Goal: Communication & Community: Answer question/provide support

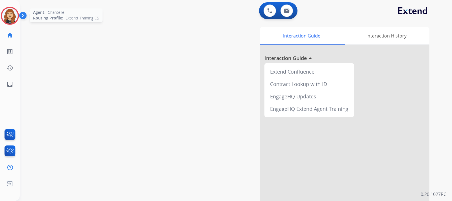
click at [11, 15] on img at bounding box center [10, 16] width 16 height 16
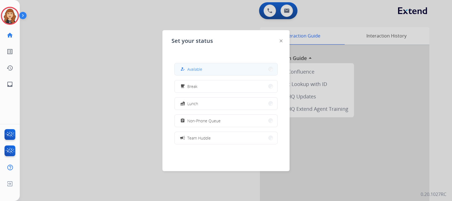
click at [218, 71] on button "how_to_reg Available" at bounding box center [226, 69] width 103 height 12
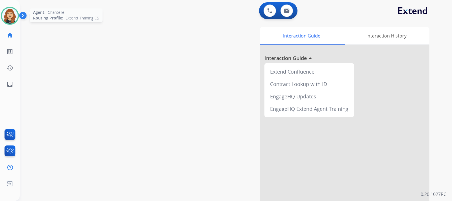
click at [11, 21] on img at bounding box center [10, 16] width 16 height 16
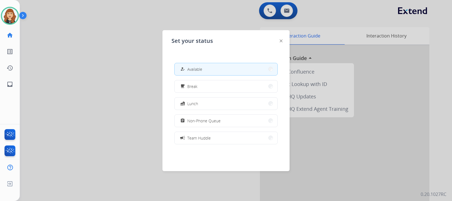
click at [112, 105] on div at bounding box center [226, 100] width 452 height 201
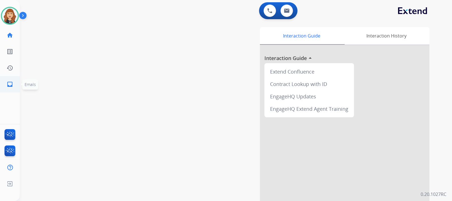
click at [11, 86] on mat-icon "inbox" at bounding box center [9, 84] width 7 height 7
select select "**********"
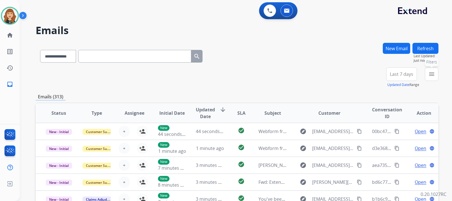
click at [434, 73] on mat-icon "menu" at bounding box center [431, 74] width 7 height 7
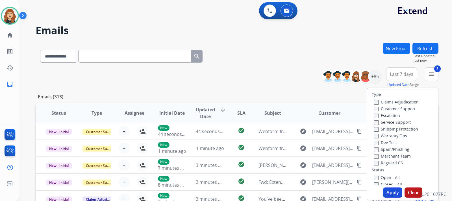
click at [391, 191] on button "Apply" at bounding box center [392, 193] width 19 height 10
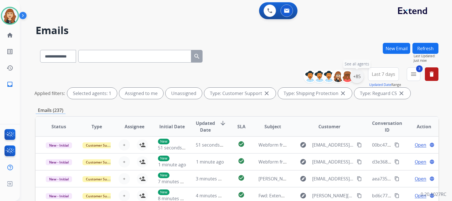
click at [359, 74] on div "+85" at bounding box center [357, 77] width 14 height 14
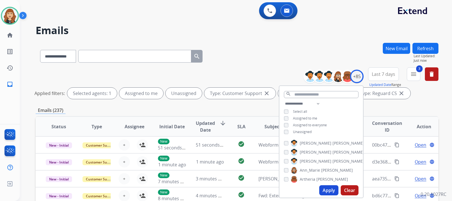
click at [328, 190] on button "Apply" at bounding box center [328, 191] width 19 height 10
click at [429, 50] on button "Refresh" at bounding box center [425, 48] width 26 height 11
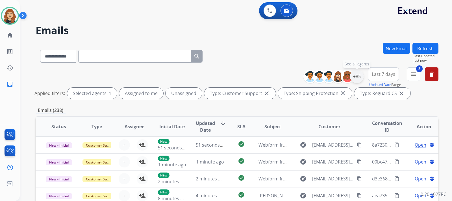
click at [356, 81] on div "+85" at bounding box center [357, 77] width 14 height 14
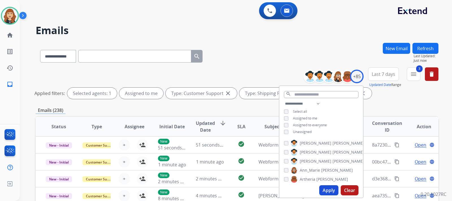
drag, startPoint x: 327, startPoint y: 192, endPoint x: 267, endPoint y: 41, distance: 162.4
click at [267, 41] on div "**********" at bounding box center [229, 120] width 419 height 201
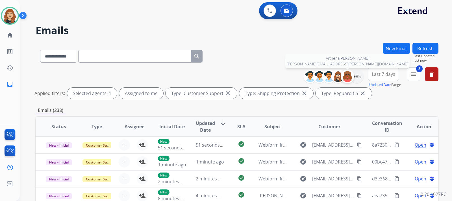
click at [351, 77] on img at bounding box center [347, 76] width 11 height 11
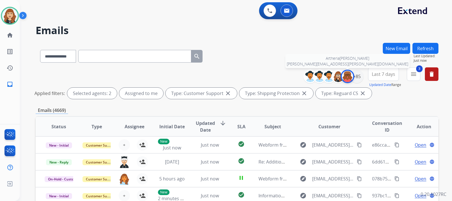
click at [348, 79] on img at bounding box center [347, 76] width 11 height 11
click at [352, 79] on div "+85" at bounding box center [357, 77] width 14 height 14
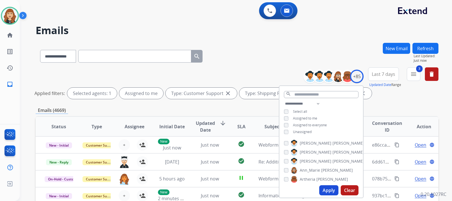
click at [327, 189] on button "Apply" at bounding box center [328, 191] width 19 height 10
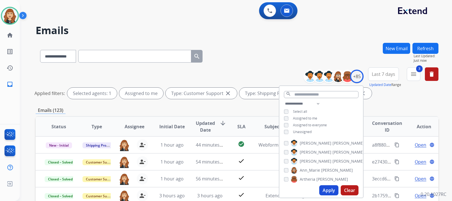
click at [411, 104] on div "**********" at bounding box center [237, 189] width 403 height 292
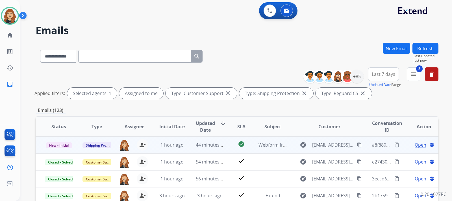
click at [415, 144] on span "Open" at bounding box center [421, 145] width 12 height 7
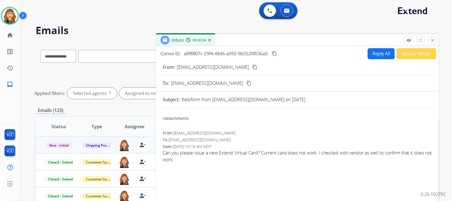
click at [252, 67] on mat-icon "content_copy" at bounding box center [254, 67] width 5 height 5
click at [432, 43] on mat-icon "close" at bounding box center [432, 40] width 5 height 5
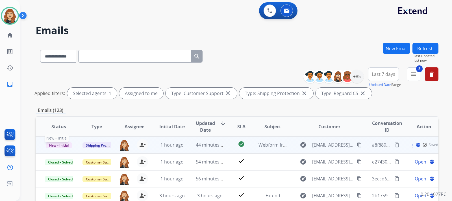
click at [55, 146] on span "New - Initial" at bounding box center [59, 146] width 26 height 6
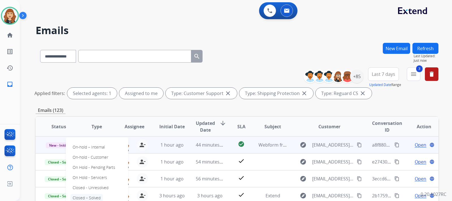
click at [92, 199] on p "Closed – Solved" at bounding box center [86, 198] width 32 height 8
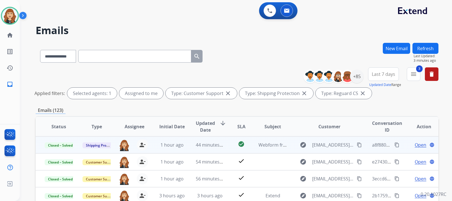
click at [427, 47] on button "Refresh" at bounding box center [425, 48] width 26 height 11
click at [357, 76] on div "+85" at bounding box center [357, 77] width 14 height 14
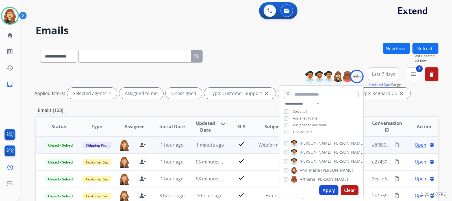
click at [327, 191] on button "Apply" at bounding box center [328, 191] width 19 height 10
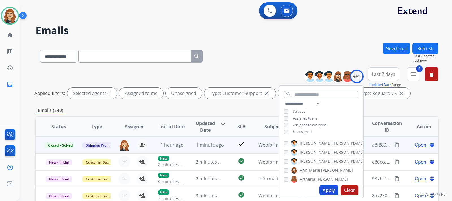
click at [444, 108] on div "**********" at bounding box center [236, 100] width 432 height 201
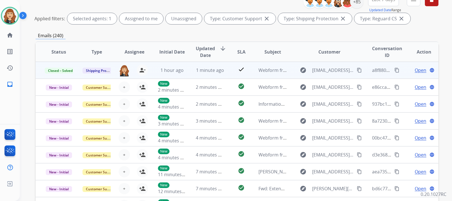
scroll to position [134, 0]
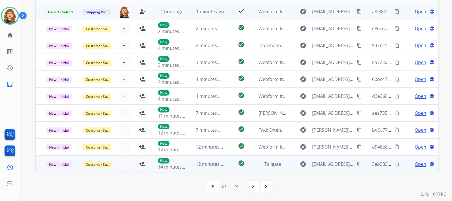
click at [418, 164] on span "Open" at bounding box center [421, 164] width 12 height 7
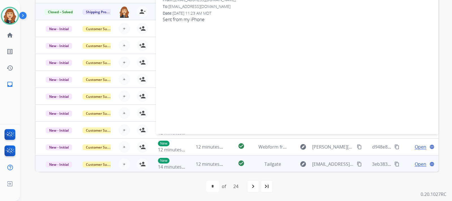
click at [447, 87] on div "**********" at bounding box center [236, 100] width 432 height 201
click at [357, 163] on mat-icon "content_copy" at bounding box center [359, 164] width 5 height 5
click at [444, 65] on div "**********" at bounding box center [236, 100] width 432 height 201
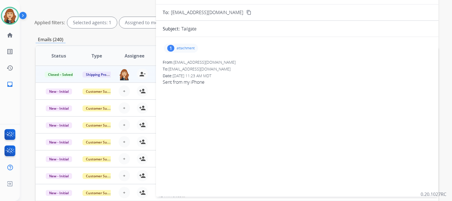
scroll to position [66, 0]
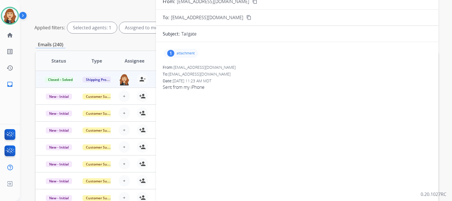
click at [187, 53] on p "attachment" at bounding box center [186, 53] width 18 height 5
click at [183, 71] on div at bounding box center [182, 68] width 28 height 20
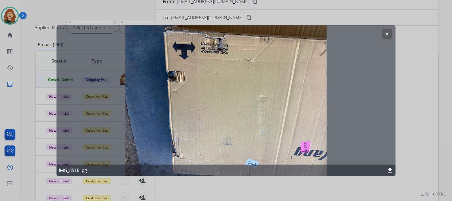
click at [388, 32] on mat-icon "clear" at bounding box center [386, 33] width 5 height 5
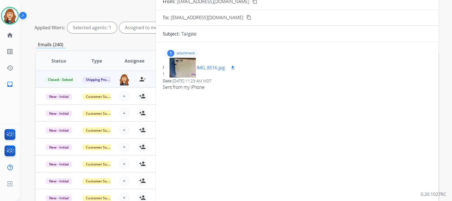
click at [232, 67] on mat-icon "download" at bounding box center [232, 67] width 5 height 5
click at [449, 75] on div "**********" at bounding box center [236, 100] width 432 height 201
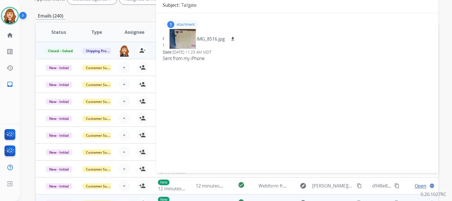
scroll to position [134, 0]
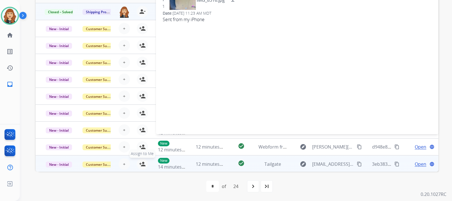
click at [142, 162] on mat-icon "person_add" at bounding box center [142, 164] width 7 height 7
click at [59, 167] on span "New - Initial" at bounding box center [59, 165] width 26 height 6
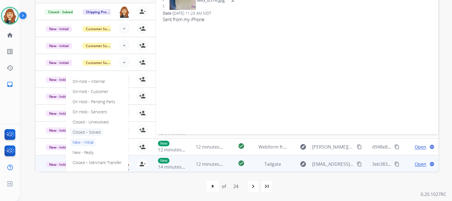
click at [93, 131] on p "Closed – Solved" at bounding box center [86, 133] width 32 height 8
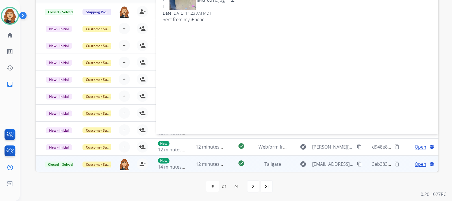
click at [447, 39] on div "**********" at bounding box center [236, 100] width 432 height 201
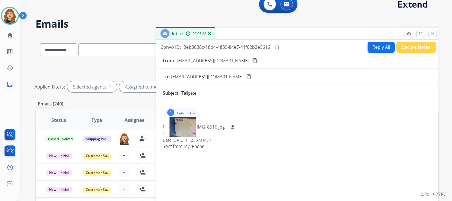
scroll to position [0, 0]
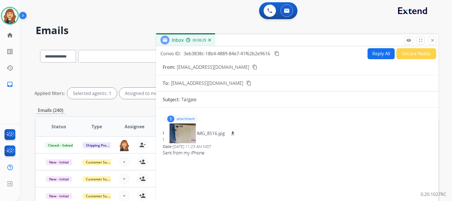
drag, startPoint x: 434, startPoint y: 43, endPoint x: 433, endPoint y: 38, distance: 5.8
click at [433, 38] on button "close Close" at bounding box center [432, 40] width 8 height 8
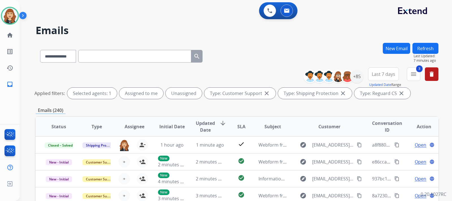
drag, startPoint x: 428, startPoint y: 50, endPoint x: 426, endPoint y: 45, distance: 4.8
click at [426, 45] on button "Refresh" at bounding box center [425, 48] width 26 height 11
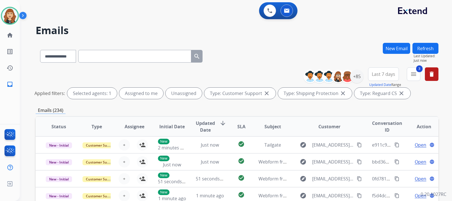
click at [432, 102] on div "**********" at bounding box center [237, 189] width 403 height 292
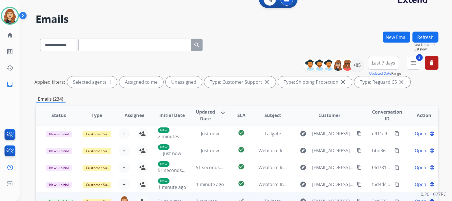
scroll to position [134, 0]
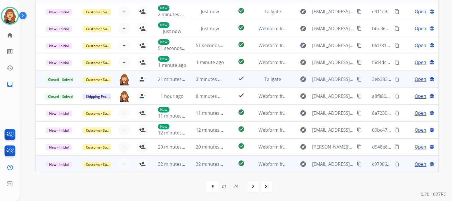
click at [416, 166] on span "Open" at bounding box center [421, 164] width 12 height 7
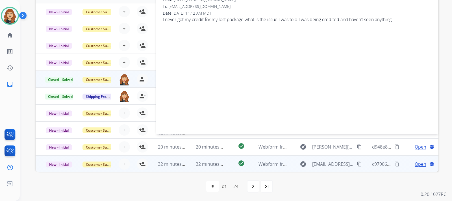
click at [357, 165] on mat-icon "content_copy" at bounding box center [359, 164] width 5 height 5
click at [140, 164] on mat-icon "person_add" at bounding box center [142, 164] width 7 height 7
click at [445, 54] on div "**********" at bounding box center [236, 100] width 432 height 201
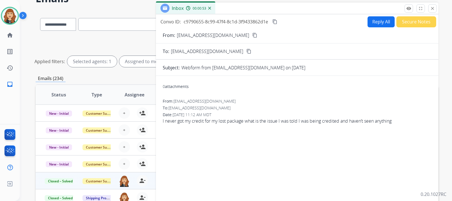
scroll to position [21, 0]
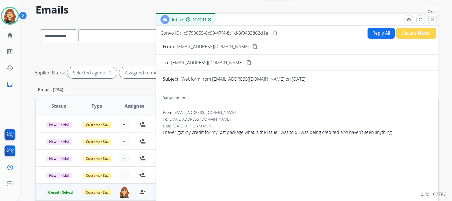
click at [432, 20] on mat-icon "close" at bounding box center [432, 19] width 5 height 5
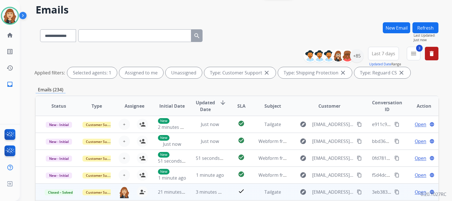
click at [443, 86] on div "**********" at bounding box center [236, 100] width 432 height 201
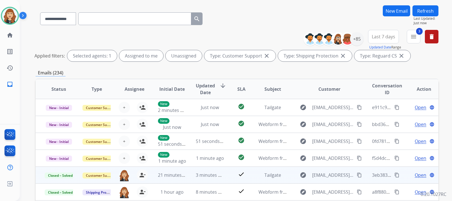
scroll to position [134, 0]
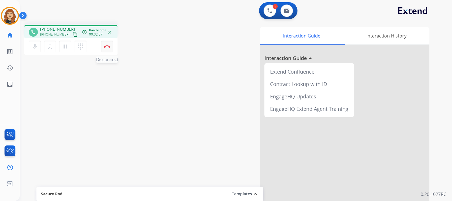
click at [104, 46] on img at bounding box center [107, 46] width 7 height 3
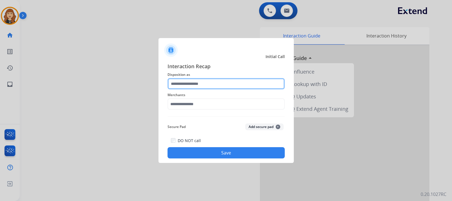
click at [210, 79] on input "text" at bounding box center [225, 83] width 117 height 11
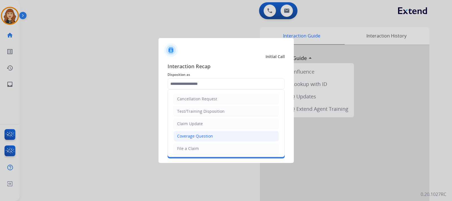
click at [199, 138] on div "Coverage Question" at bounding box center [195, 137] width 36 height 6
type input "**********"
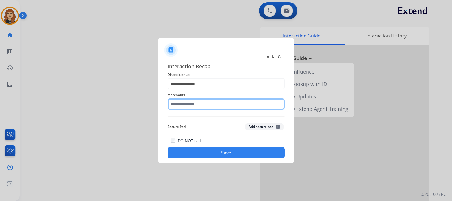
click at [193, 101] on input "text" at bounding box center [225, 104] width 117 height 11
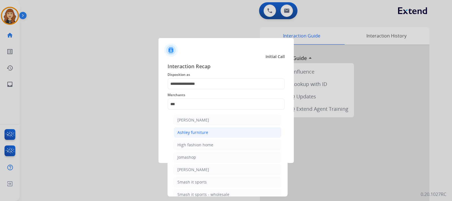
click at [197, 134] on div "Ashley furniture" at bounding box center [192, 133] width 31 height 6
type input "**********"
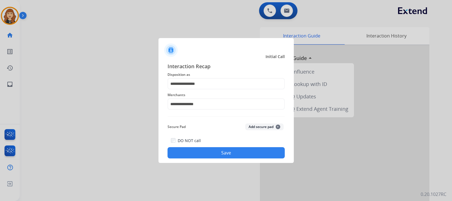
click at [234, 156] on button "Save" at bounding box center [225, 152] width 117 height 11
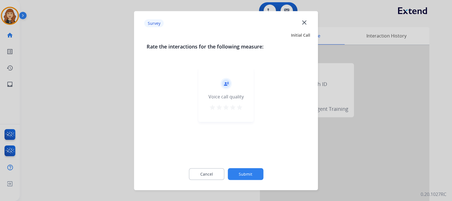
click at [246, 177] on button "Submit" at bounding box center [246, 174] width 36 height 12
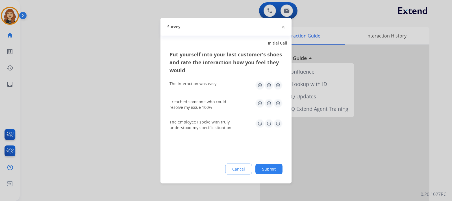
click at [269, 166] on button "Submit" at bounding box center [268, 169] width 27 height 10
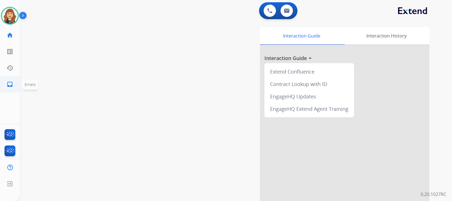
click at [11, 81] on link "inbox Emails" at bounding box center [10, 85] width 16 height 16
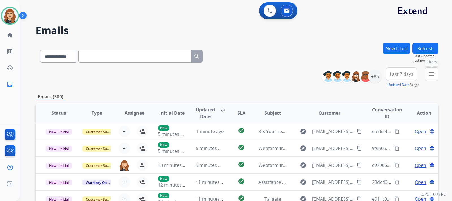
click at [431, 74] on mat-icon "menu" at bounding box center [431, 74] width 7 height 7
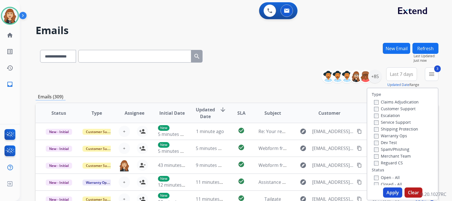
click at [393, 193] on button "Apply" at bounding box center [392, 193] width 19 height 10
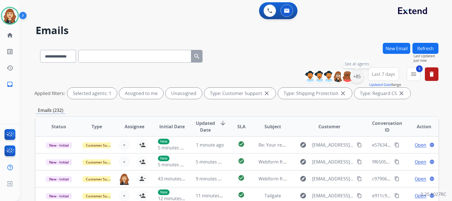
click at [357, 75] on div "+85" at bounding box center [357, 77] width 14 height 14
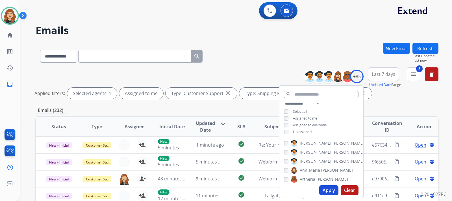
drag, startPoint x: 334, startPoint y: 193, endPoint x: 332, endPoint y: 190, distance: 4.0
click at [332, 190] on button "Apply" at bounding box center [328, 191] width 19 height 10
click at [332, 190] on div "**********" at bounding box center [229, 120] width 419 height 201
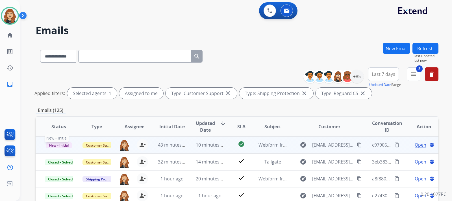
click at [59, 145] on span "New - Initial" at bounding box center [59, 146] width 26 height 6
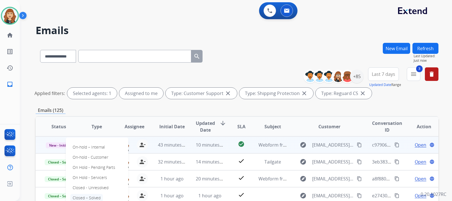
click at [97, 199] on p "Closed – Solved" at bounding box center [86, 198] width 32 height 8
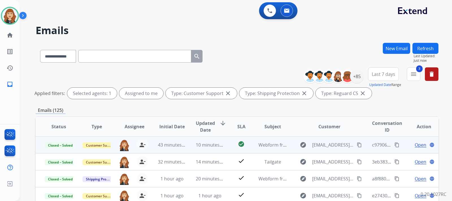
click at [445, 106] on div "**********" at bounding box center [236, 100] width 432 height 201
click at [356, 75] on div "+85" at bounding box center [357, 77] width 14 height 14
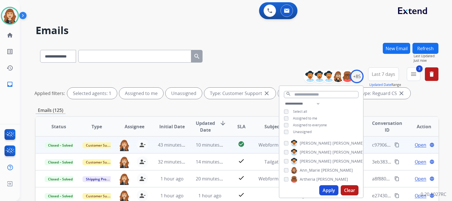
click at [323, 191] on button "Apply" at bounding box center [328, 191] width 19 height 10
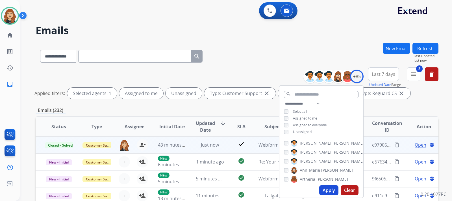
click at [447, 102] on div "**********" at bounding box center [236, 100] width 432 height 201
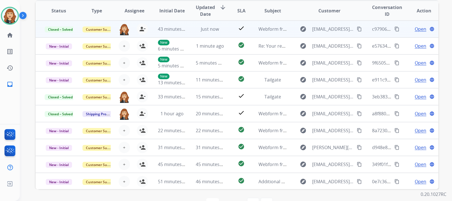
scroll to position [134, 0]
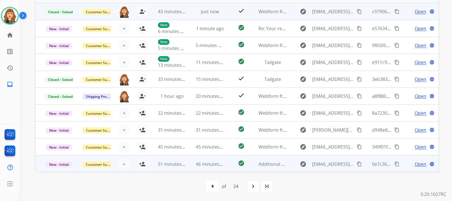
click at [417, 165] on span "Open" at bounding box center [421, 164] width 12 height 7
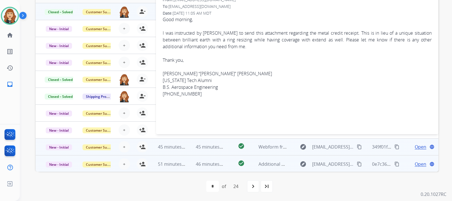
click at [418, 148] on span "Open" at bounding box center [421, 147] width 12 height 7
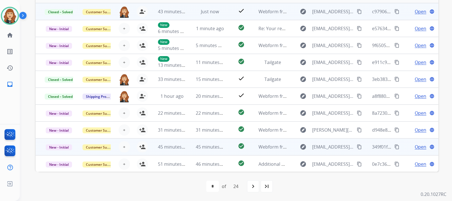
click at [418, 148] on span "Open" at bounding box center [421, 147] width 12 height 7
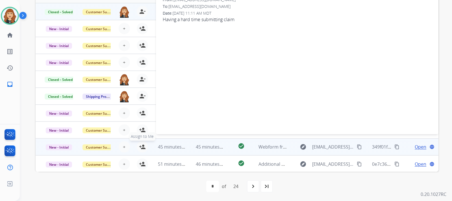
click at [139, 149] on mat-icon "person_add" at bounding box center [142, 147] width 7 height 7
click at [357, 148] on mat-icon "content_copy" at bounding box center [359, 147] width 5 height 5
click at [444, 77] on div "**********" at bounding box center [236, 100] width 432 height 201
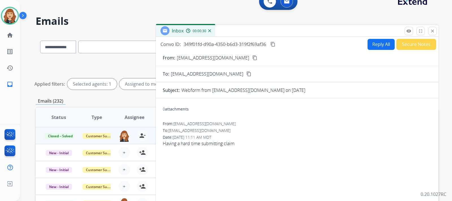
scroll to position [0, 0]
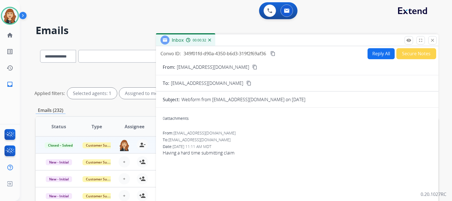
click at [378, 49] on button "Reply All" at bounding box center [380, 53] width 27 height 11
click at [372, 52] on button "Reply All" at bounding box center [380, 53] width 27 height 11
drag, startPoint x: 372, startPoint y: 52, endPoint x: 375, endPoint y: 48, distance: 5.5
click at [375, 48] on div "Convo ID: 349f01fd-d90a-4350-b6d3-319f2f69af36 content_copy Reply All Secure No…" at bounding box center [297, 155] width 282 height 219
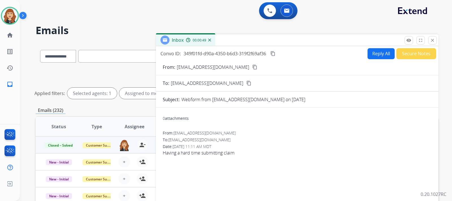
click at [379, 53] on button "Reply All" at bounding box center [380, 53] width 27 height 11
click at [432, 41] on mat-icon "close" at bounding box center [432, 40] width 5 height 5
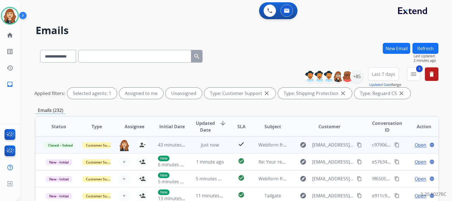
click at [446, 110] on div "**********" at bounding box center [236, 100] width 432 height 201
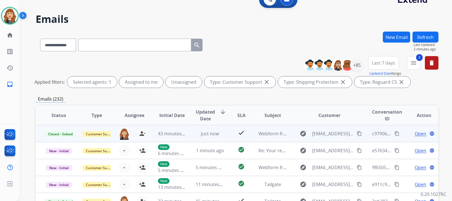
scroll to position [134, 0]
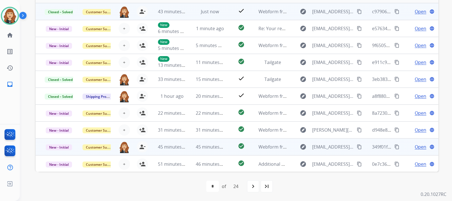
click at [416, 146] on span "Open" at bounding box center [421, 147] width 12 height 7
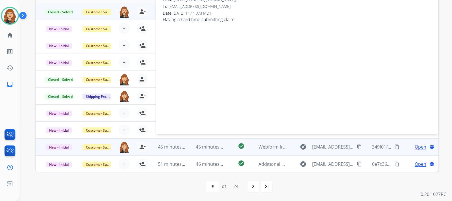
click at [443, 81] on div "**********" at bounding box center [236, 100] width 432 height 201
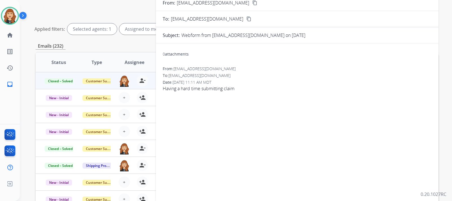
scroll to position [32, 0]
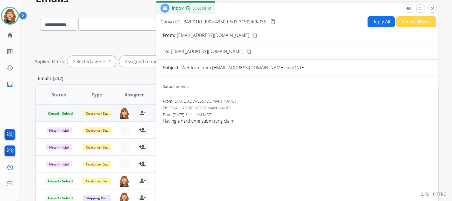
click at [373, 20] on button "Reply All" at bounding box center [380, 21] width 27 height 11
click at [432, 8] on mat-icon "close" at bounding box center [432, 8] width 5 height 5
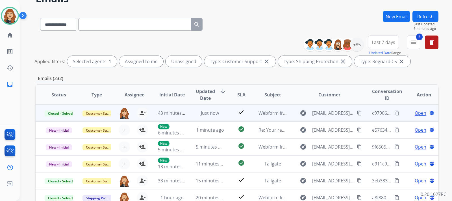
click at [428, 18] on button "Refresh" at bounding box center [425, 16] width 26 height 11
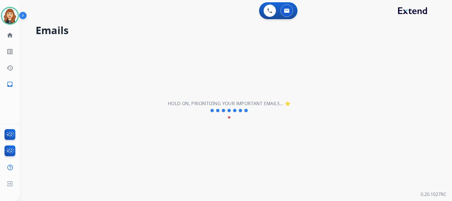
scroll to position [0, 0]
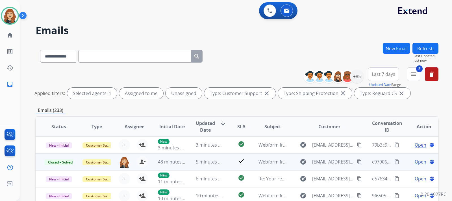
click at [441, 98] on div "**********" at bounding box center [236, 100] width 432 height 201
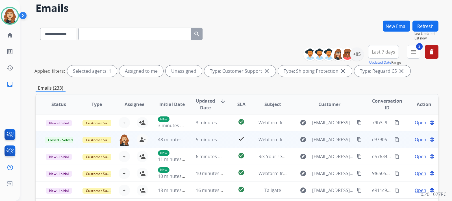
scroll to position [21, 0]
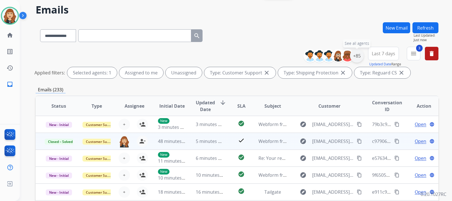
click at [356, 58] on div "+85" at bounding box center [357, 56] width 14 height 14
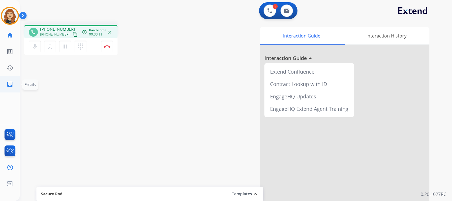
click at [11, 85] on mat-icon "inbox" at bounding box center [9, 84] width 7 height 7
select select "**********"
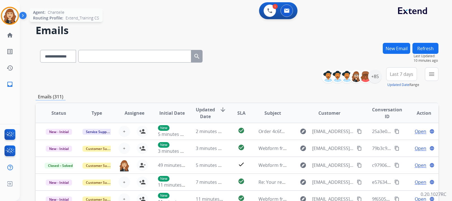
click at [12, 17] on img at bounding box center [10, 16] width 16 height 16
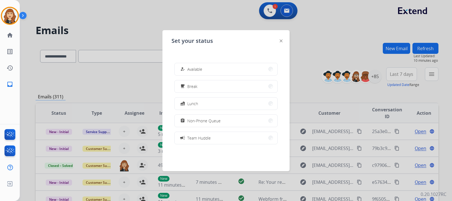
click at [121, 28] on div at bounding box center [226, 100] width 452 height 201
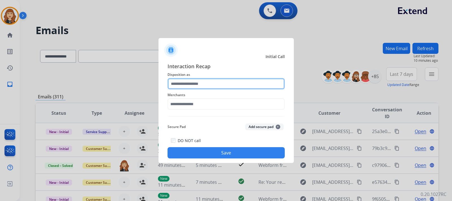
click at [213, 82] on input "text" at bounding box center [225, 83] width 117 height 11
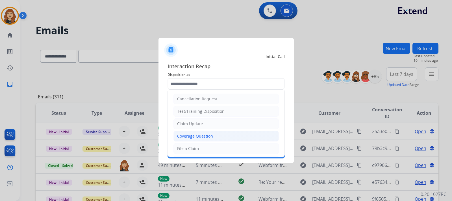
click at [208, 135] on div "Coverage Question" at bounding box center [195, 137] width 36 height 6
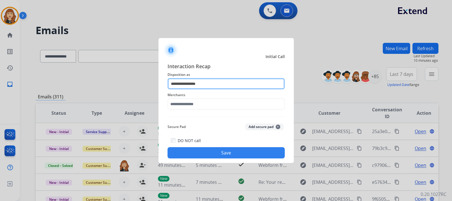
click at [209, 82] on input "**********" at bounding box center [225, 83] width 117 height 11
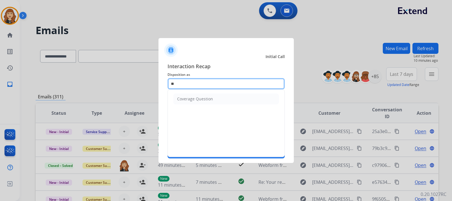
type input "*"
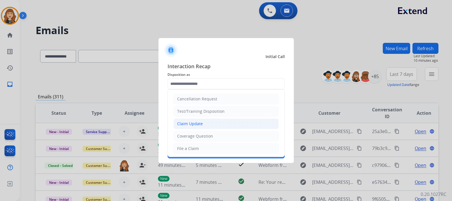
click at [208, 124] on li "Claim Update" at bounding box center [225, 124] width 105 height 11
type input "**********"
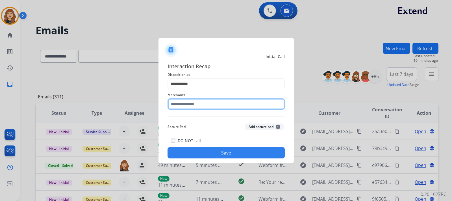
click at [217, 103] on input "text" at bounding box center [225, 104] width 117 height 11
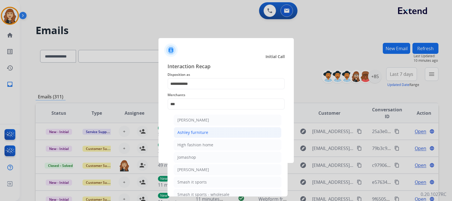
click at [211, 131] on li "Ashley furniture" at bounding box center [228, 132] width 108 height 11
type input "**********"
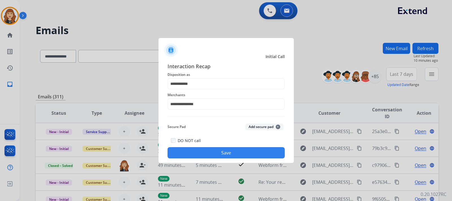
click at [216, 153] on button "Save" at bounding box center [225, 152] width 117 height 11
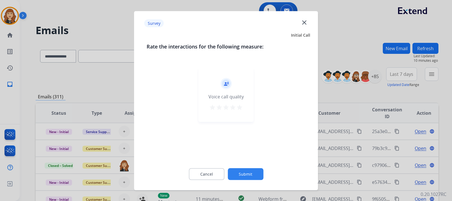
click at [242, 105] on mat-icon "star" at bounding box center [239, 107] width 7 height 7
click at [245, 171] on button "Submit" at bounding box center [246, 174] width 36 height 12
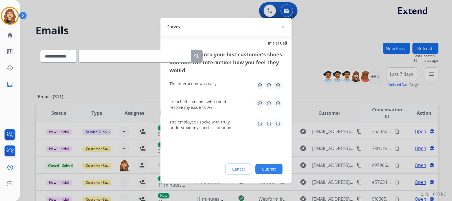
click at [277, 84] on img at bounding box center [277, 85] width 9 height 9
click at [278, 106] on img at bounding box center [277, 103] width 9 height 9
click at [279, 123] on img at bounding box center [277, 123] width 9 height 9
click at [272, 167] on button "Submit" at bounding box center [268, 169] width 27 height 10
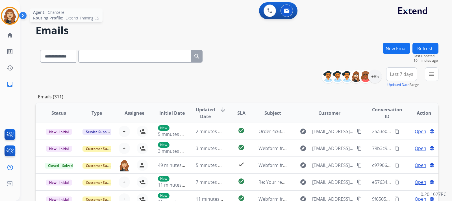
click at [14, 21] on img at bounding box center [10, 16] width 16 height 16
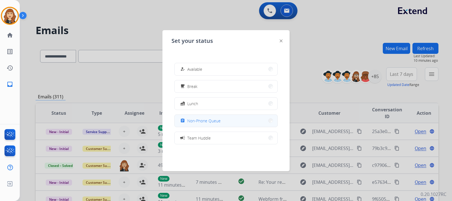
click at [210, 120] on span "Non-Phone Queue" at bounding box center [203, 121] width 33 height 6
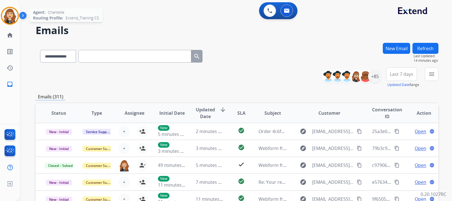
click at [9, 16] on img at bounding box center [10, 16] width 16 height 16
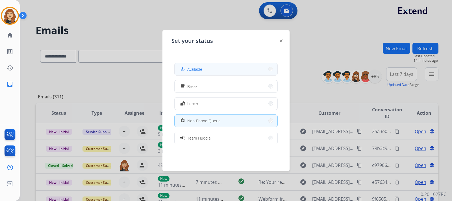
click at [213, 69] on button "how_to_reg Available" at bounding box center [226, 69] width 103 height 12
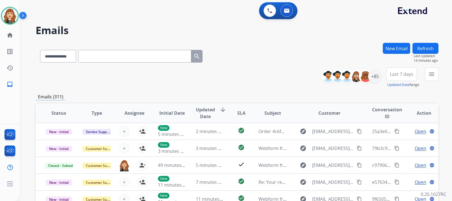
click at [430, 51] on button "Refresh" at bounding box center [425, 48] width 26 height 11
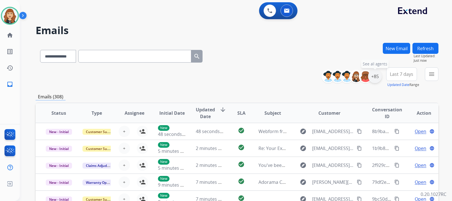
click at [374, 78] on div "+85" at bounding box center [375, 77] width 14 height 14
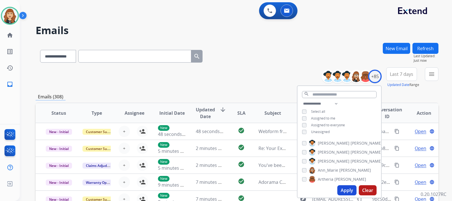
click at [348, 188] on button "Apply" at bounding box center [346, 191] width 19 height 10
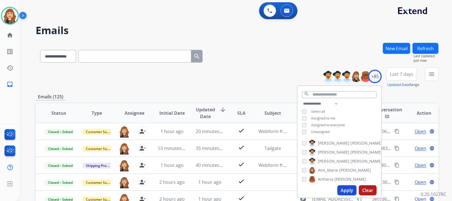
click at [428, 51] on button "Refresh" at bounding box center [425, 48] width 26 height 11
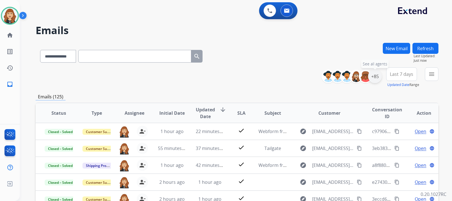
click at [373, 74] on div "+85" at bounding box center [375, 77] width 14 height 14
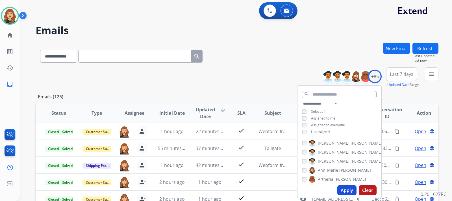
click at [342, 190] on button "Apply" at bounding box center [346, 191] width 19 height 10
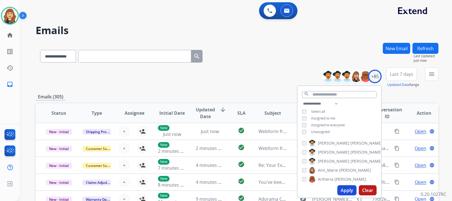
click at [445, 101] on div "**********" at bounding box center [236, 100] width 432 height 201
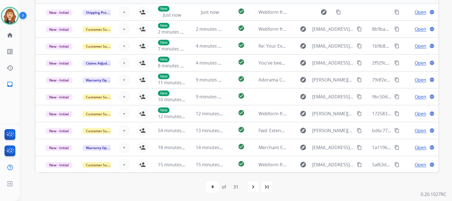
scroll to position [120, 0]
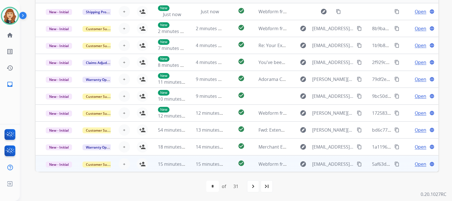
click at [416, 162] on span "Open" at bounding box center [421, 164] width 12 height 7
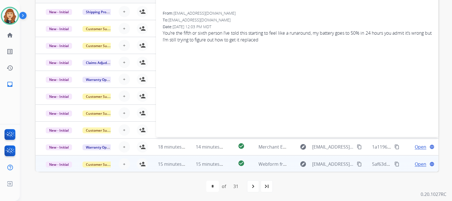
click at [446, 76] on div "**********" at bounding box center [236, 100] width 432 height 201
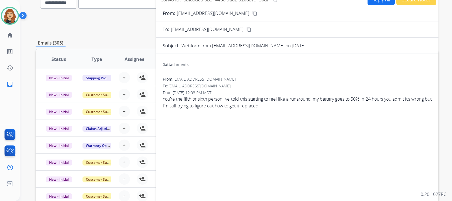
scroll to position [41, 0]
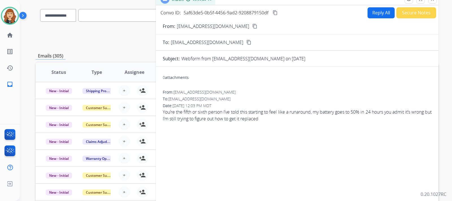
click at [252, 25] on mat-icon "content_copy" at bounding box center [254, 26] width 5 height 5
click at [445, 77] on div "**********" at bounding box center [236, 100] width 432 height 201
click at [447, 89] on div "**********" at bounding box center [236, 100] width 432 height 201
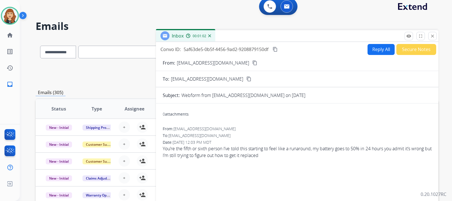
scroll to position [0, 0]
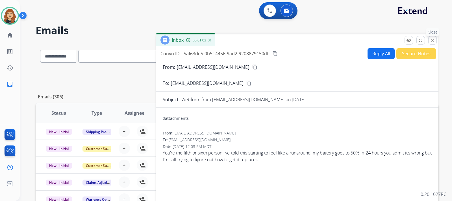
click at [433, 42] on mat-icon "close" at bounding box center [432, 40] width 5 height 5
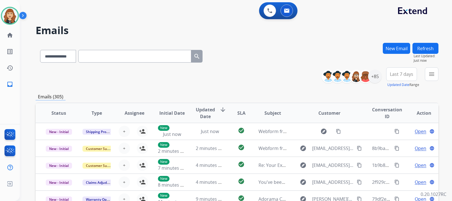
click at [441, 101] on div "**********" at bounding box center [236, 100] width 432 height 201
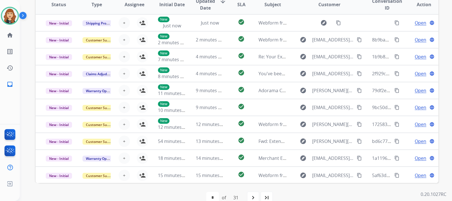
scroll to position [86, 0]
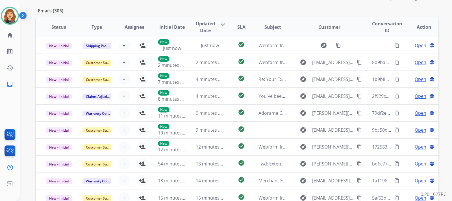
click at [444, 53] on div "**********" at bounding box center [236, 100] width 432 height 201
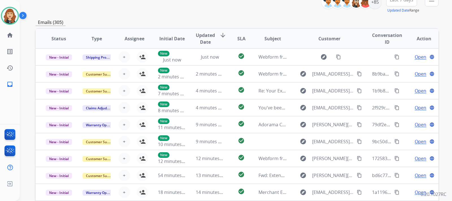
scroll to position [41, 0]
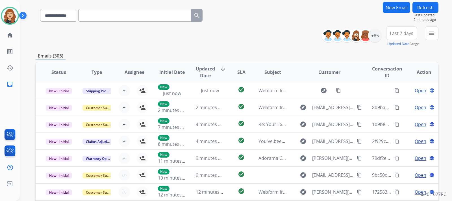
click at [425, 5] on button "Refresh" at bounding box center [425, 7] width 26 height 11
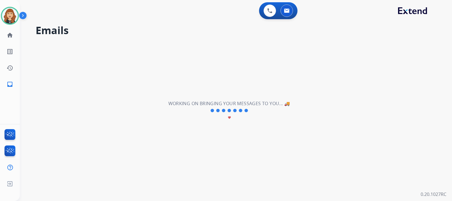
scroll to position [0, 0]
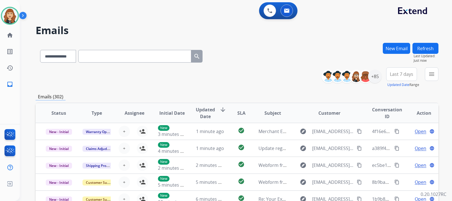
click at [443, 90] on div "**********" at bounding box center [236, 100] width 432 height 201
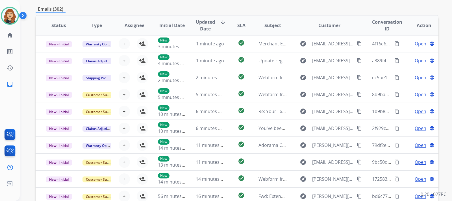
scroll to position [120, 0]
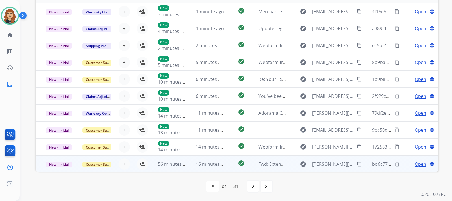
click at [415, 163] on span "Open" at bounding box center [421, 164] width 12 height 7
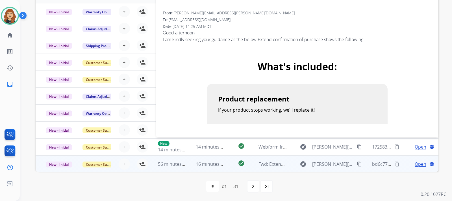
click at [447, 89] on div "**********" at bounding box center [236, 100] width 432 height 201
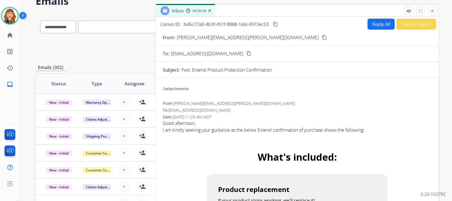
scroll to position [18, 0]
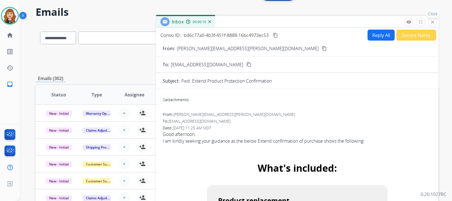
click at [433, 24] on mat-icon "close" at bounding box center [432, 21] width 5 height 5
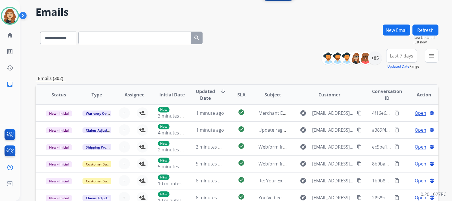
click at [444, 93] on div "**********" at bounding box center [236, 100] width 432 height 201
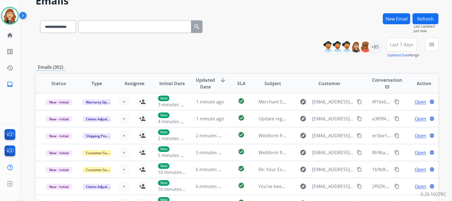
scroll to position [120, 0]
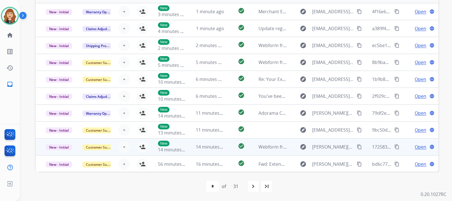
click at [415, 148] on span "Open" at bounding box center [421, 147] width 12 height 7
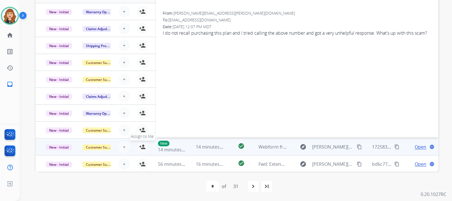
click at [139, 145] on mat-icon "person_add" at bounding box center [142, 147] width 7 height 7
click at [357, 149] on mat-icon "content_copy" at bounding box center [359, 147] width 5 height 5
click at [443, 82] on div "**********" at bounding box center [236, 100] width 432 height 201
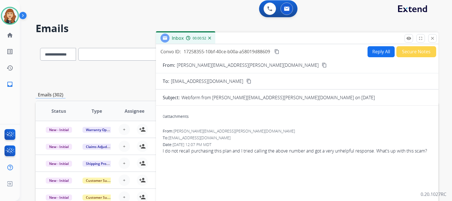
scroll to position [0, 0]
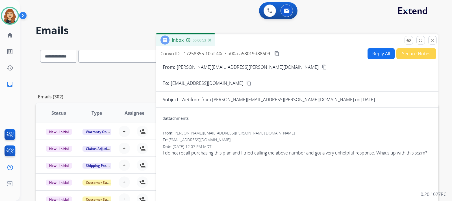
click at [375, 52] on button "Reply All" at bounding box center [380, 53] width 27 height 11
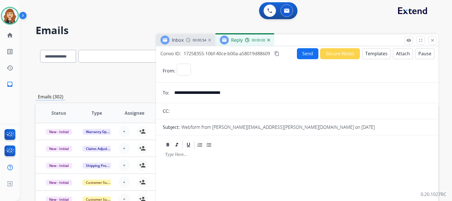
select select "**********"
click at [375, 52] on button "Templates" at bounding box center [376, 53] width 29 height 11
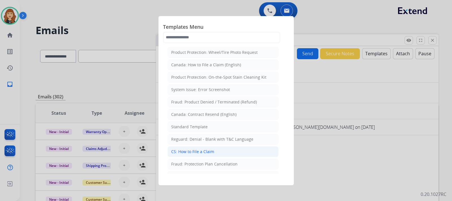
click at [212, 151] on div "CS: How to File a Claim" at bounding box center [192, 152] width 43 height 6
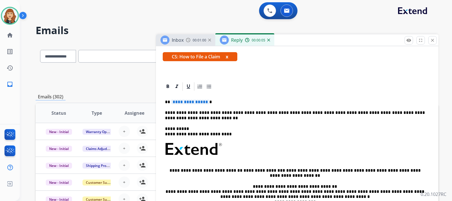
scroll to position [96, 0]
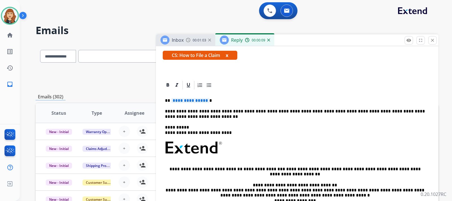
click at [215, 103] on p "**********" at bounding box center [295, 100] width 260 height 5
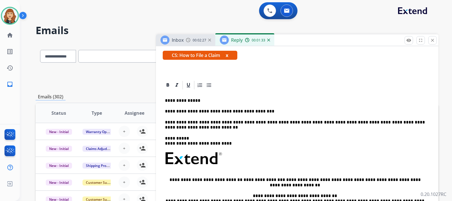
click at [200, 102] on p "**********" at bounding box center [295, 100] width 260 height 5
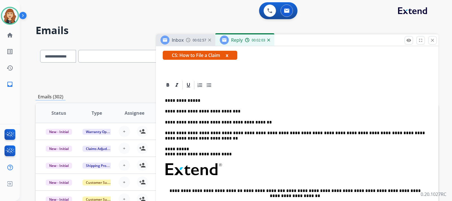
scroll to position [0, 0]
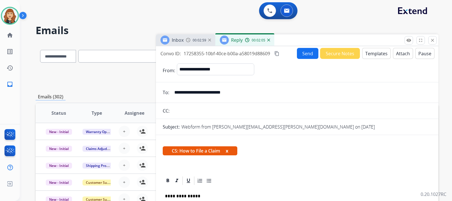
click at [304, 51] on button "Send" at bounding box center [307, 53] width 21 height 11
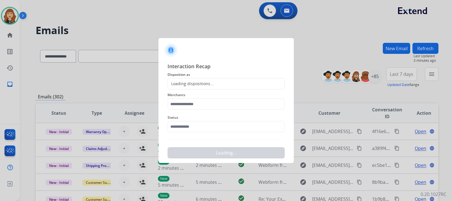
click at [216, 79] on div "Loading dispositions..." at bounding box center [225, 83] width 117 height 11
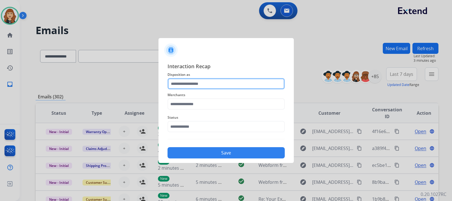
click at [206, 82] on input "text" at bounding box center [225, 83] width 117 height 11
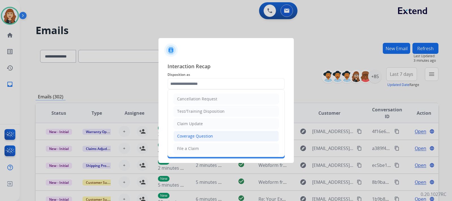
click at [200, 139] on div "Coverage Question" at bounding box center [195, 137] width 36 height 6
type input "**********"
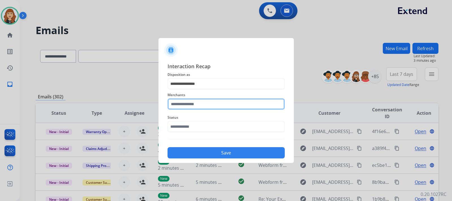
click at [201, 103] on input "text" at bounding box center [225, 104] width 117 height 11
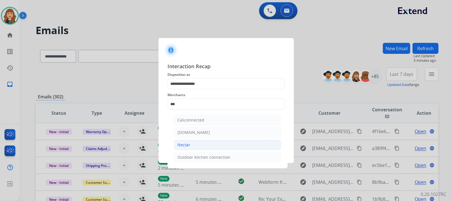
click at [183, 145] on div "Nectar" at bounding box center [183, 145] width 13 height 6
type input "******"
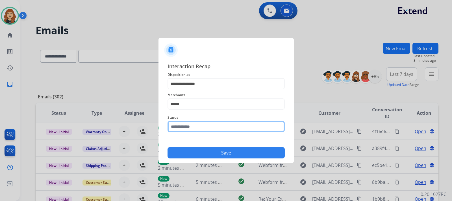
click at [194, 127] on input "text" at bounding box center [225, 126] width 117 height 11
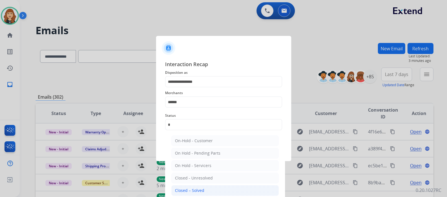
click at [199, 189] on div "Closed – Solved" at bounding box center [189, 191] width 29 height 6
type input "**********"
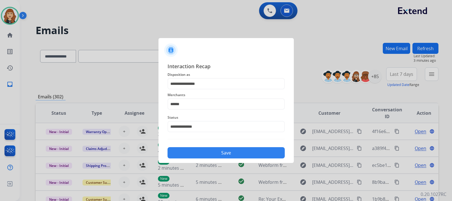
click at [209, 152] on button "Save" at bounding box center [225, 152] width 117 height 11
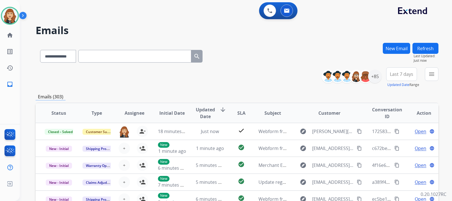
click at [446, 91] on div "**********" at bounding box center [236, 100] width 432 height 201
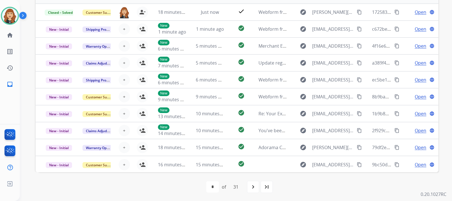
scroll to position [120, 0]
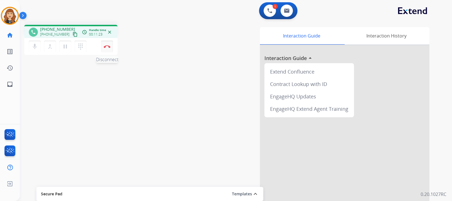
click at [108, 43] on button "Disconnect" at bounding box center [107, 47] width 12 height 12
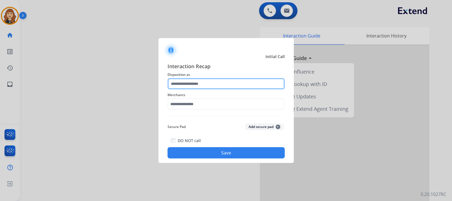
click at [201, 82] on input "text" at bounding box center [225, 83] width 117 height 11
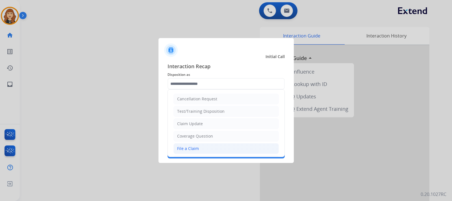
click at [201, 150] on li "File a Claim" at bounding box center [225, 148] width 105 height 11
type input "**********"
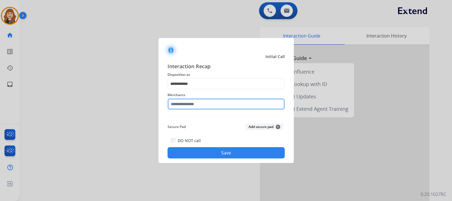
click at [190, 103] on input "text" at bounding box center [225, 104] width 117 height 11
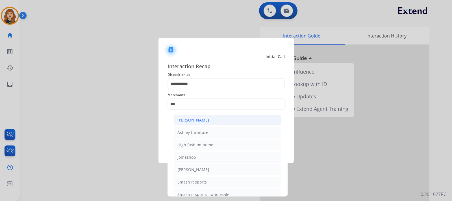
click at [199, 123] on div "[PERSON_NAME]" at bounding box center [193, 121] width 32 height 6
type input "**********"
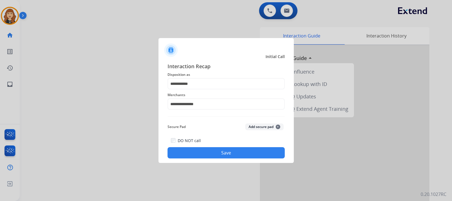
click at [212, 153] on button "Save" at bounding box center [225, 152] width 117 height 11
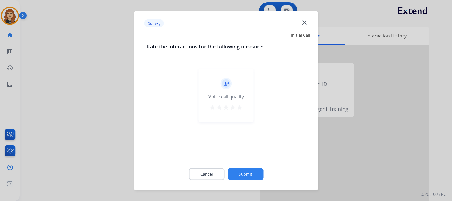
click at [241, 106] on mat-icon "star" at bounding box center [239, 107] width 7 height 7
click at [250, 174] on button "Submit" at bounding box center [246, 174] width 36 height 12
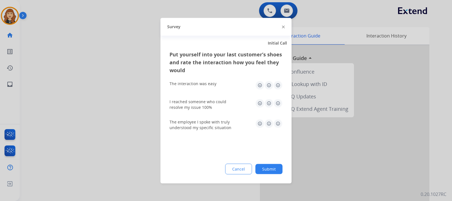
click at [278, 85] on img at bounding box center [277, 85] width 9 height 9
click at [279, 105] on img at bounding box center [277, 103] width 9 height 9
click at [279, 121] on img at bounding box center [277, 123] width 9 height 9
click at [267, 174] on div "Cancel Submit" at bounding box center [225, 169] width 113 height 11
click at [264, 163] on div "Put yourself into your last customer’s shoes and rate the interaction how you f…" at bounding box center [225, 116] width 131 height 133
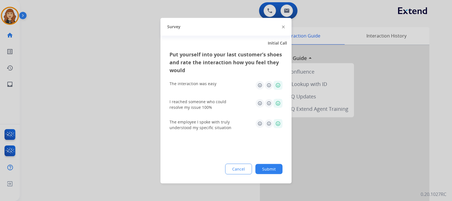
click at [264, 167] on button "Submit" at bounding box center [268, 169] width 27 height 10
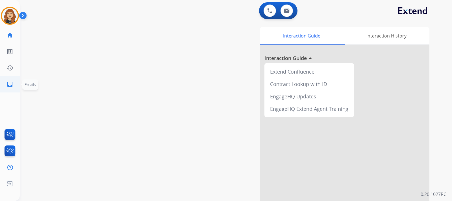
click at [11, 85] on mat-icon "inbox" at bounding box center [9, 84] width 7 height 7
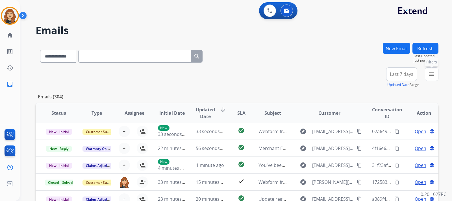
click at [430, 73] on mat-icon "menu" at bounding box center [431, 74] width 7 height 7
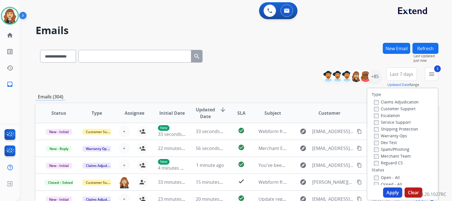
click at [394, 195] on button "Apply" at bounding box center [392, 193] width 19 height 10
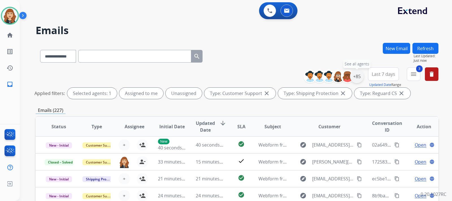
click at [360, 80] on div "+85" at bounding box center [357, 77] width 14 height 14
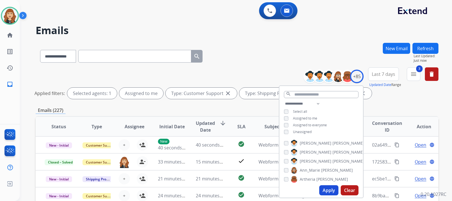
click at [328, 185] on div "Apply Clear" at bounding box center [321, 190] width 84 height 15
click at [327, 191] on button "Apply" at bounding box center [328, 191] width 19 height 10
click at [322, 191] on button "Apply" at bounding box center [328, 191] width 19 height 10
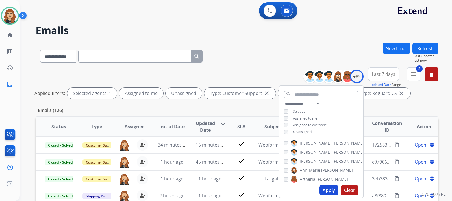
click at [325, 192] on button "Apply" at bounding box center [328, 191] width 19 height 10
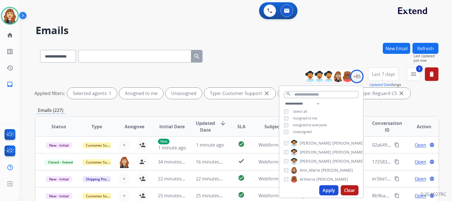
click at [439, 94] on div "**********" at bounding box center [236, 100] width 432 height 201
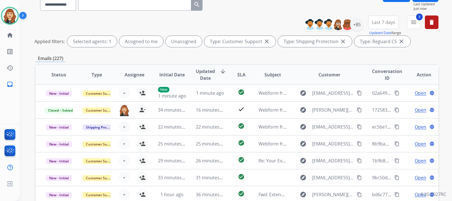
scroll to position [134, 0]
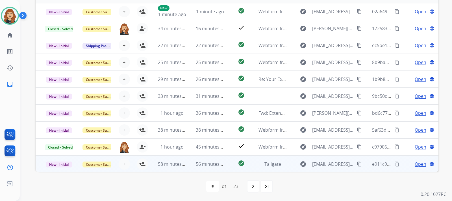
click at [416, 165] on span "Open" at bounding box center [421, 164] width 12 height 7
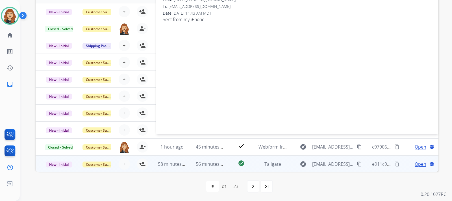
click at [357, 165] on mat-icon "content_copy" at bounding box center [359, 164] width 5 height 5
click at [443, 44] on div "**********" at bounding box center [236, 100] width 432 height 201
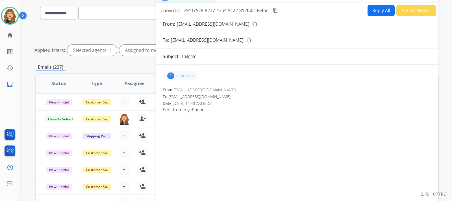
scroll to position [21, 0]
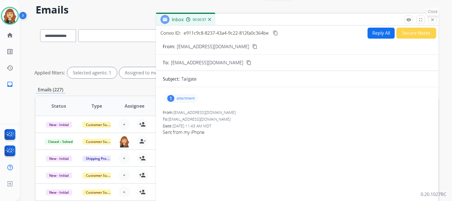
click at [430, 20] on button "close Close" at bounding box center [432, 20] width 8 height 8
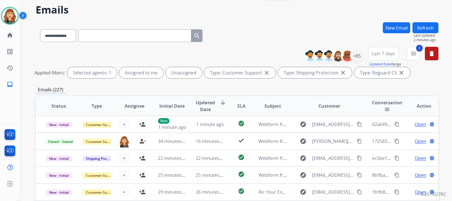
click at [439, 89] on div "**********" at bounding box center [236, 100] width 432 height 201
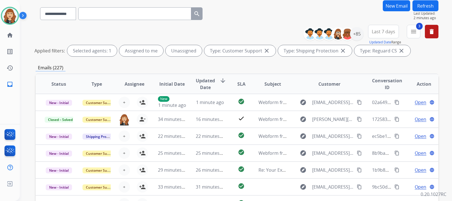
scroll to position [32, 0]
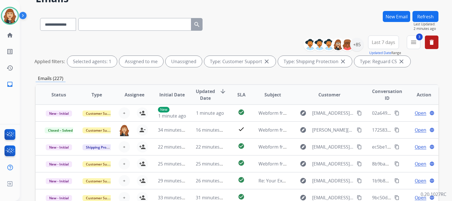
click at [426, 20] on button "Refresh" at bounding box center [425, 16] width 26 height 11
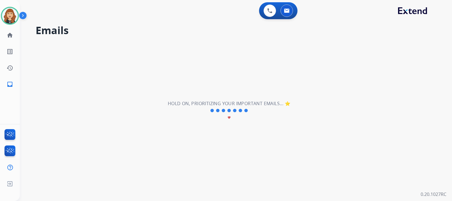
scroll to position [0, 0]
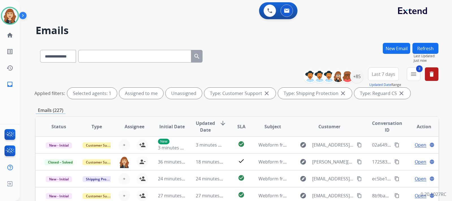
click at [440, 97] on div "**********" at bounding box center [236, 100] width 432 height 201
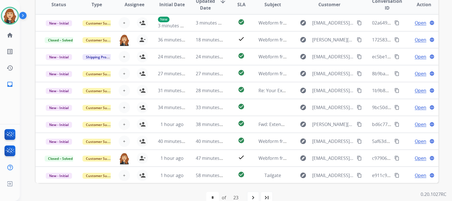
scroll to position [111, 0]
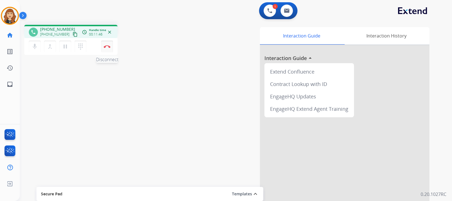
click at [108, 45] on img at bounding box center [107, 46] width 7 height 3
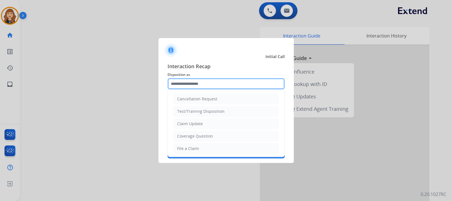
click at [213, 83] on input "text" at bounding box center [225, 83] width 117 height 11
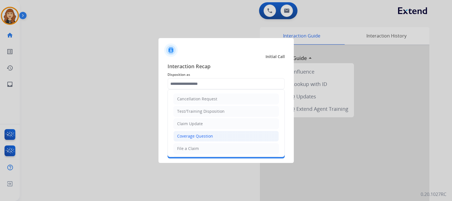
click at [199, 136] on div "Coverage Question" at bounding box center [195, 137] width 36 height 6
type input "**********"
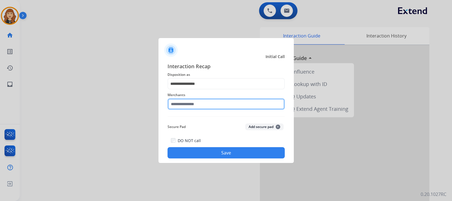
click at [203, 103] on input "text" at bounding box center [225, 104] width 117 height 11
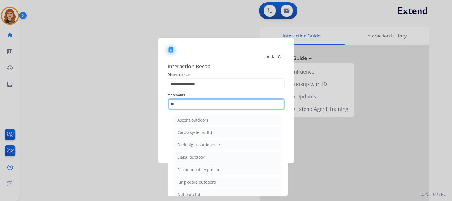
type input "*"
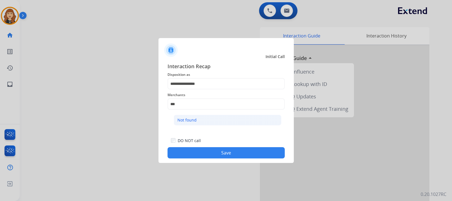
click at [199, 119] on li "Not found" at bounding box center [228, 120] width 108 height 11
type input "*********"
click at [215, 153] on button "Save" at bounding box center [225, 152] width 117 height 11
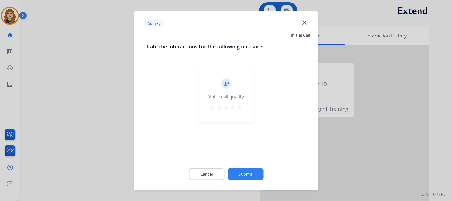
click at [239, 106] on mat-icon "star" at bounding box center [239, 107] width 7 height 7
click at [241, 174] on button "Submit" at bounding box center [246, 174] width 36 height 12
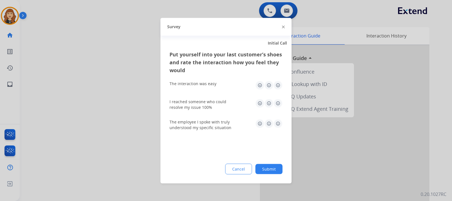
click at [277, 85] on img at bounding box center [277, 85] width 9 height 9
click at [280, 103] on img at bounding box center [277, 103] width 9 height 9
click at [278, 125] on img at bounding box center [277, 123] width 9 height 9
click at [271, 169] on button "Submit" at bounding box center [268, 169] width 27 height 10
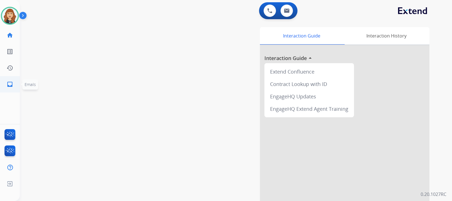
click at [14, 84] on link "inbox Emails" at bounding box center [10, 85] width 16 height 16
select select "**********"
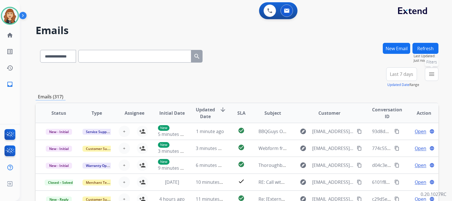
click at [434, 71] on button "menu Filters" at bounding box center [432, 75] width 14 height 14
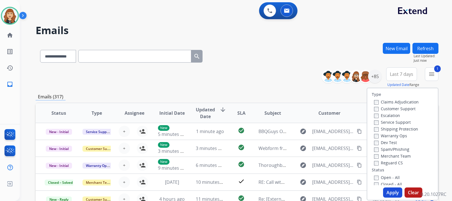
click at [374, 127] on label "Shipping Protection" at bounding box center [396, 129] width 44 height 5
click at [390, 193] on button "Apply" at bounding box center [392, 193] width 19 height 10
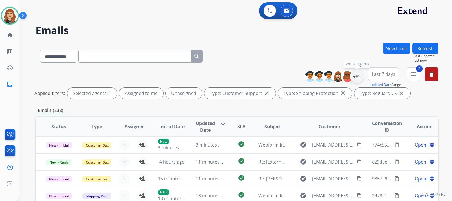
click at [355, 80] on div "+85" at bounding box center [357, 77] width 14 height 14
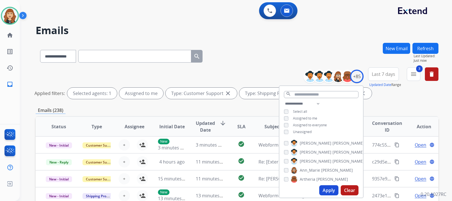
click at [329, 189] on button "Apply" at bounding box center [328, 191] width 19 height 10
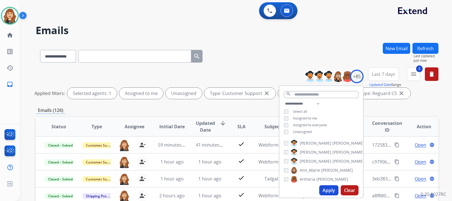
click at [325, 190] on button "Apply" at bounding box center [328, 191] width 19 height 10
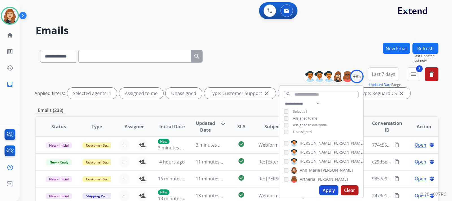
click at [438, 94] on div "**********" at bounding box center [236, 100] width 432 height 201
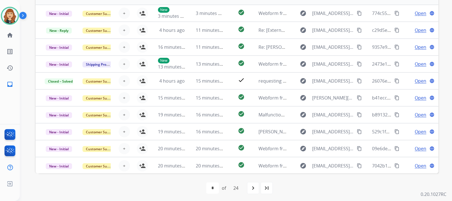
scroll to position [134, 0]
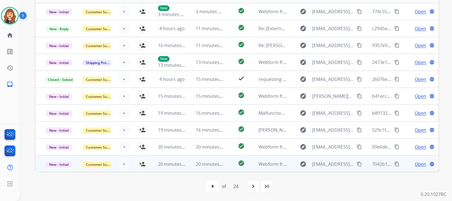
click at [415, 164] on span "Open" at bounding box center [421, 164] width 12 height 7
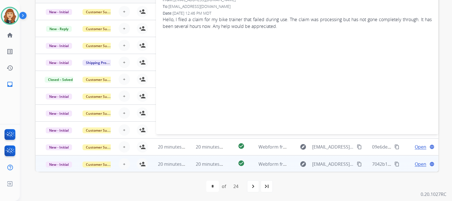
click at [357, 165] on mat-icon "content_copy" at bounding box center [359, 164] width 5 height 5
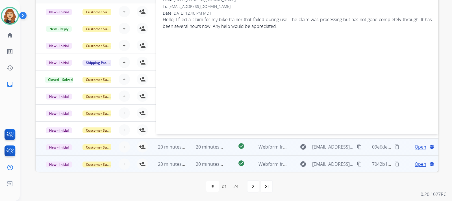
click at [415, 148] on span "Open" at bounding box center [421, 147] width 12 height 7
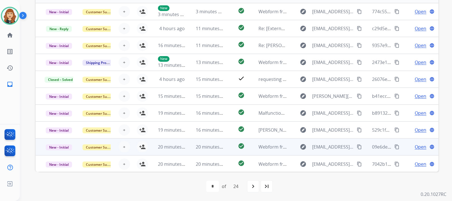
click at [415, 148] on span "Open" at bounding box center [421, 147] width 12 height 7
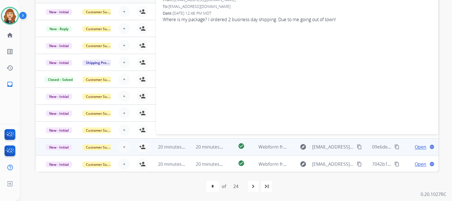
click at [357, 147] on mat-icon "content_copy" at bounding box center [359, 147] width 5 height 5
click at [142, 146] on mat-icon "person_add" at bounding box center [142, 147] width 7 height 7
click at [442, 64] on div "**********" at bounding box center [236, 100] width 432 height 201
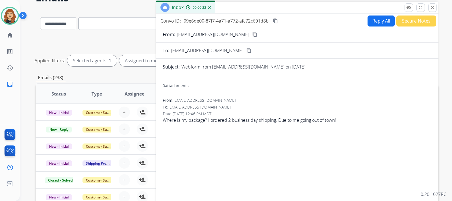
scroll to position [21, 0]
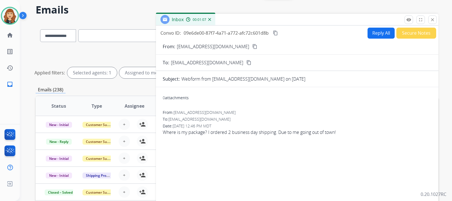
click at [373, 32] on button "Reply All" at bounding box center [380, 33] width 27 height 11
click at [375, 33] on button "Reply All" at bounding box center [380, 33] width 27 height 11
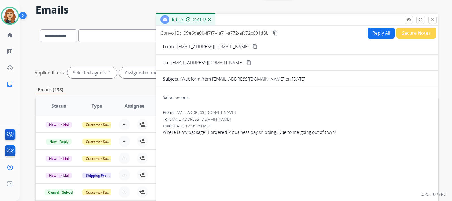
click at [375, 33] on button "Reply All" at bounding box center [380, 33] width 27 height 11
click at [381, 35] on button "Reply All" at bounding box center [380, 33] width 27 height 11
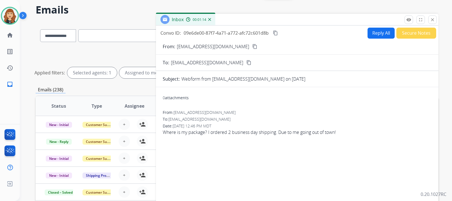
click at [381, 35] on button "Reply All" at bounding box center [380, 33] width 27 height 11
click at [373, 34] on button "Reply All" at bounding box center [380, 33] width 27 height 11
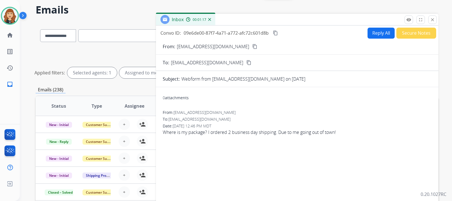
click at [373, 34] on button "Reply All" at bounding box center [380, 33] width 27 height 11
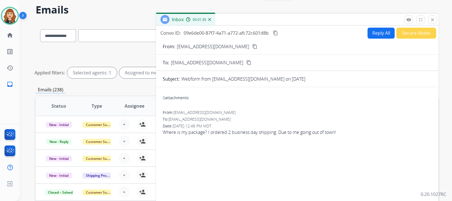
click at [373, 34] on button "Reply All" at bounding box center [380, 33] width 27 height 11
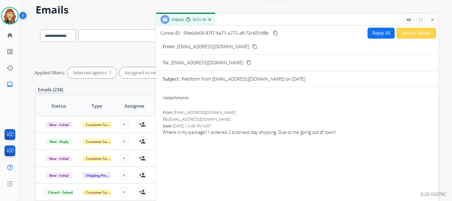
click at [373, 34] on button "Reply All" at bounding box center [380, 33] width 27 height 11
click at [412, 33] on button "Secure Notes" at bounding box center [416, 33] width 40 height 11
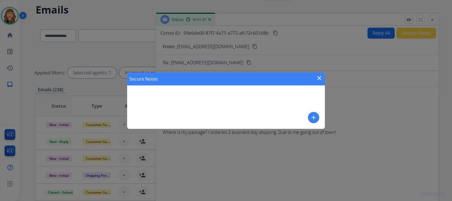
click at [412, 33] on div "Secure Notes close add" at bounding box center [226, 100] width 452 height 201
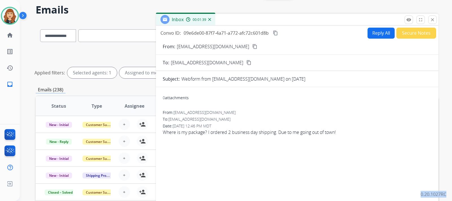
click at [368, 34] on button "Reply All" at bounding box center [380, 33] width 27 height 11
click at [371, 33] on button "Reply All" at bounding box center [380, 33] width 27 height 11
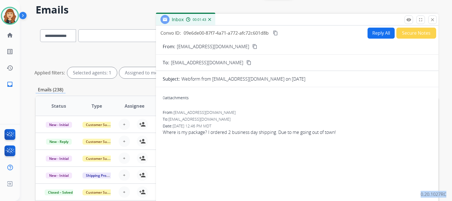
click at [371, 33] on button "Reply All" at bounding box center [380, 33] width 27 height 11
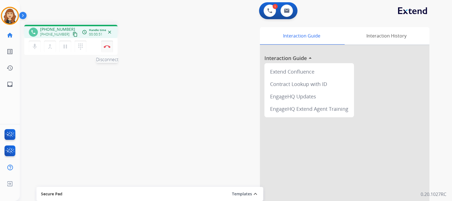
click at [107, 46] on img at bounding box center [107, 46] width 7 height 3
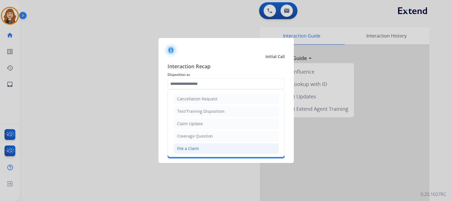
click at [197, 145] on li "File a Claim" at bounding box center [225, 148] width 105 height 11
type input "**********"
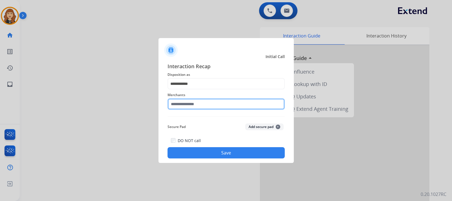
click at [206, 101] on input "text" at bounding box center [225, 104] width 117 height 11
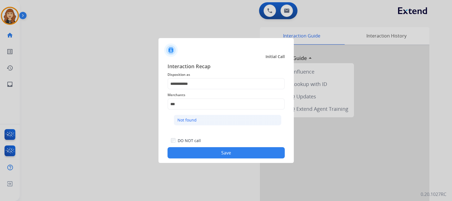
click at [200, 117] on li "Not found" at bounding box center [228, 120] width 108 height 11
type input "*********"
click at [212, 153] on button "Save" at bounding box center [225, 152] width 117 height 11
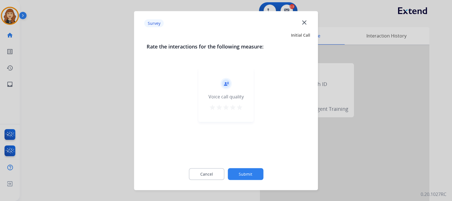
click at [246, 107] on div "record_voice_over Voice call quality star star star star star" at bounding box center [226, 95] width 55 height 54
click at [242, 107] on mat-icon "star" at bounding box center [239, 107] width 7 height 7
click at [248, 177] on button "Submit" at bounding box center [246, 174] width 36 height 12
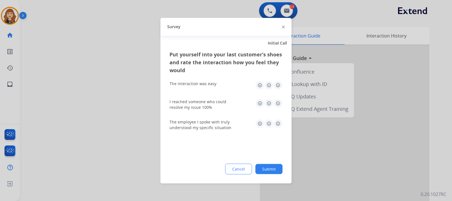
click at [280, 84] on img at bounding box center [277, 85] width 9 height 9
click at [282, 106] on img at bounding box center [277, 103] width 9 height 9
click at [282, 121] on img at bounding box center [277, 123] width 9 height 9
click at [270, 171] on button "Submit" at bounding box center [268, 169] width 27 height 10
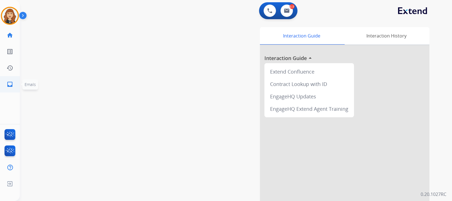
click at [8, 84] on mat-icon "inbox" at bounding box center [9, 84] width 7 height 7
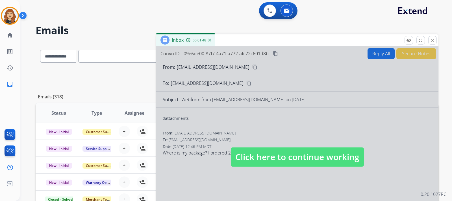
click at [307, 154] on span "Click here to continue working" at bounding box center [297, 157] width 133 height 19
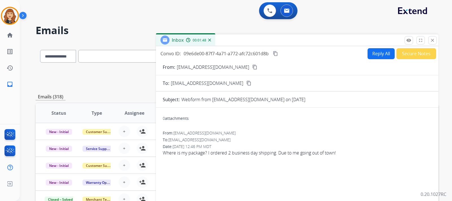
click at [376, 51] on button "Reply All" at bounding box center [380, 53] width 27 height 11
click at [430, 40] on button "close Close" at bounding box center [432, 40] width 8 height 8
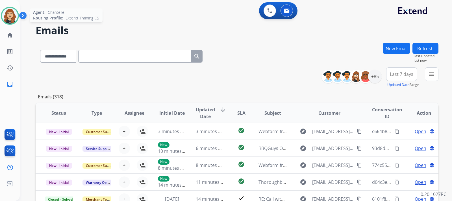
click at [14, 19] on img at bounding box center [10, 16] width 16 height 16
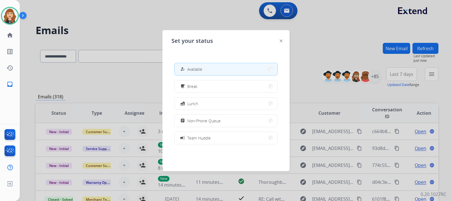
click at [186, 25] on div at bounding box center [226, 100] width 452 height 201
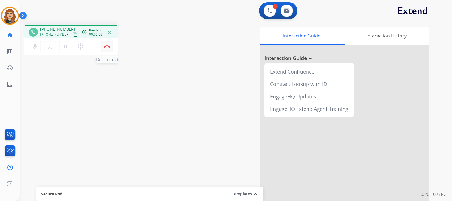
click at [110, 47] on img at bounding box center [107, 46] width 7 height 3
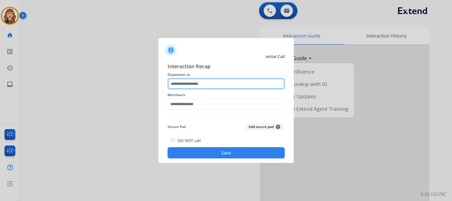
click at [244, 86] on input "text" at bounding box center [225, 83] width 117 height 11
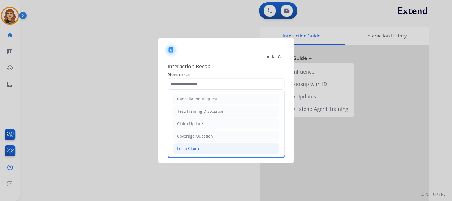
click at [205, 148] on li "File a Claim" at bounding box center [225, 148] width 105 height 11
type input "**********"
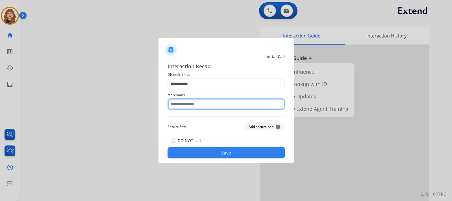
click at [203, 104] on input "text" at bounding box center [225, 104] width 117 height 11
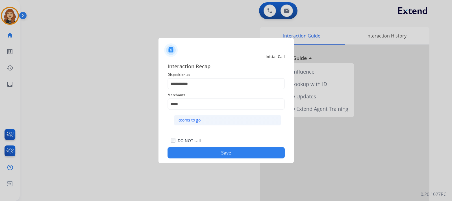
click at [202, 118] on li "Rooms to go" at bounding box center [228, 120] width 108 height 11
type input "**********"
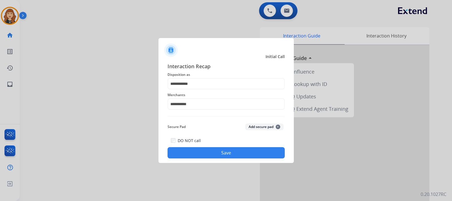
click at [223, 158] on button "Save" at bounding box center [225, 152] width 117 height 11
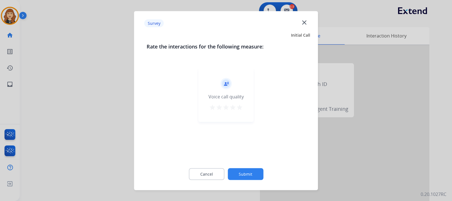
click at [238, 108] on mat-icon "star" at bounding box center [239, 107] width 7 height 7
click at [248, 173] on button "Submit" at bounding box center [246, 174] width 36 height 12
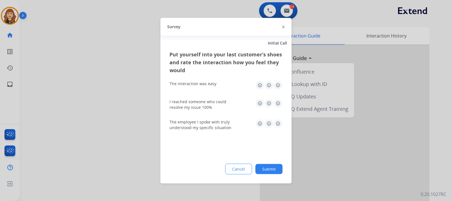
click at [279, 86] on img at bounding box center [277, 85] width 9 height 9
click at [282, 108] on div "I reached someone who could resolve my issue 100%" at bounding box center [225, 104] width 113 height 11
click at [280, 106] on img at bounding box center [277, 103] width 9 height 9
click at [282, 123] on img at bounding box center [277, 123] width 9 height 9
click at [270, 166] on button "Submit" at bounding box center [268, 169] width 27 height 10
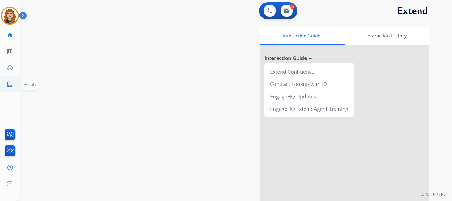
click at [9, 81] on mat-icon "inbox" at bounding box center [9, 84] width 7 height 7
select select "**********"
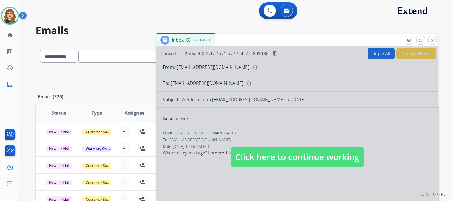
click at [332, 153] on span "Click here to continue working" at bounding box center [297, 157] width 133 height 19
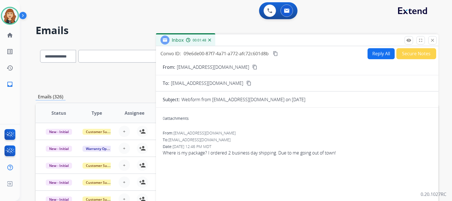
click at [210, 41] on img at bounding box center [209, 40] width 3 height 3
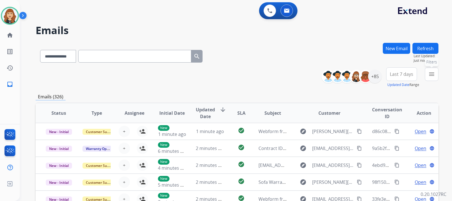
click at [435, 74] on button "menu Filters" at bounding box center [432, 75] width 14 height 14
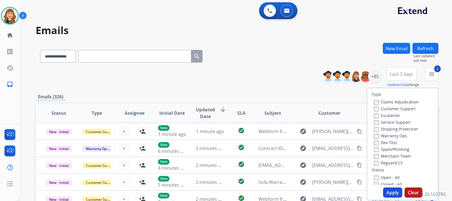
click at [375, 162] on label "Reguard CS" at bounding box center [388, 162] width 29 height 5
click at [393, 193] on button "Apply" at bounding box center [392, 193] width 19 height 10
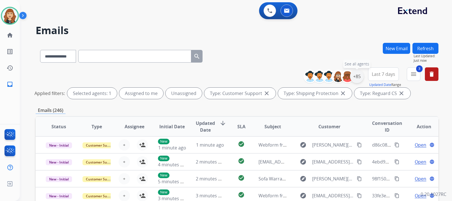
click at [357, 77] on div "+85" at bounding box center [357, 77] width 14 height 14
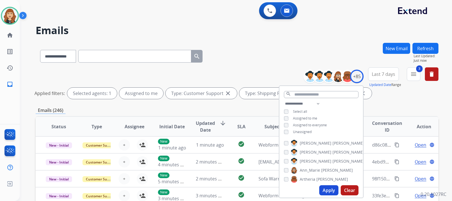
click at [332, 191] on button "Apply" at bounding box center [328, 191] width 19 height 10
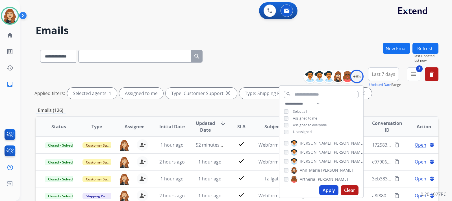
click at [423, 102] on div "**********" at bounding box center [237, 189] width 403 height 292
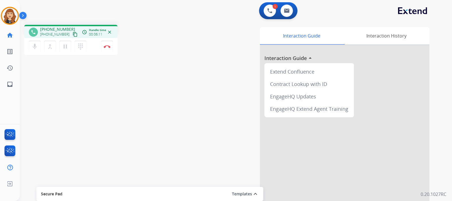
click at [377, 6] on div "1 Voice Interactions 0 Email Interactions" at bounding box center [233, 11] width 412 height 18
click at [108, 46] on img at bounding box center [107, 46] width 7 height 3
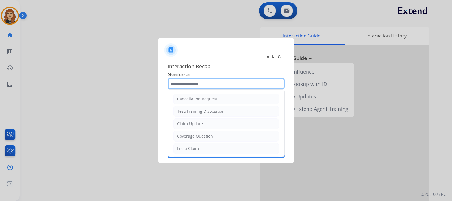
click at [225, 85] on input "text" at bounding box center [225, 83] width 117 height 11
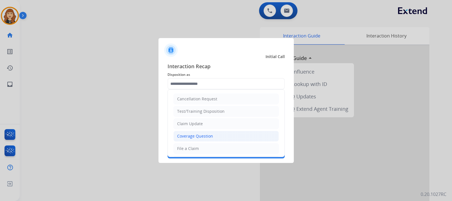
click at [218, 137] on li "Coverage Question" at bounding box center [225, 136] width 105 height 11
type input "**********"
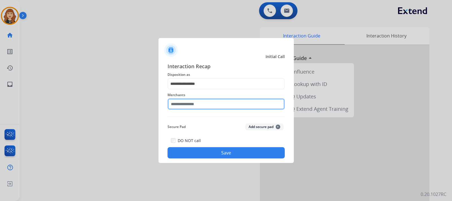
click at [208, 105] on input "text" at bounding box center [225, 104] width 117 height 11
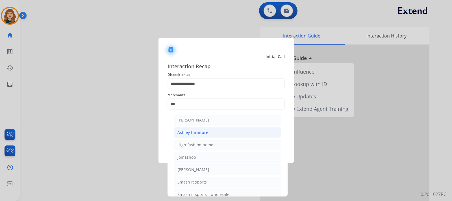
click at [197, 137] on li "Ashley furniture" at bounding box center [228, 132] width 108 height 11
type input "**********"
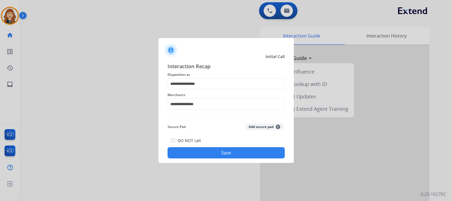
click at [230, 154] on button "Save" at bounding box center [225, 152] width 117 height 11
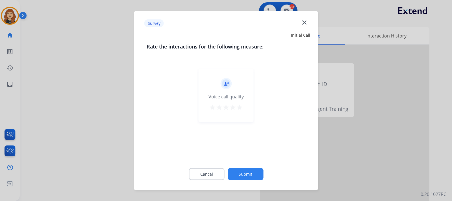
click at [250, 173] on button "Submit" at bounding box center [246, 174] width 36 height 12
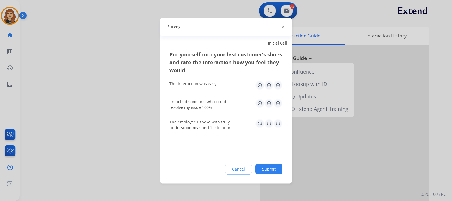
click at [265, 172] on button "Submit" at bounding box center [268, 169] width 27 height 10
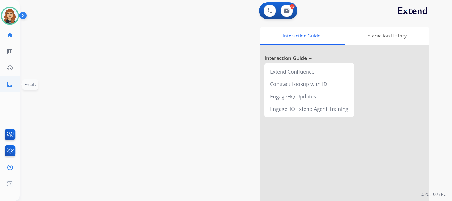
click at [8, 84] on mat-icon "inbox" at bounding box center [9, 84] width 7 height 7
select select "**********"
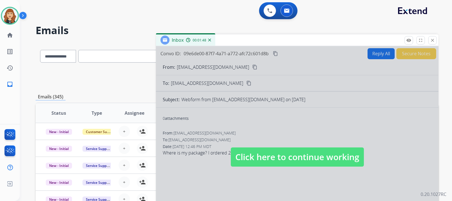
click at [210, 40] on img at bounding box center [209, 40] width 3 height 3
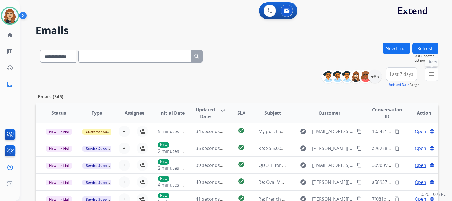
click at [436, 73] on button "menu Filters" at bounding box center [432, 75] width 14 height 14
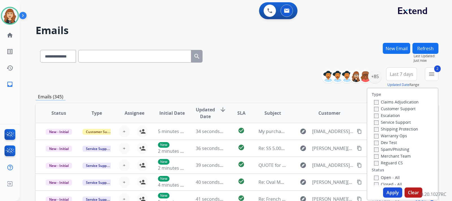
click at [375, 163] on label "Reguard CS" at bounding box center [388, 162] width 29 height 5
click at [396, 193] on button "Apply" at bounding box center [392, 193] width 19 height 10
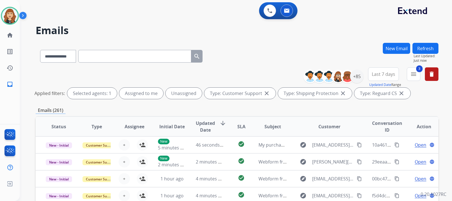
click at [401, 52] on button "New Email" at bounding box center [396, 48] width 27 height 11
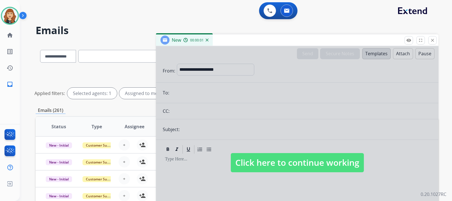
click at [293, 165] on span "Click here to continue working" at bounding box center [297, 162] width 133 height 19
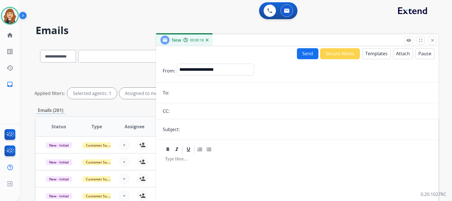
click at [208, 40] on img at bounding box center [207, 40] width 3 height 3
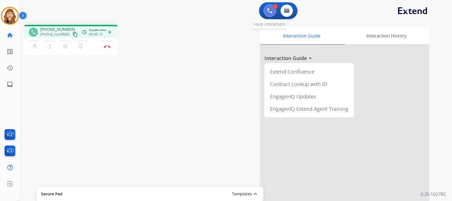
click at [273, 12] on button at bounding box center [270, 11] width 12 height 12
click at [271, 8] on img at bounding box center [269, 10] width 5 height 5
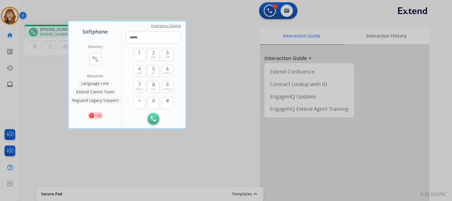
click at [87, 83] on button "Language Line" at bounding box center [95, 83] width 33 height 7
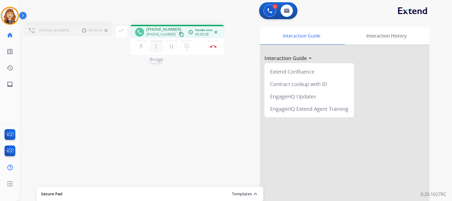
click at [156, 45] on mat-icon "merge_type" at bounding box center [156, 46] width 7 height 7
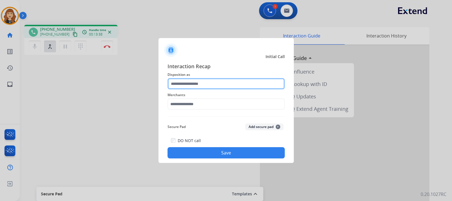
click at [211, 85] on input "text" at bounding box center [225, 83] width 117 height 11
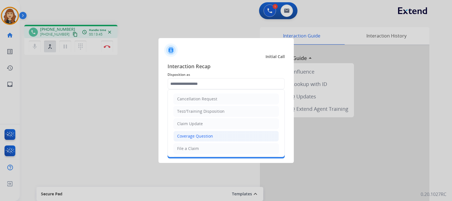
click at [205, 135] on div "Coverage Question" at bounding box center [195, 137] width 36 height 6
type input "**********"
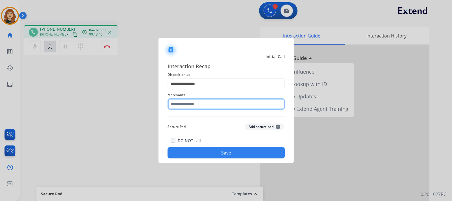
click at [220, 106] on input "text" at bounding box center [225, 104] width 117 height 11
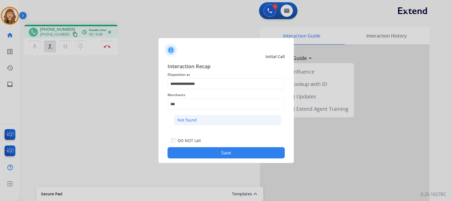
click at [216, 120] on li "Not found" at bounding box center [228, 120] width 108 height 11
type input "*********"
click at [213, 152] on button "Save" at bounding box center [225, 152] width 117 height 11
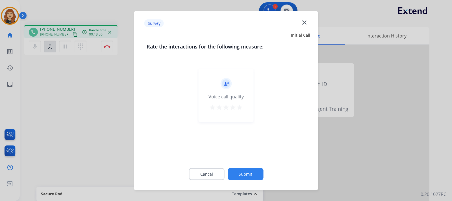
click at [241, 108] on mat-icon "star" at bounding box center [239, 107] width 7 height 7
click at [247, 172] on button "Submit" at bounding box center [246, 174] width 36 height 12
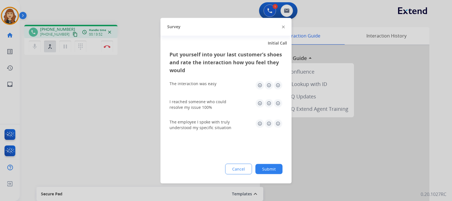
click at [277, 82] on img at bounding box center [277, 85] width 9 height 9
click at [278, 102] on img at bounding box center [277, 103] width 9 height 9
click at [279, 120] on img at bounding box center [277, 123] width 9 height 9
click at [269, 172] on button "Submit" at bounding box center [268, 169] width 27 height 10
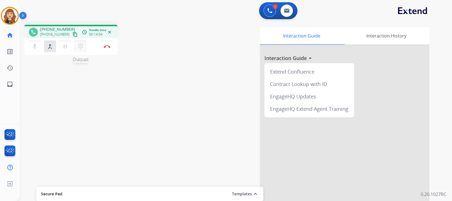
click at [79, 45] on mat-icon "dialpad" at bounding box center [80, 46] width 7 height 7
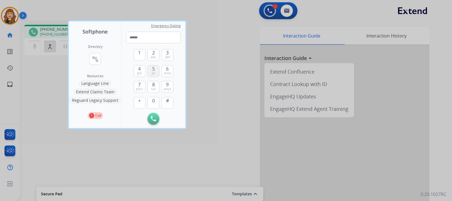
click at [153, 68] on span "5" at bounding box center [153, 69] width 3 height 7
type input "*"
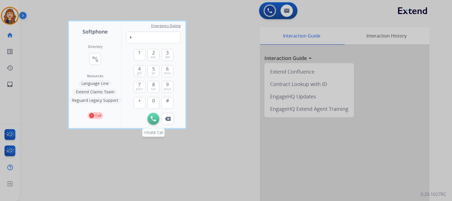
click at [153, 120] on img at bounding box center [153, 118] width 5 height 5
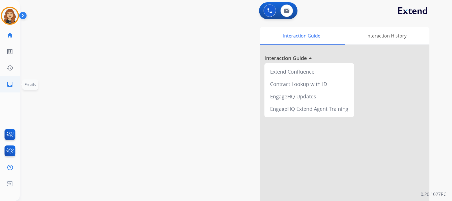
click at [10, 81] on mat-icon "inbox" at bounding box center [9, 84] width 7 height 7
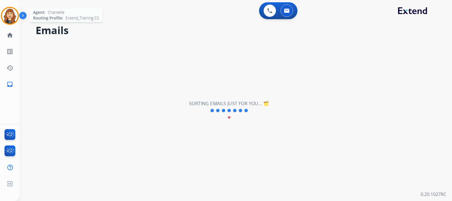
click at [5, 14] on img at bounding box center [10, 16] width 16 height 16
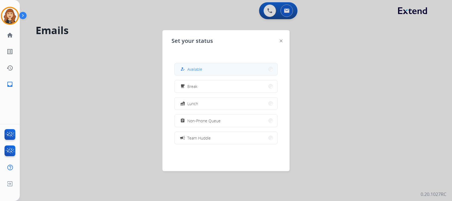
click at [236, 69] on button "how_to_reg Available" at bounding box center [226, 69] width 103 height 12
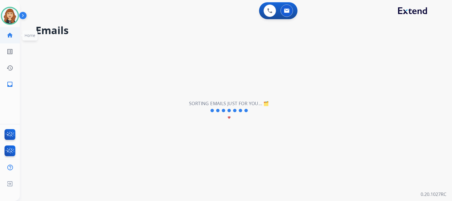
click at [11, 38] on mat-icon "home" at bounding box center [9, 35] width 7 height 7
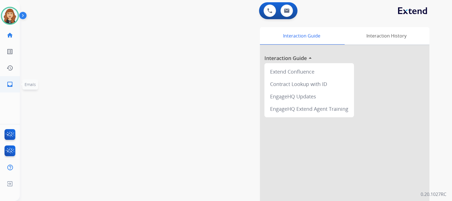
click at [8, 84] on mat-icon "inbox" at bounding box center [9, 84] width 7 height 7
select select "**********"
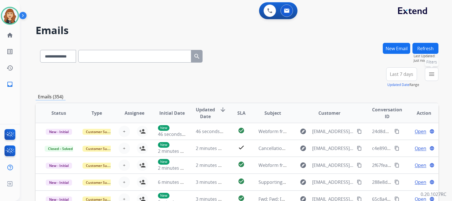
click at [436, 73] on button "menu Filters" at bounding box center [432, 75] width 14 height 14
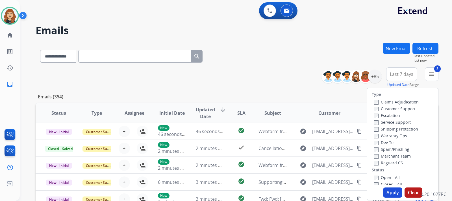
click at [392, 194] on button "Apply" at bounding box center [392, 193] width 19 height 10
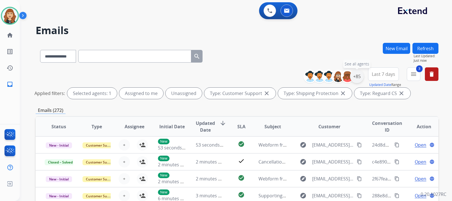
click at [355, 80] on div "+85" at bounding box center [357, 77] width 14 height 14
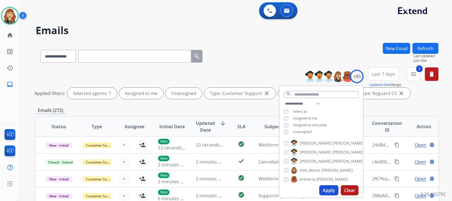
click at [283, 132] on div "**********" at bounding box center [321, 119] width 84 height 36
click at [326, 187] on button "Apply" at bounding box center [328, 191] width 19 height 10
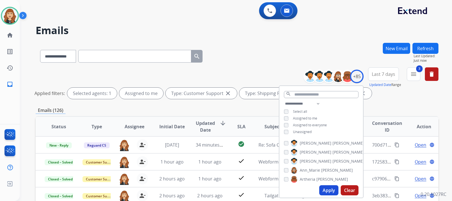
click at [431, 102] on div "**********" at bounding box center [237, 189] width 403 height 292
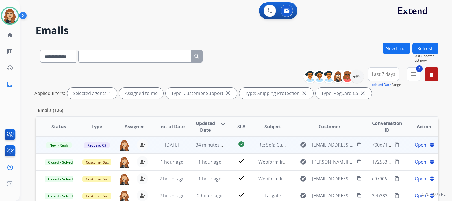
click at [415, 148] on span "Open" at bounding box center [421, 145] width 12 height 7
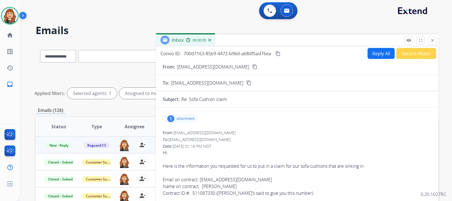
click at [378, 48] on button "Reply All" at bounding box center [380, 53] width 27 height 11
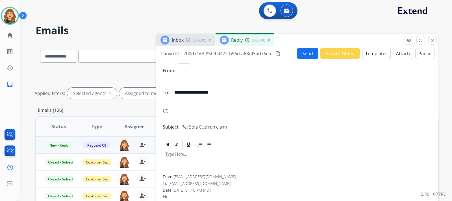
select select "**********"
click at [432, 41] on mat-icon "close" at bounding box center [432, 40] width 5 height 5
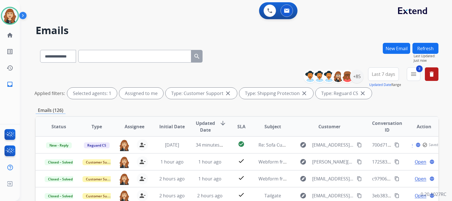
click at [446, 110] on div "**********" at bounding box center [236, 100] width 432 height 201
click at [9, 15] on img at bounding box center [10, 16] width 16 height 16
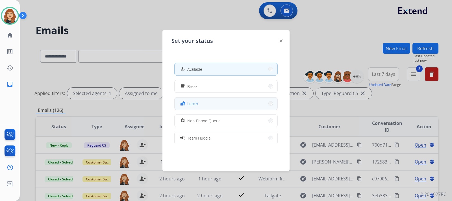
click at [206, 102] on button "fastfood Lunch" at bounding box center [226, 104] width 103 height 12
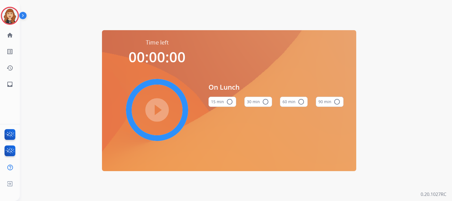
click at [257, 102] on button "30 min radio_button_unchecked" at bounding box center [258, 102] width 28 height 10
click at [155, 107] on mat-icon "play_circle_filled" at bounding box center [157, 110] width 7 height 7
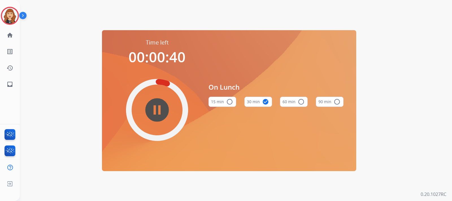
click at [56, 89] on div "Time left 00:00:40 pause_circle_filled On Lunch 15 min radio_button_unchecked 3…" at bounding box center [229, 100] width 419 height 201
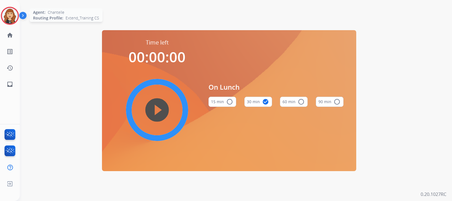
click at [6, 19] on img at bounding box center [10, 16] width 16 height 16
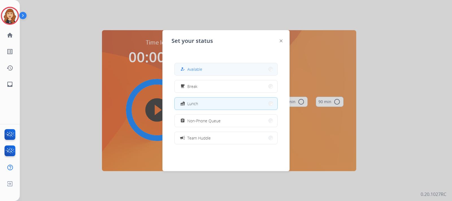
click at [194, 64] on button "how_to_reg Available" at bounding box center [226, 69] width 103 height 12
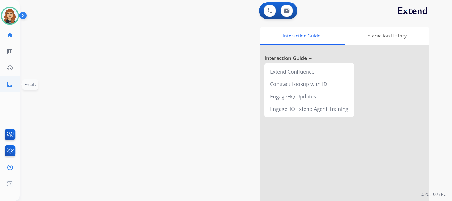
click at [10, 86] on mat-icon "inbox" at bounding box center [9, 84] width 7 height 7
select select "**********"
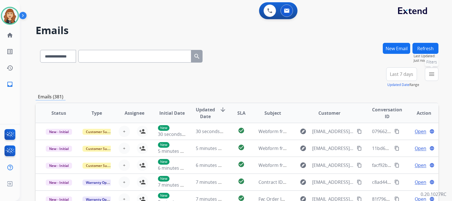
click at [432, 74] on mat-icon "menu" at bounding box center [431, 74] width 7 height 7
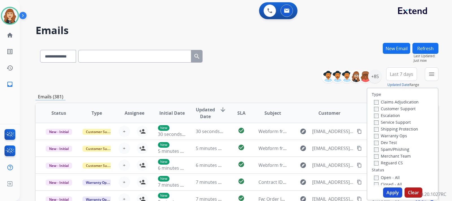
click at [420, 50] on button "Refresh" at bounding box center [425, 48] width 26 height 11
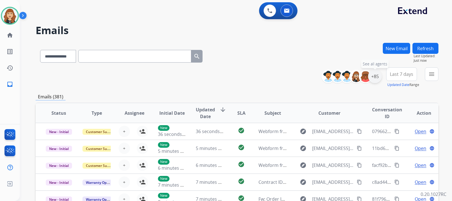
click at [375, 77] on div "+85" at bounding box center [375, 77] width 14 height 14
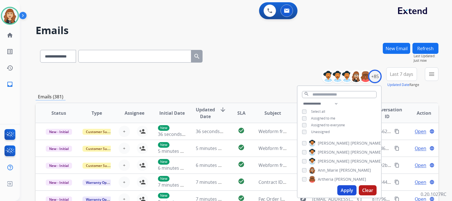
click at [346, 191] on button "Apply" at bounding box center [346, 191] width 19 height 10
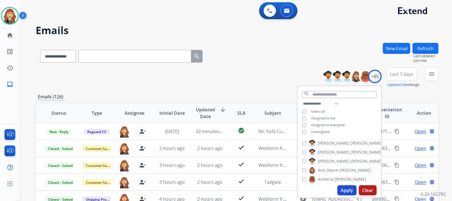
click at [288, 67] on div "**********" at bounding box center [237, 55] width 403 height 25
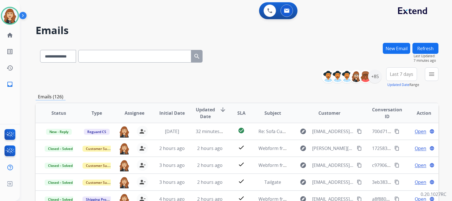
click at [425, 48] on button "Refresh" at bounding box center [425, 48] width 26 height 11
click at [437, 88] on div "**********" at bounding box center [237, 182] width 403 height 278
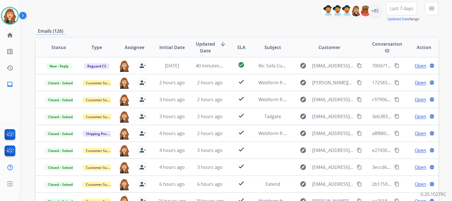
scroll to position [30, 0]
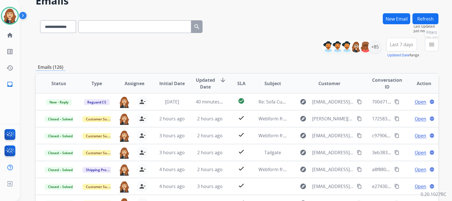
click at [433, 44] on mat-icon "menu" at bounding box center [431, 44] width 7 height 7
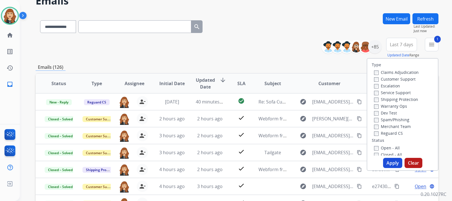
click at [375, 102] on label "Shipping Protection" at bounding box center [396, 99] width 44 height 5
click at [391, 164] on button "Apply" at bounding box center [392, 163] width 19 height 10
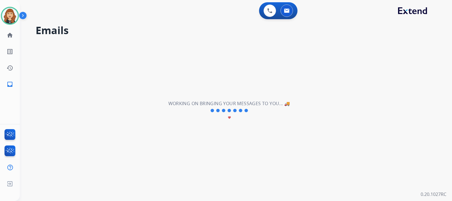
scroll to position [0, 0]
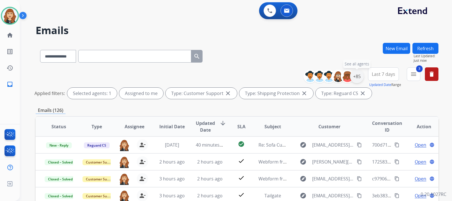
click at [354, 80] on div "+85" at bounding box center [357, 77] width 14 height 14
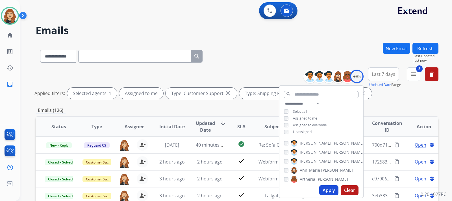
click at [282, 132] on div "**********" at bounding box center [321, 119] width 84 height 36
click at [324, 189] on button "Apply" at bounding box center [328, 191] width 19 height 10
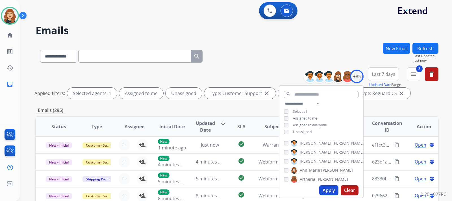
click at [440, 111] on div "**********" at bounding box center [236, 100] width 432 height 201
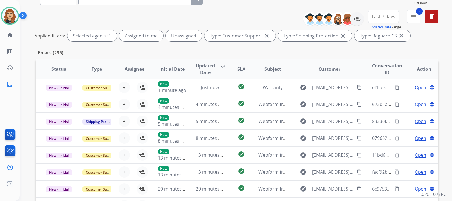
scroll to position [134, 0]
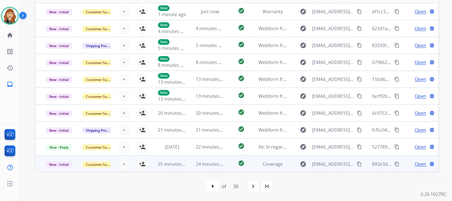
click at [417, 165] on span "Open" at bounding box center [421, 164] width 12 height 7
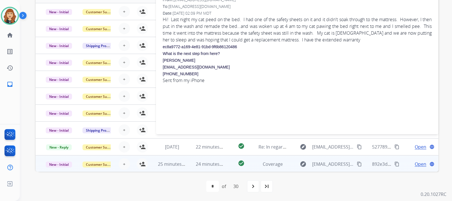
click at [442, 57] on div "**********" at bounding box center [236, 100] width 432 height 201
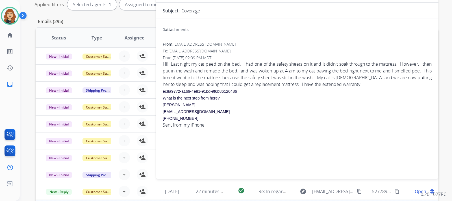
scroll to position [88, 0]
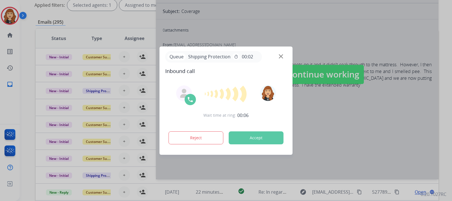
click at [281, 55] on img at bounding box center [281, 56] width 4 height 4
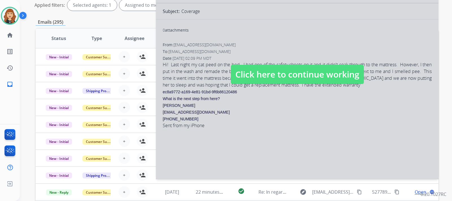
click at [290, 83] on span "Click here to continue working" at bounding box center [297, 74] width 133 height 19
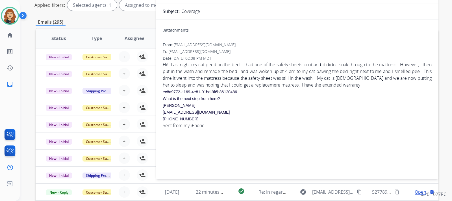
click at [99, 16] on div "**********" at bounding box center [237, 101] width 403 height 292
click at [442, 20] on div "**********" at bounding box center [236, 100] width 432 height 201
click at [9, 23] on img at bounding box center [10, 16] width 16 height 16
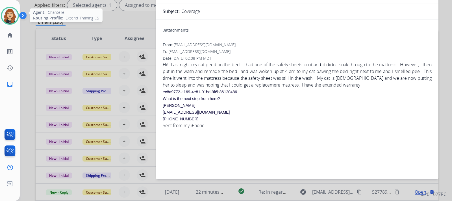
click at [9, 23] on img at bounding box center [10, 16] width 16 height 16
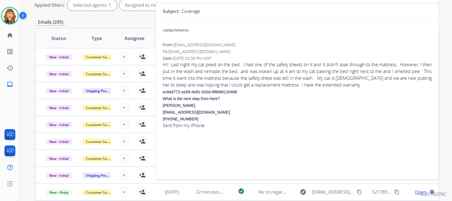
click at [447, 35] on div "**********" at bounding box center [236, 100] width 432 height 201
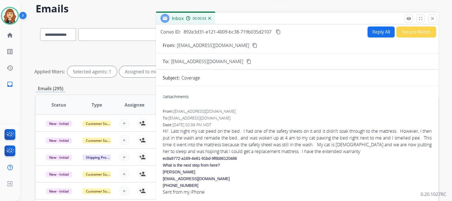
scroll to position [21, 0]
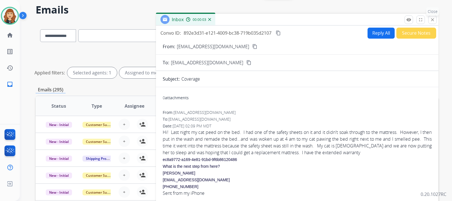
click at [433, 18] on mat-icon "close" at bounding box center [432, 19] width 5 height 5
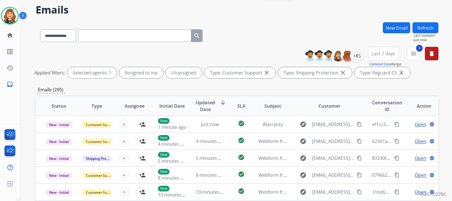
click at [447, 69] on div "**********" at bounding box center [236, 100] width 432 height 201
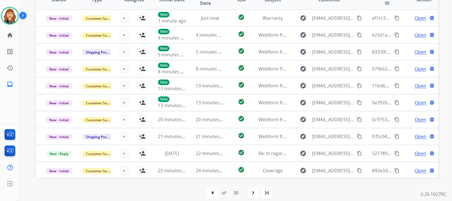
scroll to position [134, 0]
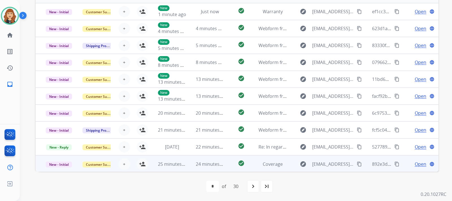
click at [419, 167] on span "Open" at bounding box center [421, 164] width 12 height 7
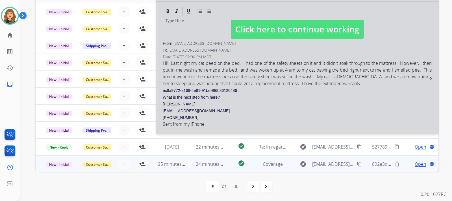
select select "**********"
click at [302, 33] on span "Click here to continue working" at bounding box center [297, 29] width 133 height 19
select select
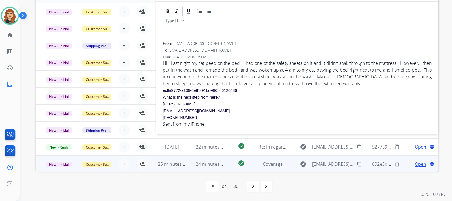
click at [444, 31] on div "**********" at bounding box center [236, 100] width 432 height 201
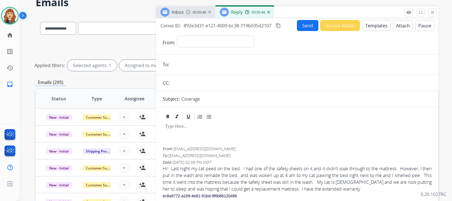
scroll to position [21, 0]
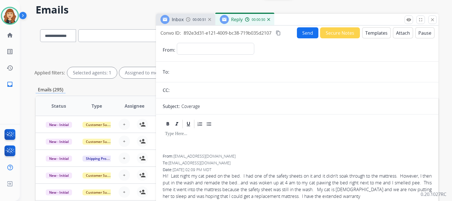
click at [210, 20] on img at bounding box center [209, 19] width 3 height 3
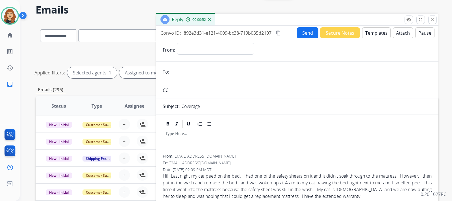
click at [210, 20] on img at bounding box center [209, 19] width 3 height 3
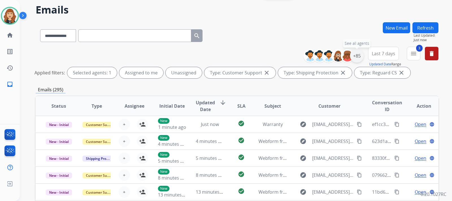
click at [355, 58] on div "+85" at bounding box center [357, 56] width 14 height 14
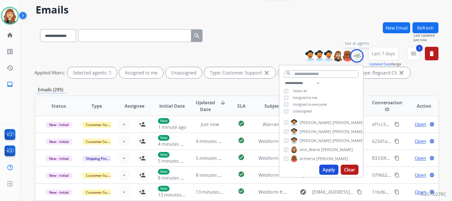
click at [355, 58] on div "+85" at bounding box center [357, 56] width 14 height 14
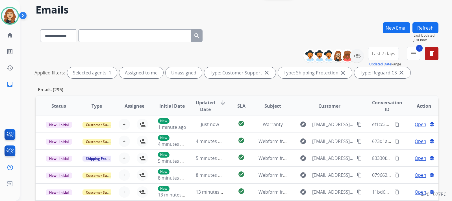
click at [447, 97] on div "**********" at bounding box center [236, 100] width 432 height 201
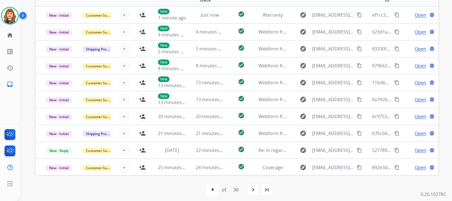
scroll to position [134, 0]
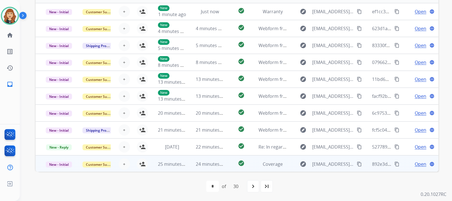
click at [415, 165] on span "Open" at bounding box center [421, 164] width 12 height 7
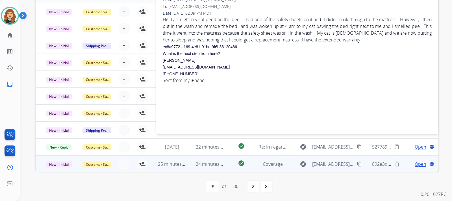
click at [357, 166] on mat-icon "content_copy" at bounding box center [359, 164] width 5 height 5
click at [142, 165] on mat-icon "person_add" at bounding box center [142, 164] width 7 height 7
click at [447, 73] on div "**********" at bounding box center [236, 100] width 432 height 201
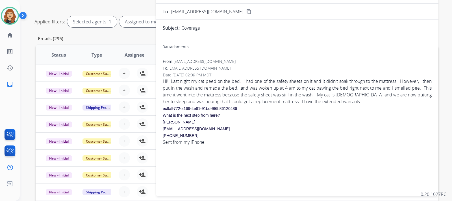
scroll to position [0, 0]
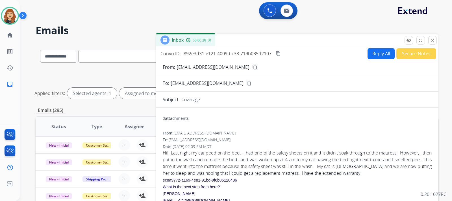
click at [372, 52] on button "Reply All" at bounding box center [380, 53] width 27 height 11
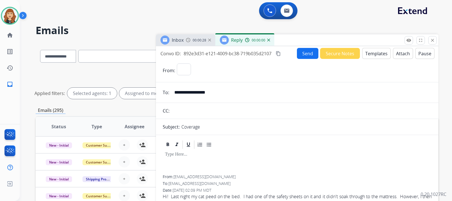
select select "**********"
click at [372, 52] on button "Templates" at bounding box center [376, 53] width 29 height 11
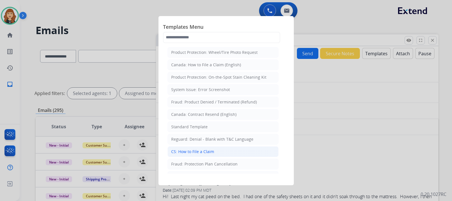
click at [199, 153] on div "CS: How to File a Claim" at bounding box center [192, 152] width 43 height 6
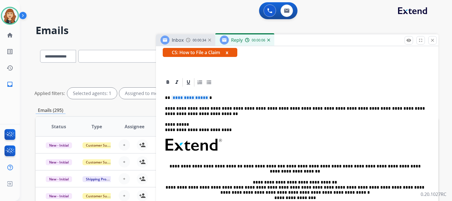
scroll to position [99, 0]
click at [211, 99] on p "**********" at bounding box center [295, 97] width 260 height 5
click at [438, 79] on div "**********" at bounding box center [236, 100] width 432 height 201
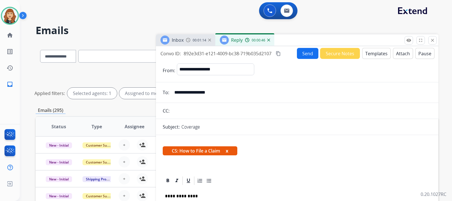
click at [307, 53] on button "Send" at bounding box center [307, 53] width 21 height 11
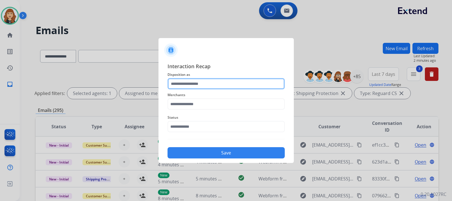
click at [191, 80] on input "text" at bounding box center [225, 83] width 117 height 11
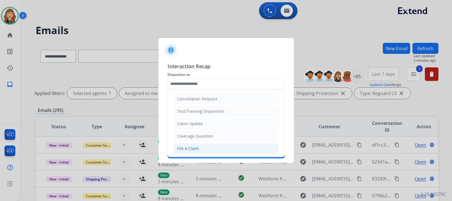
click at [194, 149] on div "File a Claim" at bounding box center [188, 149] width 22 height 6
type input "**********"
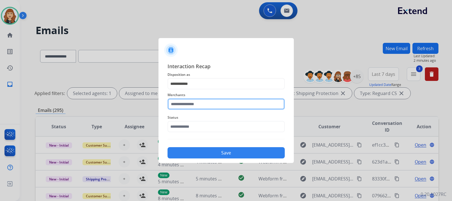
click at [198, 107] on input "text" at bounding box center [225, 104] width 117 height 11
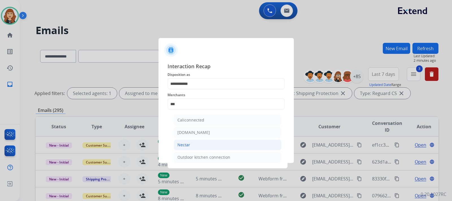
click at [182, 146] on div "Nectar" at bounding box center [183, 145] width 13 height 6
type input "******"
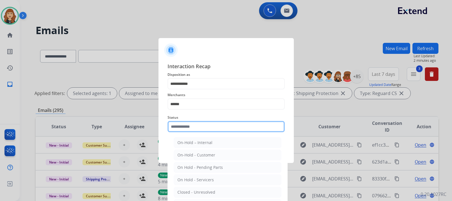
click at [204, 127] on input "text" at bounding box center [225, 126] width 117 height 11
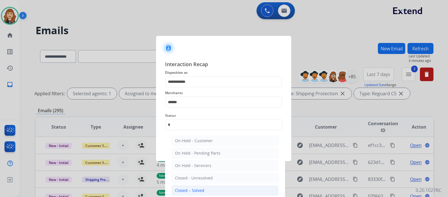
click at [201, 190] on div "Closed – Solved" at bounding box center [189, 191] width 29 height 6
type input "**********"
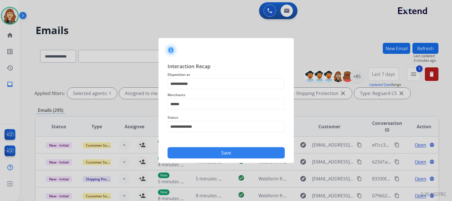
click at [208, 151] on button "Save" at bounding box center [225, 152] width 117 height 11
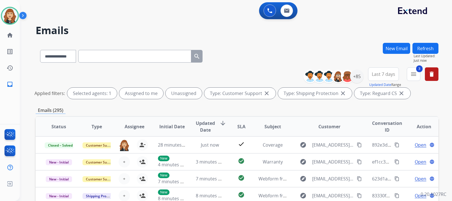
click at [441, 108] on div "**********" at bounding box center [236, 100] width 432 height 201
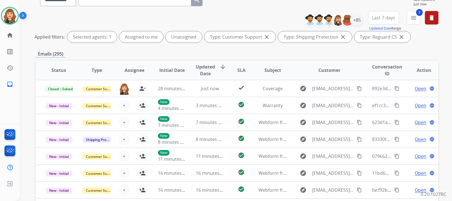
scroll to position [45, 0]
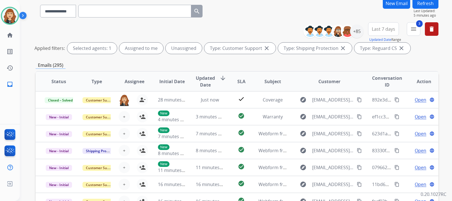
click at [424, 7] on button "Refresh" at bounding box center [425, 3] width 26 height 11
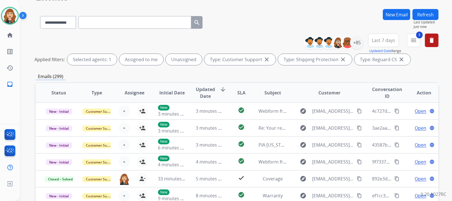
scroll to position [134, 0]
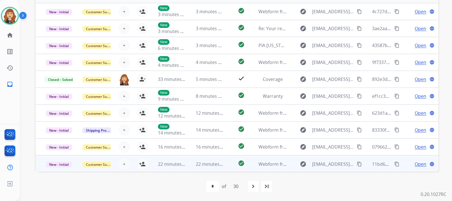
click at [415, 166] on span "Open" at bounding box center [421, 164] width 12 height 7
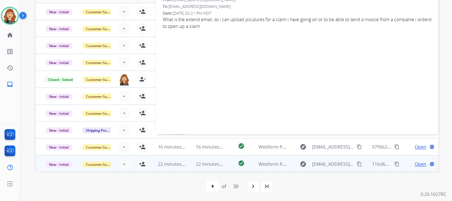
click at [357, 164] on mat-icon "content_copy" at bounding box center [359, 164] width 5 height 5
click at [143, 161] on mat-icon "person_add" at bounding box center [142, 164] width 7 height 7
click at [444, 70] on div "**********" at bounding box center [236, 100] width 432 height 201
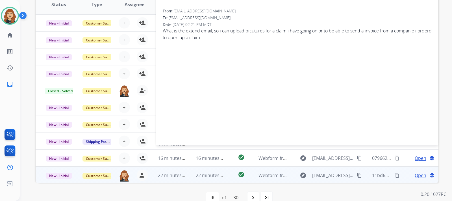
scroll to position [0, 0]
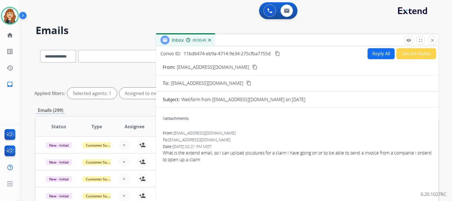
click at [379, 57] on button "Reply All" at bounding box center [380, 53] width 27 height 11
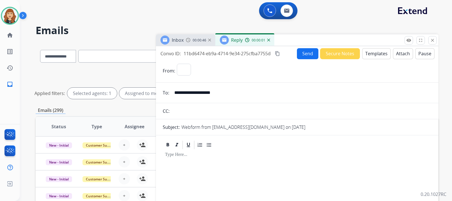
select select "**********"
click at [379, 57] on button "Templates" at bounding box center [376, 53] width 29 height 11
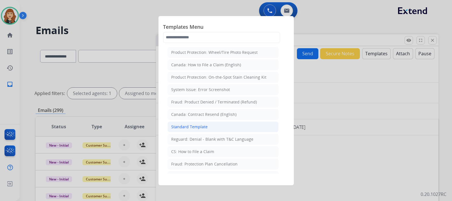
click at [217, 127] on li "Standard Template" at bounding box center [222, 127] width 111 height 11
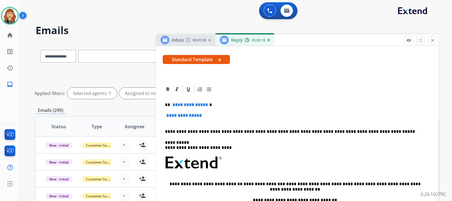
scroll to position [92, 0]
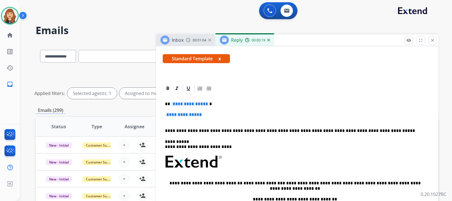
click at [212, 112] on div "**********" at bounding box center [297, 176] width 269 height 164
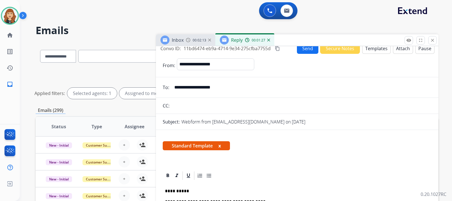
scroll to position [0, 0]
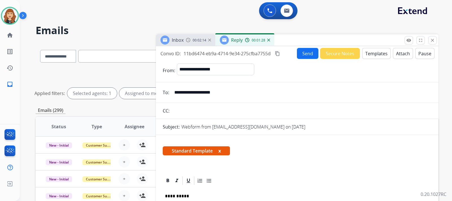
click at [304, 53] on button "Send" at bounding box center [307, 53] width 21 height 11
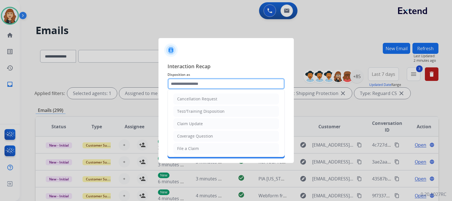
click at [210, 83] on input "text" at bounding box center [225, 83] width 117 height 11
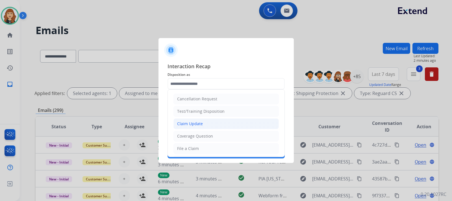
click at [193, 127] on li "Claim Update" at bounding box center [225, 124] width 105 height 11
type input "**********"
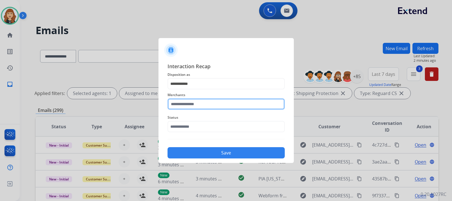
click at [208, 106] on input "text" at bounding box center [225, 104] width 117 height 11
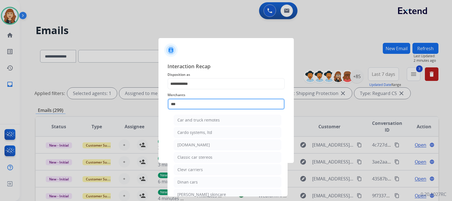
type input "****"
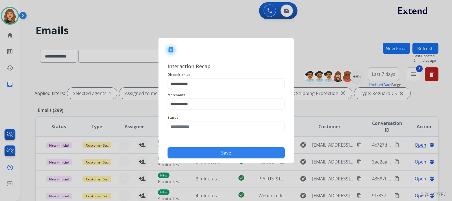
select select "**********"
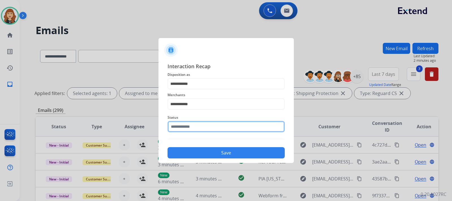
click at [185, 127] on input "text" at bounding box center [225, 126] width 117 height 11
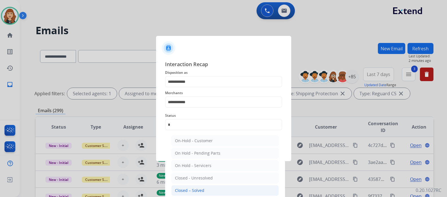
click at [196, 190] on div "Closed – Solved" at bounding box center [189, 191] width 29 height 6
type input "**********"
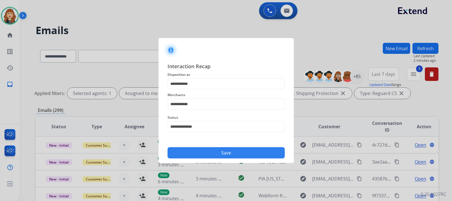
click at [216, 155] on button "Save" at bounding box center [225, 152] width 117 height 11
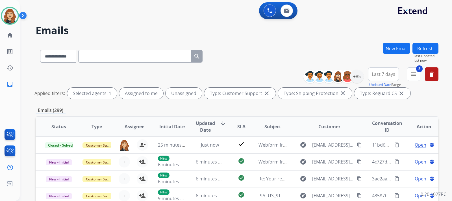
click at [448, 95] on div "**********" at bounding box center [236, 100] width 432 height 201
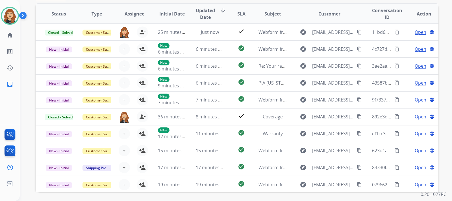
scroll to position [124, 0]
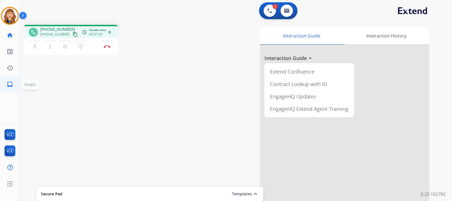
click at [9, 84] on mat-icon "inbox" at bounding box center [9, 84] width 7 height 7
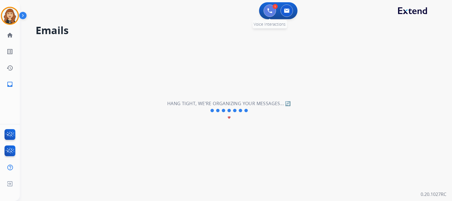
click at [273, 10] on button at bounding box center [270, 11] width 12 height 12
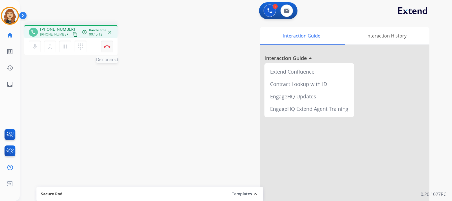
click at [108, 46] on img at bounding box center [107, 46] width 7 height 3
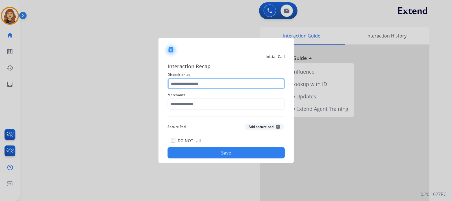
click at [194, 80] on input "text" at bounding box center [225, 83] width 117 height 11
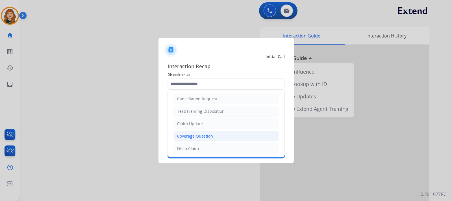
click at [202, 138] on div "Coverage Question" at bounding box center [195, 137] width 36 height 6
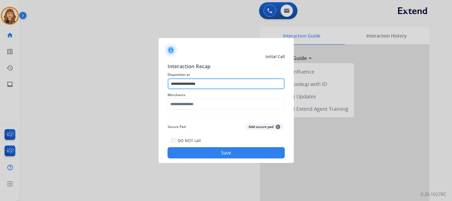
click at [204, 83] on input "**********" at bounding box center [225, 83] width 117 height 11
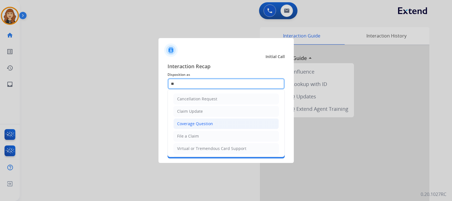
type input "*"
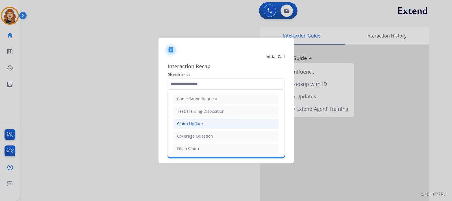
click at [201, 122] on div "Claim Update" at bounding box center [190, 124] width 26 height 6
type input "**********"
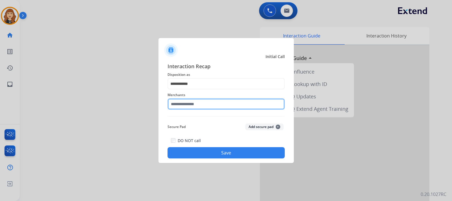
click at [201, 107] on input "text" at bounding box center [225, 104] width 117 height 11
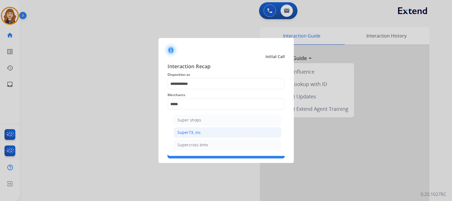
click at [196, 132] on div "Super73, inc." at bounding box center [189, 133] width 25 height 6
type input "**********"
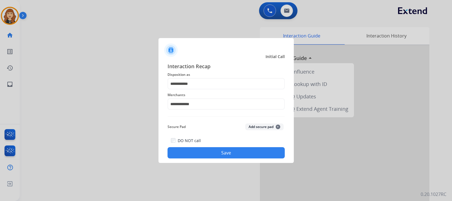
click at [216, 155] on button "Save" at bounding box center [225, 152] width 117 height 11
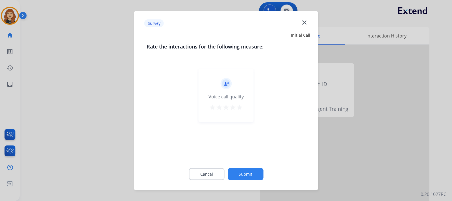
click at [248, 172] on button "Submit" at bounding box center [246, 174] width 36 height 12
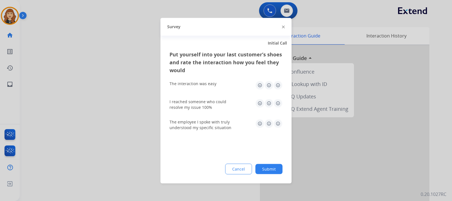
click at [268, 167] on button "Submit" at bounding box center [268, 169] width 27 height 10
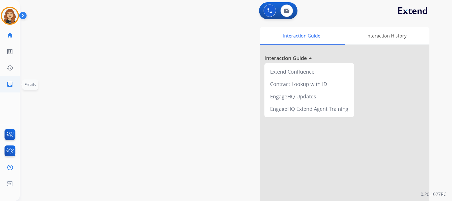
click at [10, 83] on mat-icon "inbox" at bounding box center [9, 84] width 7 height 7
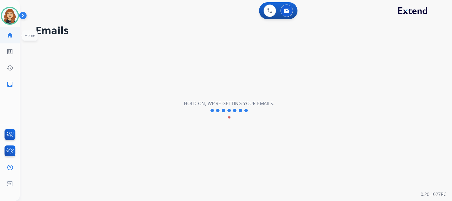
click at [12, 35] on mat-icon "home" at bounding box center [9, 35] width 7 height 7
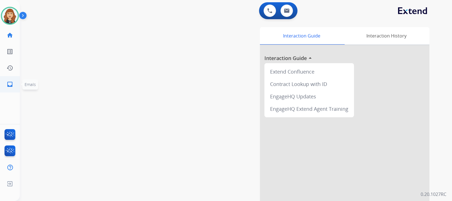
click at [9, 86] on mat-icon "inbox" at bounding box center [9, 84] width 7 height 7
select select "**********"
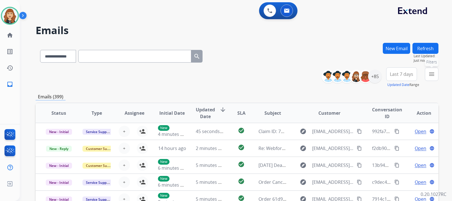
click at [435, 77] on button "menu Filters" at bounding box center [432, 75] width 14 height 14
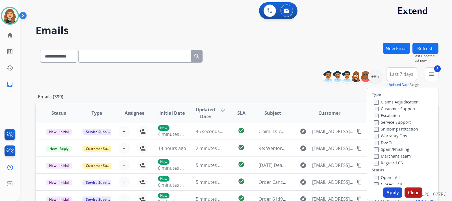
click at [388, 192] on button "Apply" at bounding box center [392, 193] width 19 height 10
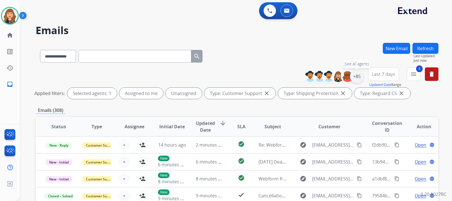
click at [357, 78] on div "+85" at bounding box center [357, 77] width 14 height 14
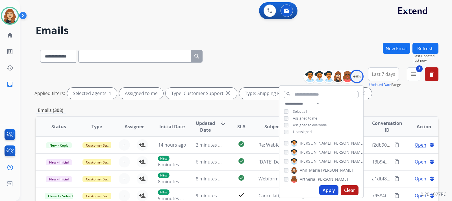
click at [328, 190] on button "Apply" at bounding box center [328, 191] width 19 height 10
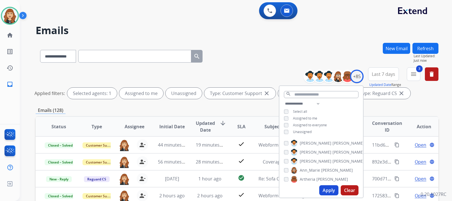
click at [327, 190] on button "Apply" at bounding box center [328, 191] width 19 height 10
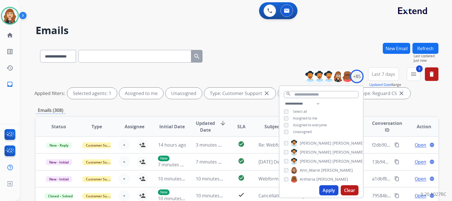
click at [444, 105] on div "**********" at bounding box center [236, 100] width 432 height 201
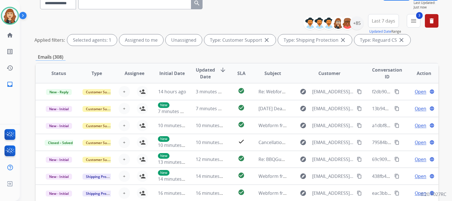
scroll to position [134, 0]
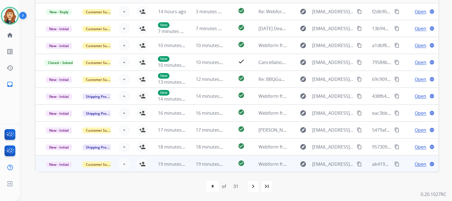
click at [418, 162] on span "Open" at bounding box center [421, 164] width 12 height 7
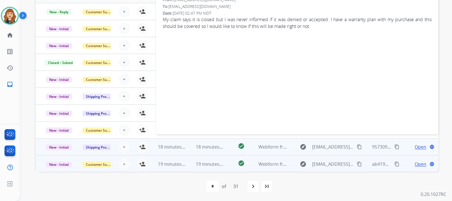
click at [415, 149] on span "Open" at bounding box center [421, 147] width 12 height 7
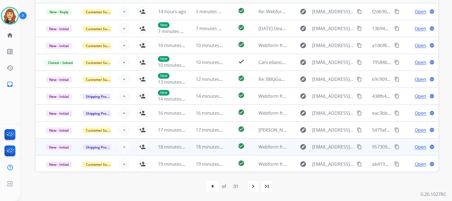
click at [415, 149] on span "Open" at bounding box center [421, 147] width 12 height 7
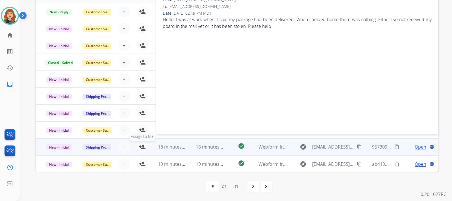
click at [140, 146] on mat-icon "person_add" at bounding box center [142, 147] width 7 height 7
click at [357, 147] on mat-icon "content_copy" at bounding box center [359, 147] width 5 height 5
click at [447, 60] on div "**********" at bounding box center [236, 100] width 432 height 201
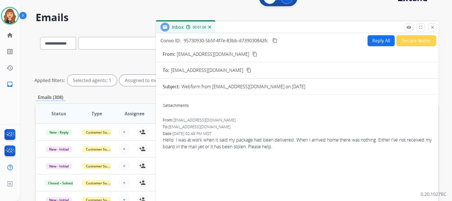
scroll to position [0, 0]
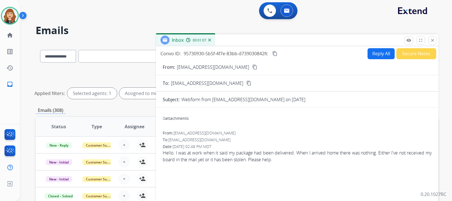
click at [375, 55] on button "Reply All" at bounding box center [380, 53] width 27 height 11
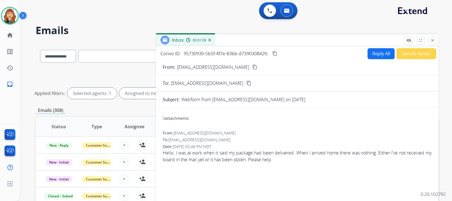
click at [375, 55] on button "Reply All" at bounding box center [380, 53] width 27 height 11
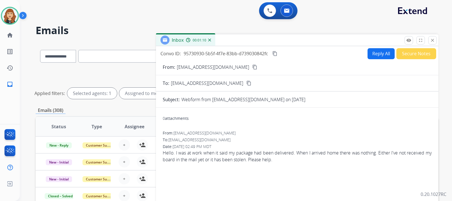
click at [375, 55] on button "Reply All" at bounding box center [380, 53] width 27 height 11
click at [433, 42] on mat-icon "close" at bounding box center [432, 40] width 5 height 5
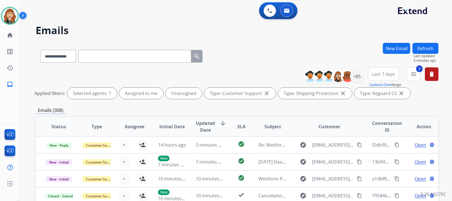
click at [419, 46] on button "Refresh" at bounding box center [425, 48] width 26 height 11
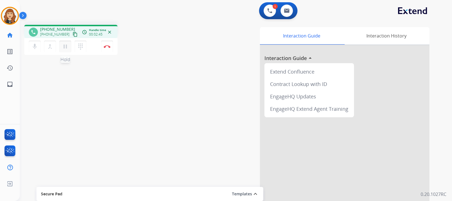
click at [64, 48] on mat-icon "pause" at bounding box center [65, 46] width 7 height 7
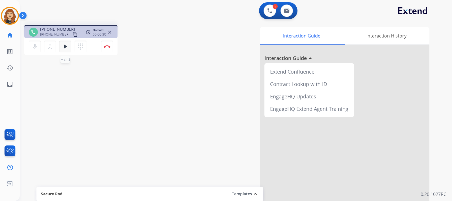
click at [64, 48] on mat-icon "play_arrow" at bounding box center [65, 46] width 7 height 7
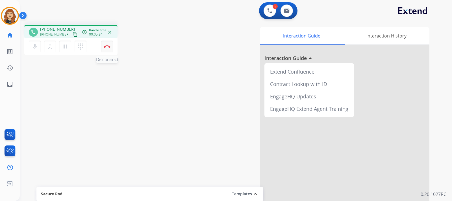
click at [107, 49] on button "Disconnect" at bounding box center [107, 47] width 12 height 12
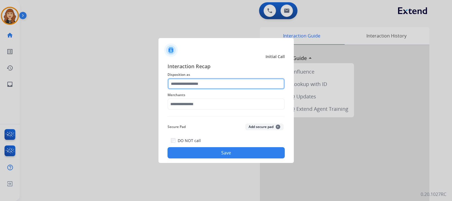
click at [183, 85] on input "text" at bounding box center [225, 83] width 117 height 11
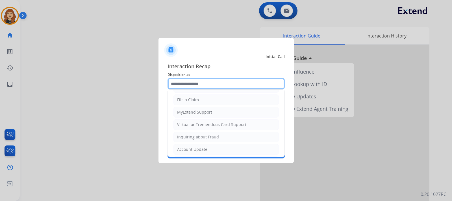
scroll to position [48, 0]
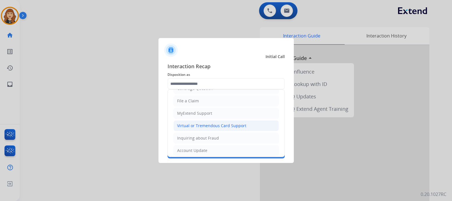
click at [221, 126] on div "Virtual or Tremendous Card Support" at bounding box center [211, 126] width 69 height 6
type input "**********"
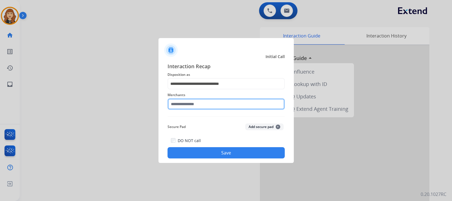
click at [215, 101] on input "text" at bounding box center [225, 104] width 117 height 11
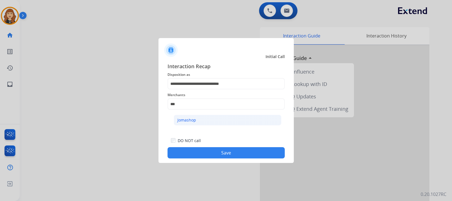
click at [194, 121] on div "Jomashop" at bounding box center [186, 121] width 19 height 6
type input "********"
click at [221, 155] on button "Save" at bounding box center [225, 152] width 117 height 11
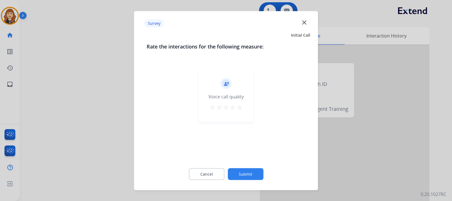
click at [238, 105] on mat-icon "star" at bounding box center [239, 107] width 7 height 7
click at [244, 181] on div "Cancel Submit" at bounding box center [226, 174] width 159 height 25
click at [246, 170] on button "Submit" at bounding box center [246, 174] width 36 height 12
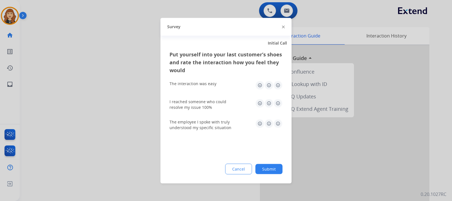
click at [277, 86] on img at bounding box center [277, 85] width 9 height 9
click at [276, 103] on img at bounding box center [277, 103] width 9 height 9
click at [277, 123] on img at bounding box center [277, 123] width 9 height 9
click at [268, 165] on button "Submit" at bounding box center [268, 169] width 27 height 10
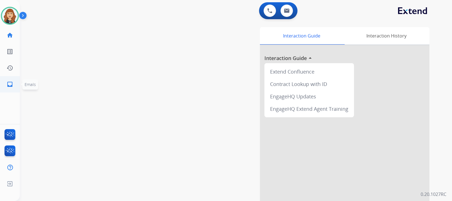
click at [9, 86] on mat-icon "inbox" at bounding box center [9, 84] width 7 height 7
select select "**********"
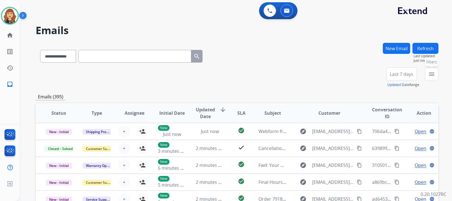
click at [434, 73] on mat-icon "menu" at bounding box center [431, 74] width 7 height 7
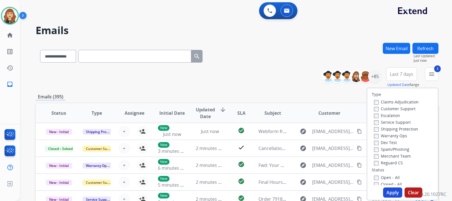
click at [394, 193] on button "Apply" at bounding box center [392, 193] width 19 height 10
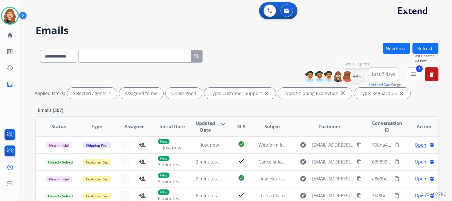
click at [358, 74] on div "+85" at bounding box center [357, 77] width 14 height 14
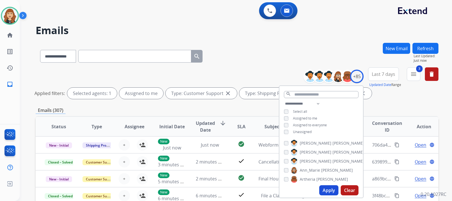
click at [325, 191] on button "Apply" at bounding box center [328, 191] width 19 height 10
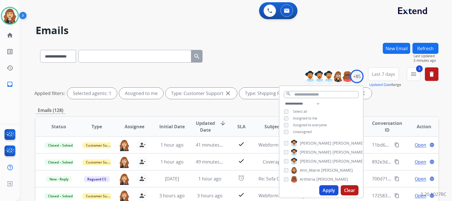
click at [432, 48] on button "Refresh" at bounding box center [425, 48] width 26 height 11
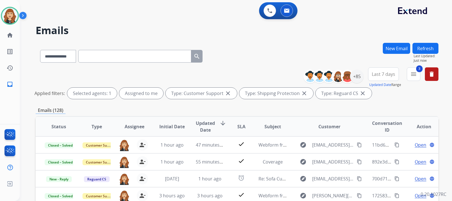
click at [445, 107] on div "**********" at bounding box center [236, 100] width 432 height 201
click at [353, 75] on div "+85" at bounding box center [357, 77] width 14 height 14
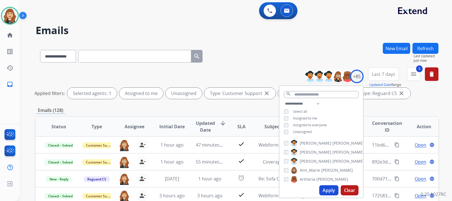
click at [330, 190] on button "Apply" at bounding box center [328, 191] width 19 height 10
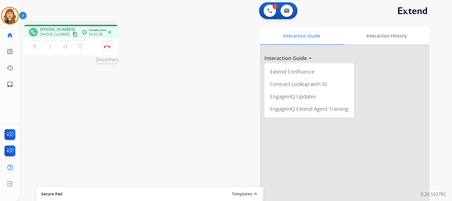
click at [110, 47] on img at bounding box center [107, 46] width 7 height 3
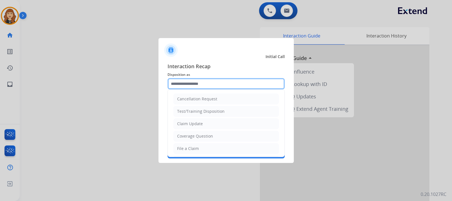
click at [195, 89] on input "text" at bounding box center [225, 83] width 117 height 11
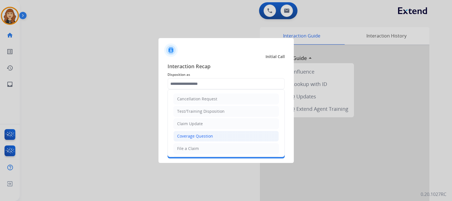
click at [205, 135] on div "Coverage Question" at bounding box center [195, 137] width 36 height 6
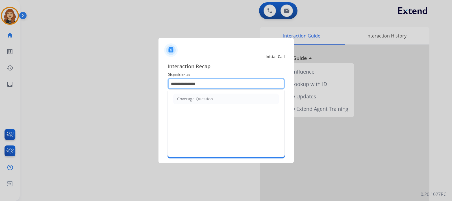
click at [207, 82] on input "**********" at bounding box center [225, 83] width 117 height 11
type input "*"
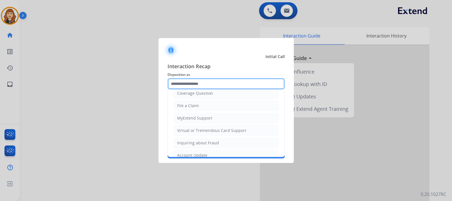
scroll to position [51, 0]
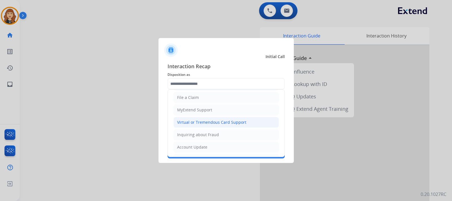
click at [232, 122] on div "Virtual or Tremendous Card Support" at bounding box center [211, 123] width 69 height 6
type input "**********"
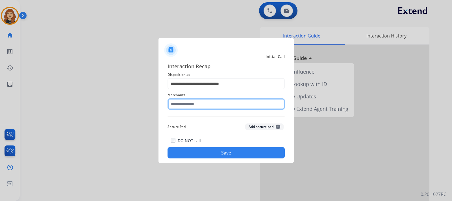
click at [207, 105] on input "text" at bounding box center [225, 104] width 117 height 11
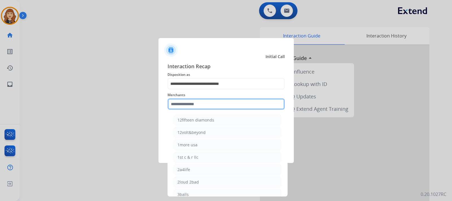
type input "*"
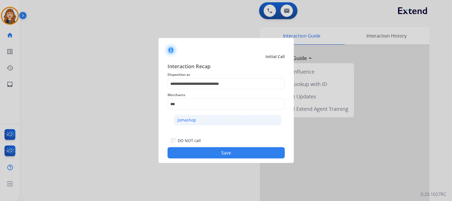
click at [193, 121] on div "Jomashop" at bounding box center [186, 121] width 19 height 6
type input "********"
click at [220, 154] on button "Save" at bounding box center [225, 152] width 117 height 11
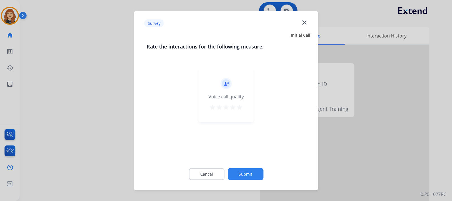
click at [238, 109] on mat-icon "star" at bounding box center [239, 107] width 7 height 7
click at [247, 176] on button "Submit" at bounding box center [246, 174] width 36 height 12
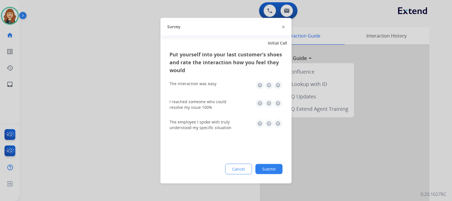
click at [276, 87] on img at bounding box center [277, 85] width 9 height 9
click at [277, 98] on div "I reached someone who could resolve my issue 100%" at bounding box center [225, 104] width 113 height 20
click at [277, 104] on img at bounding box center [277, 103] width 9 height 9
click at [277, 119] on div "The employee I spoke with truly understood my specific situation" at bounding box center [225, 125] width 113 height 20
click at [277, 124] on img at bounding box center [277, 123] width 9 height 9
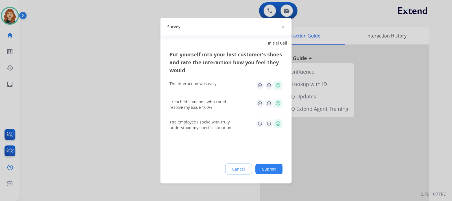
click at [267, 168] on button "Submit" at bounding box center [268, 169] width 27 height 10
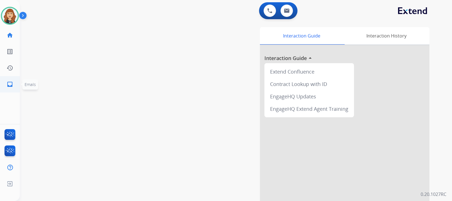
click at [11, 85] on mat-icon "inbox" at bounding box center [9, 84] width 7 height 7
select select "**********"
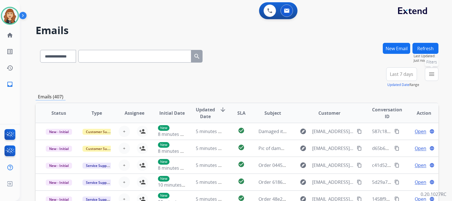
click at [433, 68] on button "menu Filters" at bounding box center [432, 75] width 14 height 14
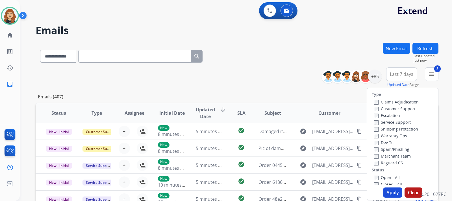
click at [395, 191] on button "Apply" at bounding box center [392, 193] width 19 height 10
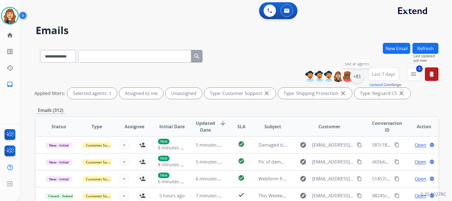
click at [358, 76] on div "+85" at bounding box center [357, 77] width 14 height 14
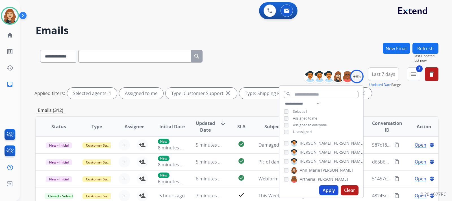
click at [325, 187] on button "Apply" at bounding box center [328, 191] width 19 height 10
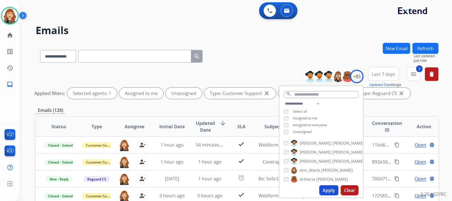
click at [325, 190] on button "Apply" at bounding box center [328, 191] width 19 height 10
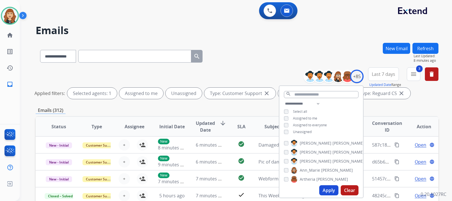
click at [434, 47] on button "Refresh" at bounding box center [425, 48] width 26 height 11
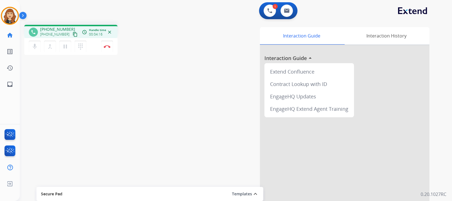
click at [148, 14] on div "1 Voice Interactions 0 Email Interactions" at bounding box center [233, 11] width 412 height 18
click at [108, 43] on button "Disconnect" at bounding box center [107, 47] width 12 height 12
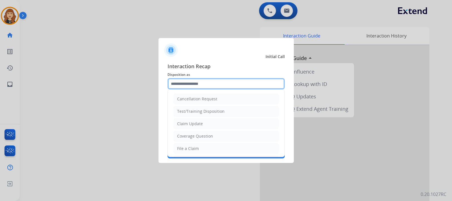
click at [202, 82] on input "text" at bounding box center [225, 83] width 117 height 11
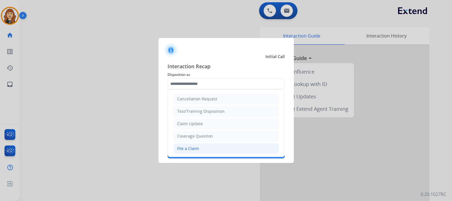
click at [194, 147] on div "File a Claim" at bounding box center [188, 149] width 22 height 6
type input "**********"
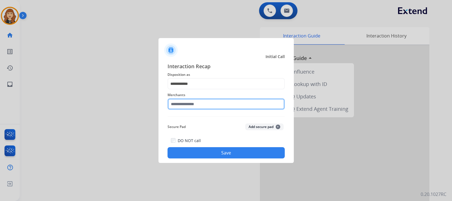
click at [195, 108] on input "text" at bounding box center [225, 104] width 117 height 11
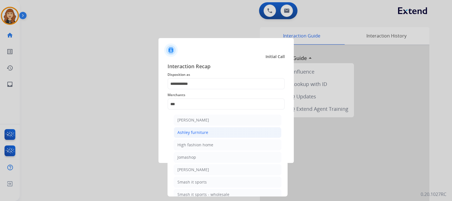
click at [198, 134] on div "Ashley furniture" at bounding box center [192, 133] width 31 height 6
type input "**********"
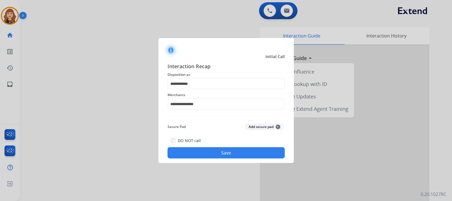
click at [229, 153] on button "Save" at bounding box center [225, 152] width 117 height 11
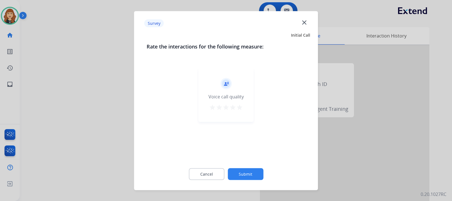
click at [228, 105] on mat-icon "star" at bounding box center [226, 107] width 7 height 7
click at [239, 108] on mat-icon "star" at bounding box center [239, 107] width 7 height 7
click at [258, 176] on button "Submit" at bounding box center [246, 174] width 36 height 12
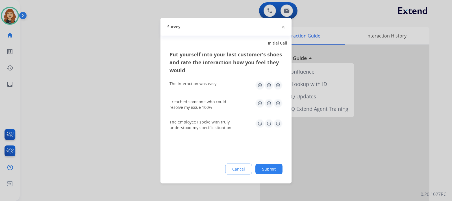
click at [276, 86] on img at bounding box center [277, 85] width 9 height 9
click at [277, 102] on img at bounding box center [277, 103] width 9 height 9
click at [279, 123] on img at bounding box center [277, 123] width 9 height 9
click at [270, 171] on button "Submit" at bounding box center [268, 169] width 27 height 10
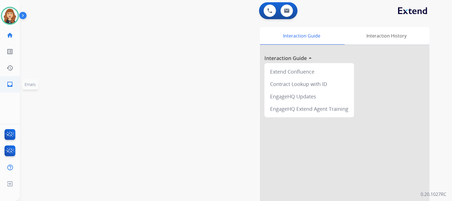
click at [7, 82] on mat-icon "inbox" at bounding box center [9, 84] width 7 height 7
select select "**********"
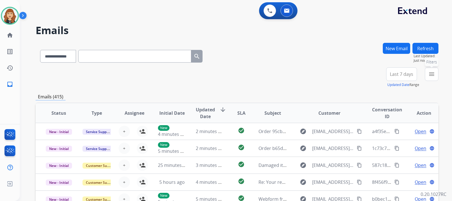
click at [432, 72] on mat-icon "menu" at bounding box center [431, 74] width 7 height 7
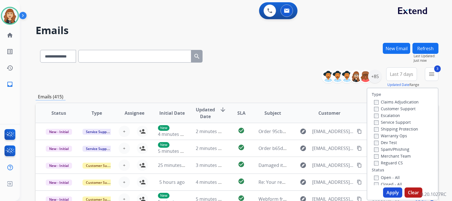
click at [390, 190] on button "Apply" at bounding box center [392, 193] width 19 height 10
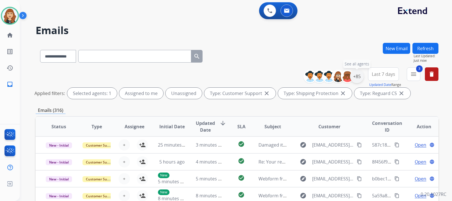
click at [357, 79] on div "+85" at bounding box center [357, 77] width 14 height 14
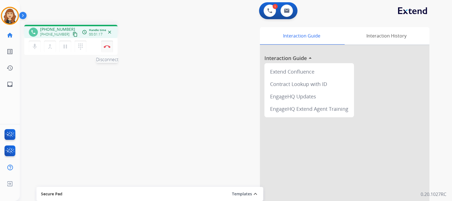
click at [106, 46] on img at bounding box center [107, 46] width 7 height 3
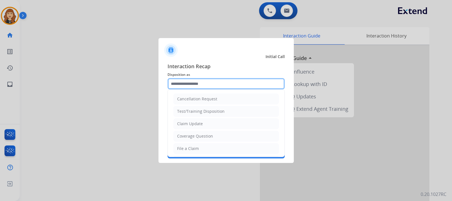
click at [188, 79] on input "text" at bounding box center [225, 83] width 117 height 11
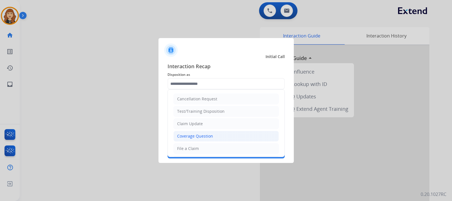
click at [190, 136] on div "Coverage Question" at bounding box center [195, 137] width 36 height 6
type input "**********"
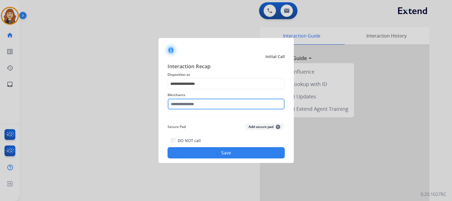
click at [197, 106] on input "text" at bounding box center [225, 104] width 117 height 11
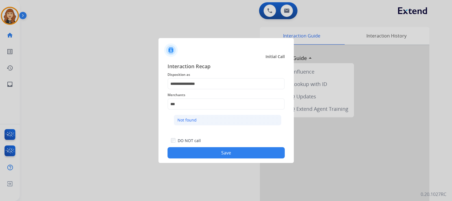
click at [197, 121] on li "Not found" at bounding box center [228, 120] width 108 height 11
type input "*********"
click at [207, 157] on button "Save" at bounding box center [225, 152] width 117 height 11
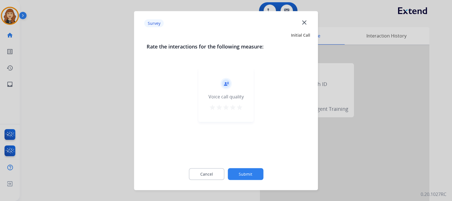
click at [240, 107] on mat-icon "star" at bounding box center [239, 107] width 7 height 7
click at [244, 174] on button "Submit" at bounding box center [246, 174] width 36 height 12
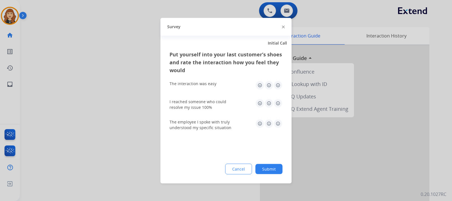
click at [275, 84] on img at bounding box center [277, 85] width 9 height 9
click at [277, 105] on img at bounding box center [277, 103] width 9 height 9
click at [280, 122] on img at bounding box center [277, 123] width 9 height 9
click at [271, 167] on button "Submit" at bounding box center [268, 169] width 27 height 10
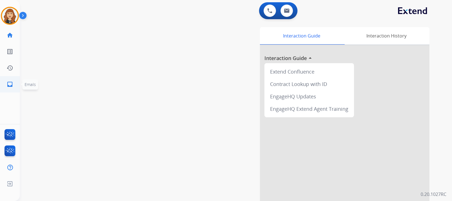
click at [10, 84] on mat-icon "inbox" at bounding box center [9, 84] width 7 height 7
select select "**********"
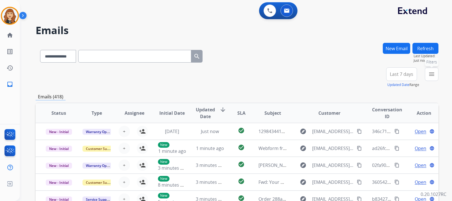
click at [431, 75] on mat-icon "menu" at bounding box center [431, 74] width 7 height 7
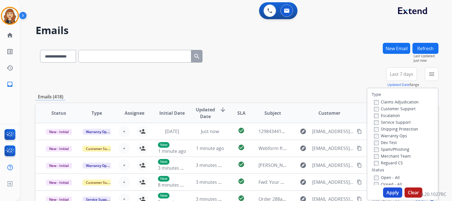
click at [375, 108] on label "Customer Support" at bounding box center [395, 108] width 42 height 5
click at [388, 192] on button "Apply" at bounding box center [392, 193] width 19 height 10
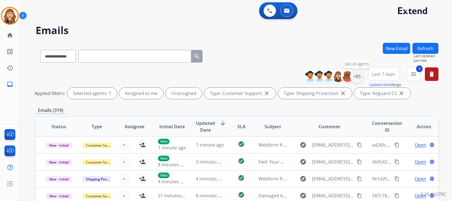
click at [356, 75] on div "+85" at bounding box center [357, 77] width 14 height 14
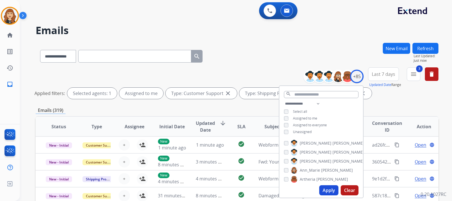
click at [324, 188] on button "Apply" at bounding box center [328, 191] width 19 height 10
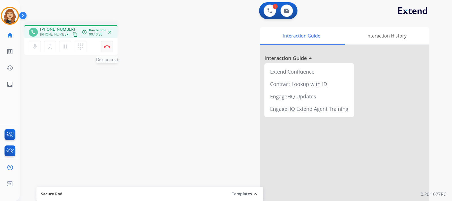
click at [108, 47] on img at bounding box center [107, 46] width 7 height 3
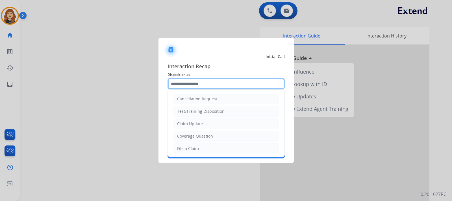
click at [195, 84] on input "text" at bounding box center [225, 83] width 117 height 11
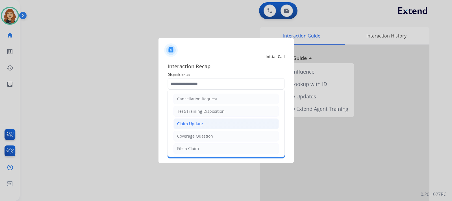
click at [190, 124] on div "Claim Update" at bounding box center [190, 124] width 26 height 6
type input "**********"
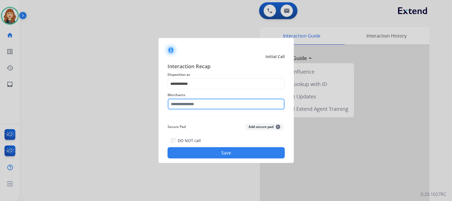
click at [183, 101] on input "text" at bounding box center [225, 104] width 117 height 11
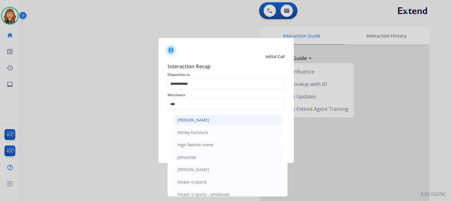
click at [189, 119] on div "[PERSON_NAME]" at bounding box center [193, 121] width 32 height 6
type input "**********"
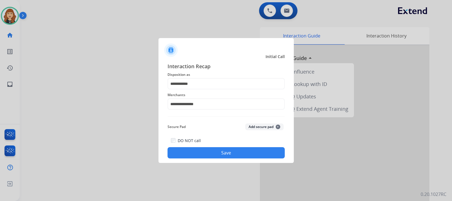
click at [209, 155] on button "Save" at bounding box center [225, 152] width 117 height 11
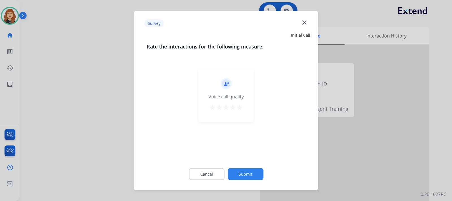
click at [240, 105] on mat-icon "star" at bounding box center [239, 107] width 7 height 7
click at [245, 177] on button "Submit" at bounding box center [246, 174] width 36 height 12
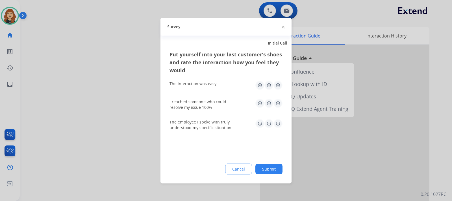
click at [277, 86] on img at bounding box center [277, 85] width 9 height 9
click at [278, 107] on img at bounding box center [277, 103] width 9 height 9
click at [279, 124] on img at bounding box center [277, 123] width 9 height 9
click at [270, 171] on button "Submit" at bounding box center [268, 169] width 27 height 10
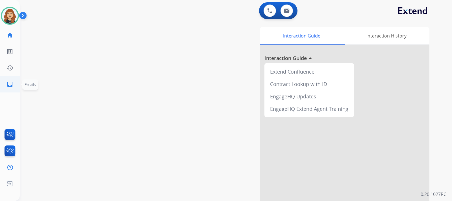
click at [5, 82] on link "inbox Emails" at bounding box center [10, 85] width 16 height 16
select select "**********"
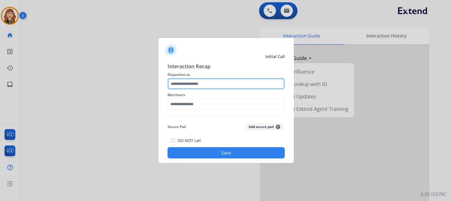
click at [200, 87] on input "text" at bounding box center [225, 83] width 117 height 11
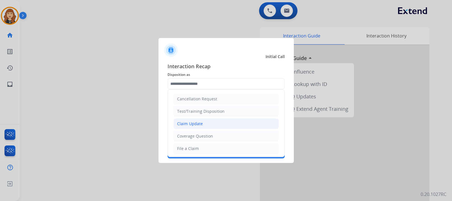
click at [190, 121] on li "Claim Update" at bounding box center [225, 124] width 105 height 11
type input "**********"
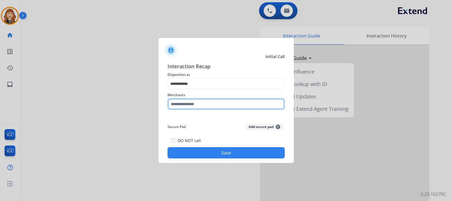
click at [203, 102] on input "text" at bounding box center [225, 104] width 117 height 11
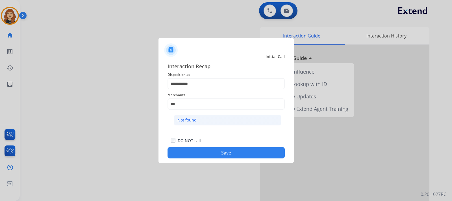
click at [199, 120] on li "Not found" at bounding box center [228, 120] width 108 height 11
type input "*********"
click at [217, 151] on button "Save" at bounding box center [225, 152] width 117 height 11
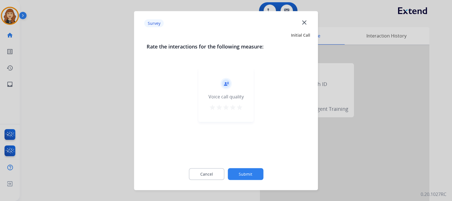
click at [240, 106] on mat-icon "star" at bounding box center [239, 107] width 7 height 7
click at [248, 176] on button "Submit" at bounding box center [246, 174] width 36 height 12
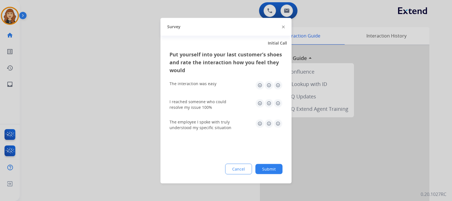
click at [277, 88] on img at bounding box center [277, 85] width 9 height 9
click at [280, 101] on img at bounding box center [277, 103] width 9 height 9
click at [280, 121] on img at bounding box center [277, 123] width 9 height 9
click at [264, 167] on button "Submit" at bounding box center [268, 169] width 27 height 10
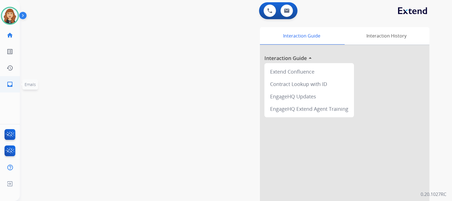
click at [11, 87] on mat-icon "inbox" at bounding box center [9, 84] width 7 height 7
select select "**********"
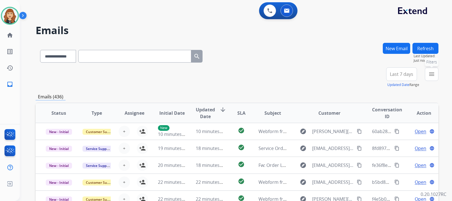
click at [433, 75] on mat-icon "menu" at bounding box center [431, 74] width 7 height 7
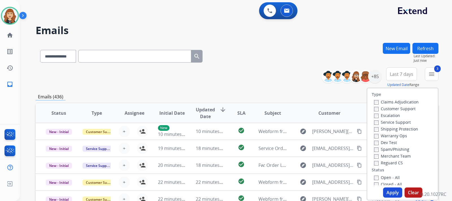
click at [391, 192] on button "Apply" at bounding box center [392, 193] width 19 height 10
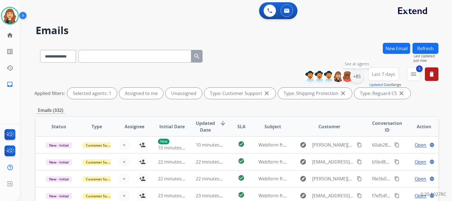
click at [355, 74] on div "+85" at bounding box center [357, 77] width 14 height 14
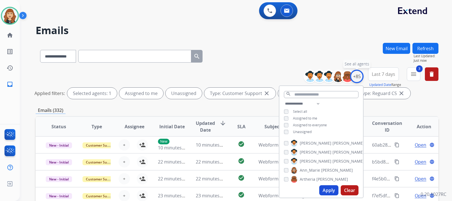
click at [355, 74] on div "+85" at bounding box center [357, 77] width 14 height 14
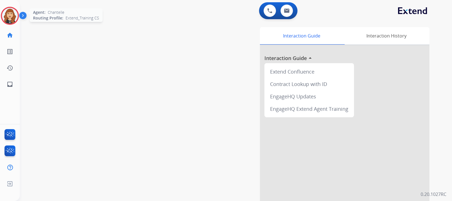
click at [10, 16] on img at bounding box center [10, 16] width 16 height 16
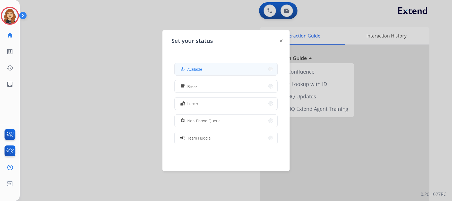
click at [202, 67] on span "Available" at bounding box center [194, 69] width 15 height 6
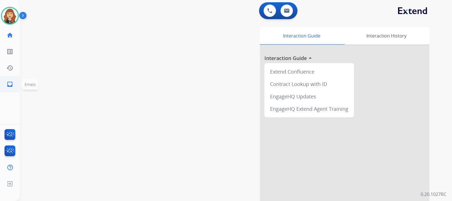
click at [12, 82] on mat-icon "inbox" at bounding box center [9, 84] width 7 height 7
select select "**********"
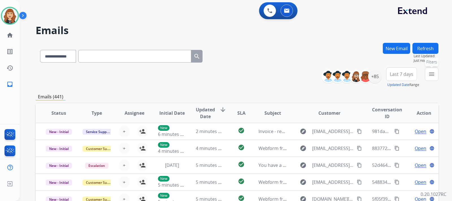
click at [434, 74] on mat-icon "menu" at bounding box center [431, 74] width 7 height 7
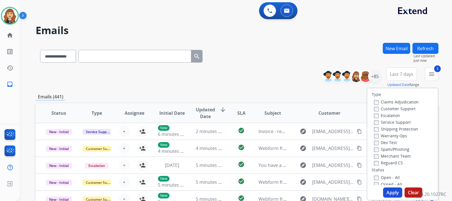
click at [389, 191] on button "Apply" at bounding box center [392, 193] width 19 height 10
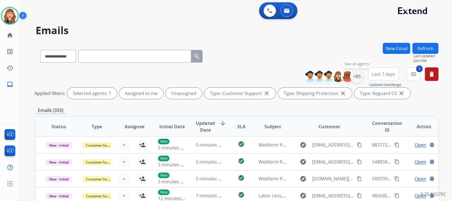
click at [358, 75] on div "+85" at bounding box center [357, 77] width 14 height 14
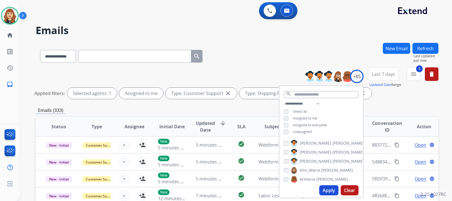
click at [323, 188] on button "Apply" at bounding box center [328, 191] width 19 height 10
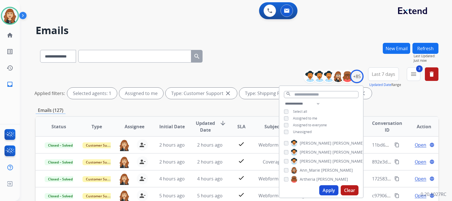
click at [323, 188] on button "Apply" at bounding box center [328, 191] width 19 height 10
click at [445, 94] on div "**********" at bounding box center [236, 100] width 432 height 201
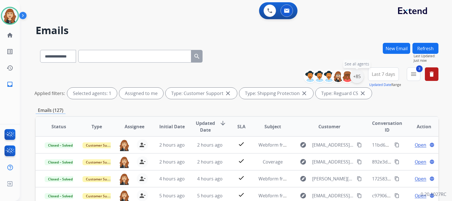
click at [358, 76] on div "+85" at bounding box center [357, 77] width 14 height 14
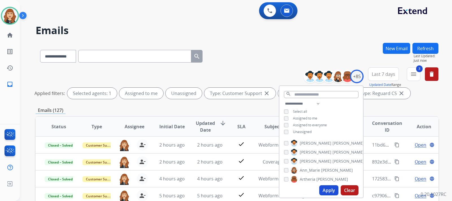
click at [329, 192] on button "Apply" at bounding box center [328, 191] width 19 height 10
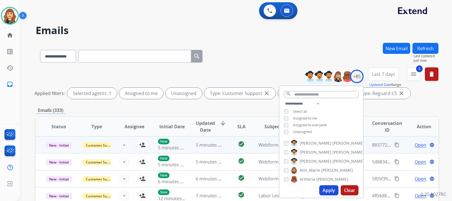
click at [419, 143] on span "Open" at bounding box center [421, 145] width 12 height 7
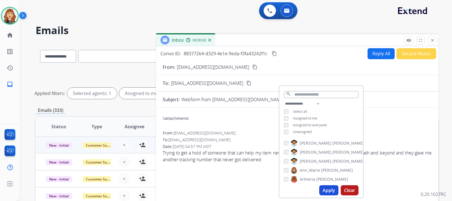
click at [376, 55] on button "Reply All" at bounding box center [380, 53] width 27 height 11
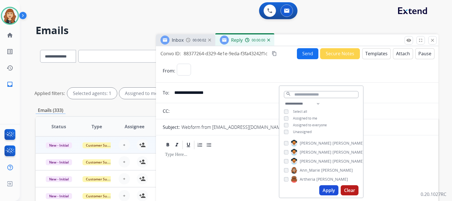
select select "**********"
click at [268, 40] on img at bounding box center [268, 40] width 3 height 3
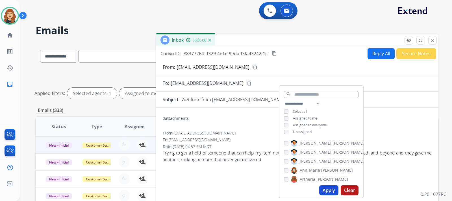
click at [210, 39] on img at bounding box center [209, 40] width 3 height 3
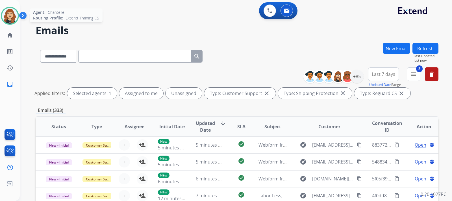
click at [13, 15] on img at bounding box center [10, 16] width 16 height 16
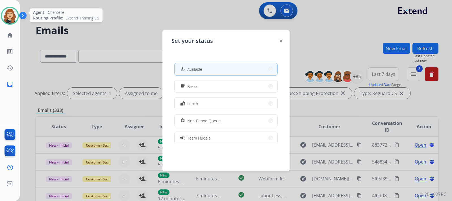
click at [13, 15] on img at bounding box center [10, 16] width 16 height 16
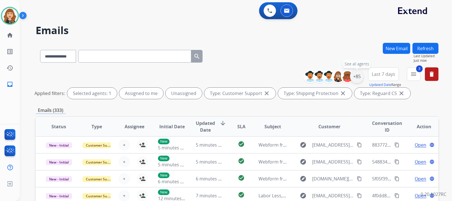
click at [354, 77] on div "+85" at bounding box center [357, 77] width 14 height 14
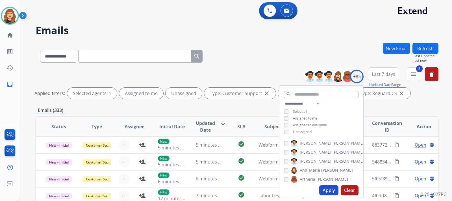
click at [442, 94] on div "**********" at bounding box center [236, 100] width 432 height 201
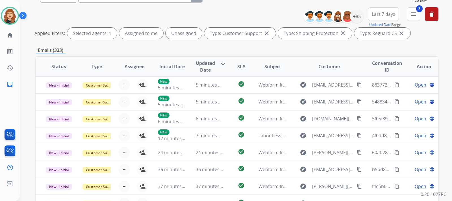
scroll to position [134, 0]
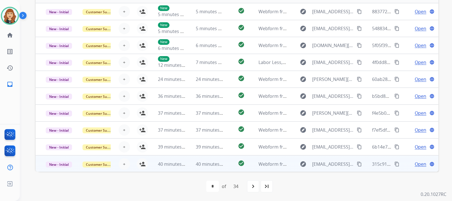
click at [417, 166] on span "Open" at bounding box center [421, 164] width 12 height 7
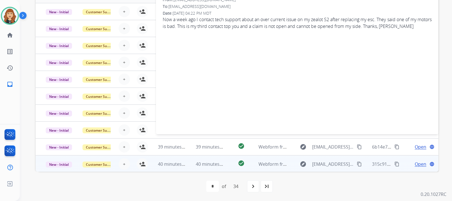
click at [357, 164] on mat-icon "content_copy" at bounding box center [359, 164] width 5 height 5
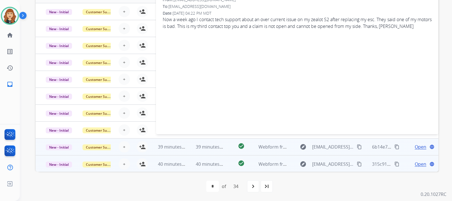
click at [417, 148] on span "Open" at bounding box center [421, 147] width 12 height 7
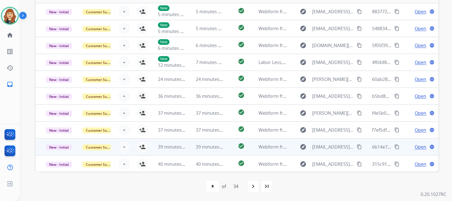
click at [416, 147] on span "Open" at bounding box center [421, 147] width 12 height 7
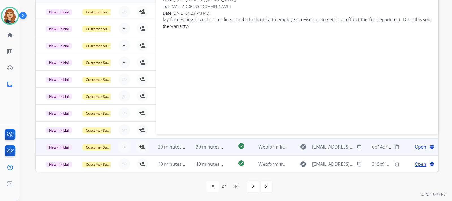
click at [263, 37] on div "0 attachments From: Kalebholme@gmail.com To: support@extend.com Date: 08/29/202…" at bounding box center [297, 53] width 282 height 149
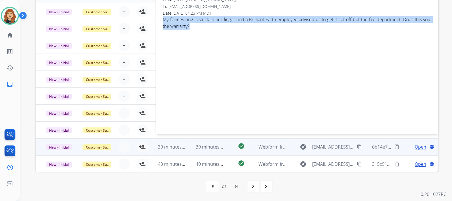
drag, startPoint x: 162, startPoint y: 19, endPoint x: 256, endPoint y: 30, distance: 95.0
click at [256, 30] on div "0 attachments From: Kalebholme@gmail.com To: support@extend.com Date: 08/29/202…" at bounding box center [297, 53] width 282 height 149
copy span "My fiancés ring is stuck in her finger and a Brilliant Earth employee advised u…"
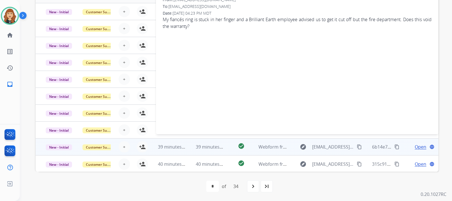
click at [447, 31] on div "**********" at bounding box center [236, 100] width 432 height 201
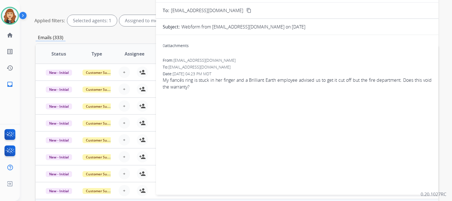
scroll to position [9, 0]
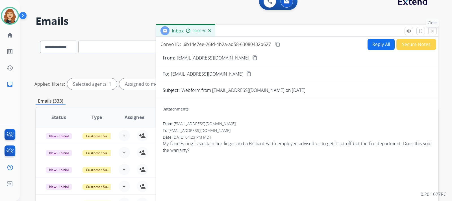
click at [433, 31] on mat-icon "close" at bounding box center [432, 31] width 5 height 5
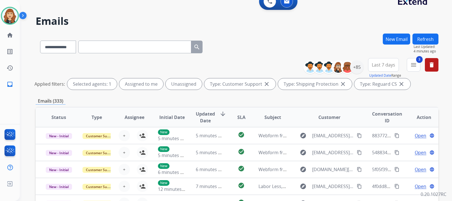
click at [443, 105] on div "**********" at bounding box center [236, 100] width 432 height 201
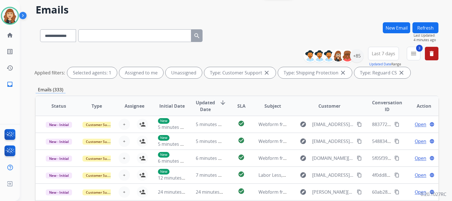
scroll to position [134, 0]
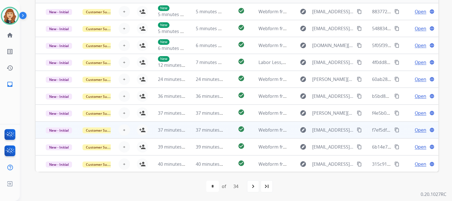
click at [415, 131] on span "Open" at bounding box center [421, 130] width 12 height 7
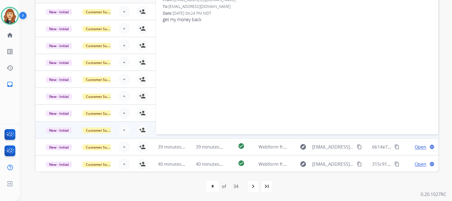
click at [443, 115] on div "**********" at bounding box center [236, 100] width 432 height 201
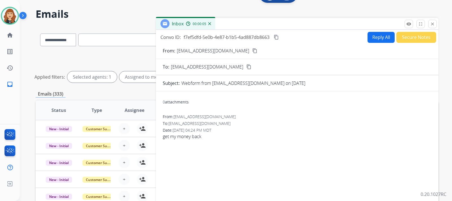
scroll to position [0, 0]
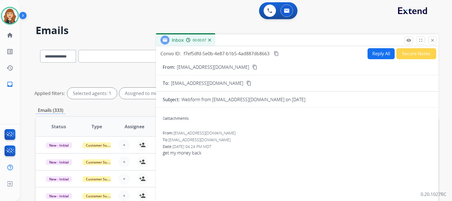
click at [252, 65] on mat-icon "content_copy" at bounding box center [254, 67] width 5 height 5
click at [433, 37] on button "close Close" at bounding box center [432, 40] width 8 height 8
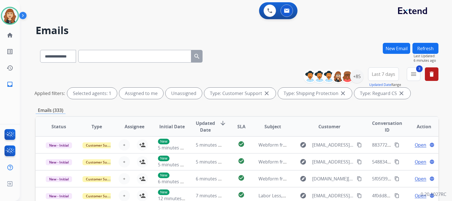
click at [449, 114] on div "**********" at bounding box center [236, 100] width 432 height 201
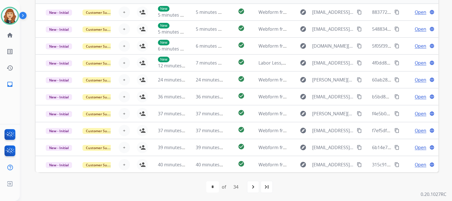
scroll to position [134, 0]
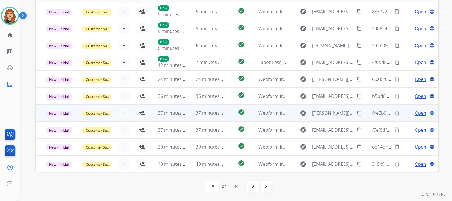
click at [418, 114] on span "Open" at bounding box center [421, 113] width 12 height 7
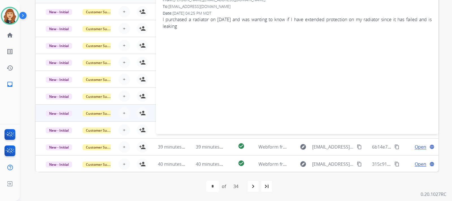
click at [447, 93] on div "**********" at bounding box center [236, 100] width 432 height 201
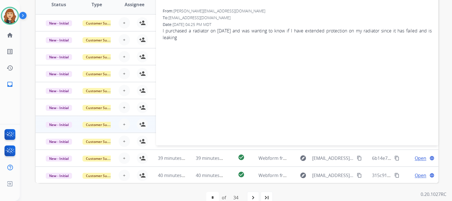
scroll to position [55, 0]
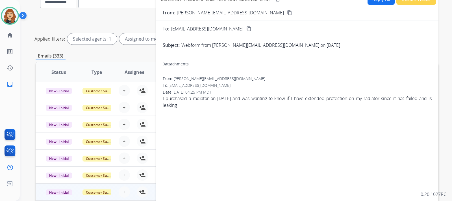
click at [287, 12] on mat-icon "content_copy" at bounding box center [289, 12] width 5 height 5
click at [447, 27] on div "**********" at bounding box center [236, 100] width 432 height 201
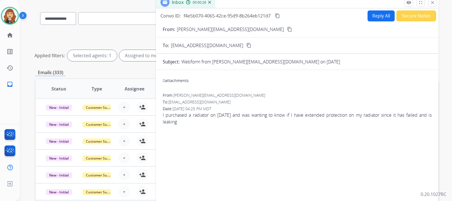
scroll to position [32, 0]
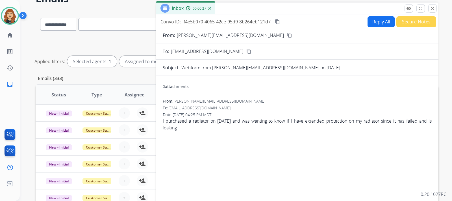
click at [374, 21] on button "Reply All" at bounding box center [380, 21] width 27 height 11
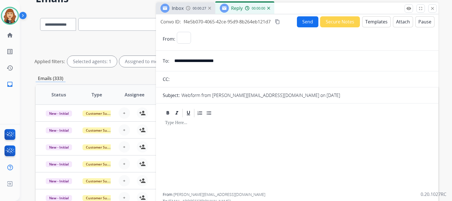
select select "**********"
click at [374, 21] on button "Templates" at bounding box center [376, 21] width 29 height 11
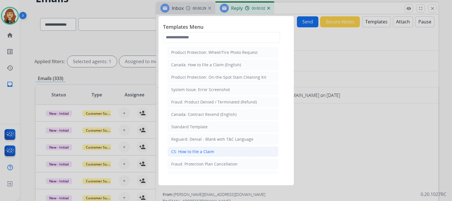
click at [198, 152] on div "CS: How to File a Claim" at bounding box center [192, 152] width 43 height 6
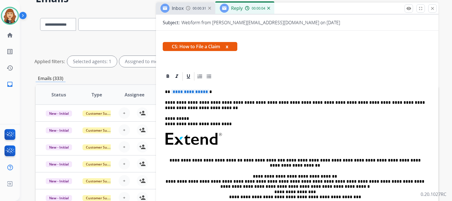
scroll to position [97, 0]
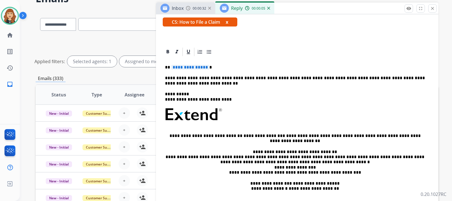
click at [215, 67] on p "**********" at bounding box center [295, 67] width 260 height 5
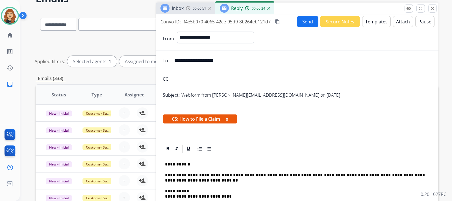
click at [305, 21] on button "Send" at bounding box center [307, 21] width 21 height 11
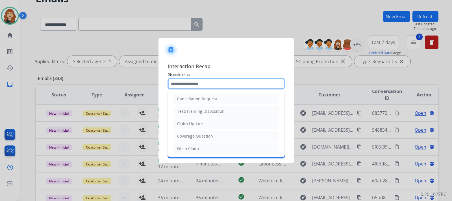
click at [217, 84] on input "text" at bounding box center [225, 83] width 117 height 11
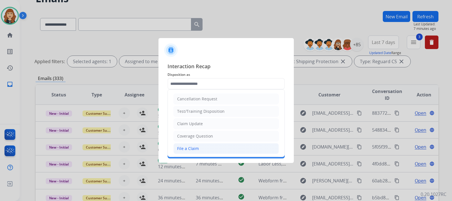
click at [187, 150] on div "File a Claim" at bounding box center [188, 149] width 22 height 6
type input "**********"
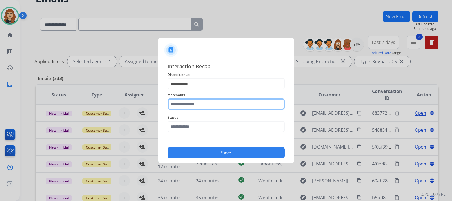
click at [237, 105] on input "text" at bounding box center [225, 104] width 117 height 11
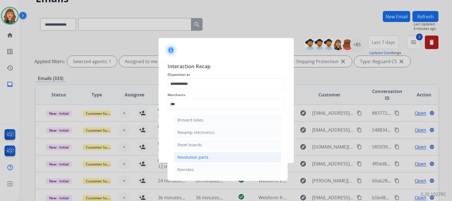
click at [198, 160] on div "Revolution parts" at bounding box center [192, 158] width 31 height 6
type input "**********"
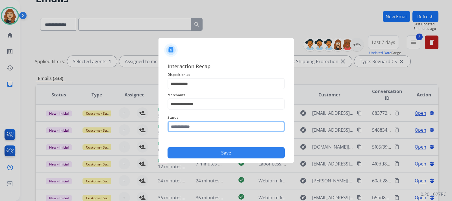
click at [197, 124] on input "text" at bounding box center [225, 126] width 117 height 11
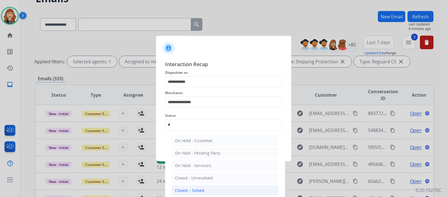
click at [195, 188] on div "Closed – Solved" at bounding box center [189, 191] width 29 height 6
type input "**********"
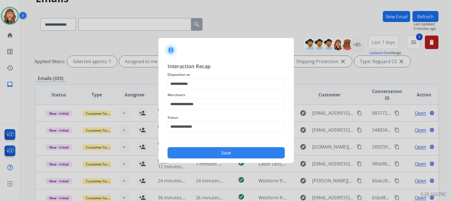
click at [207, 156] on button "Save" at bounding box center [225, 152] width 117 height 11
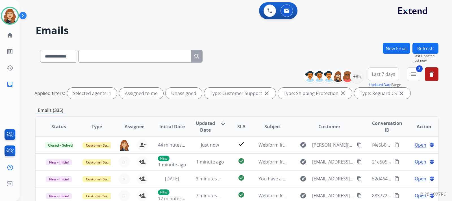
click at [447, 104] on div "**********" at bounding box center [236, 100] width 432 height 201
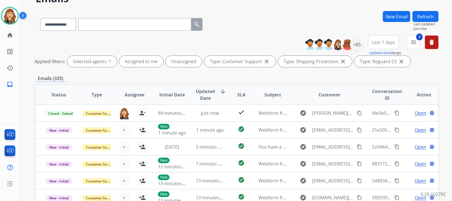
scroll to position [43, 0]
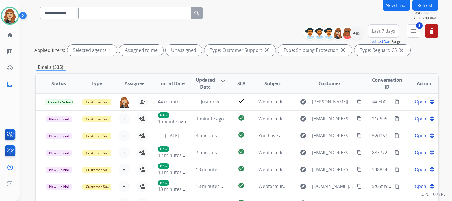
click at [427, 9] on button "Refresh" at bounding box center [425, 5] width 26 height 11
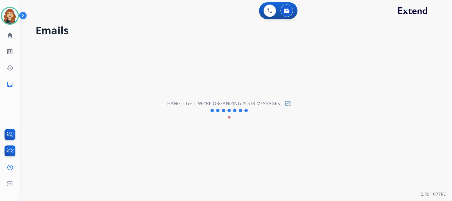
scroll to position [0, 0]
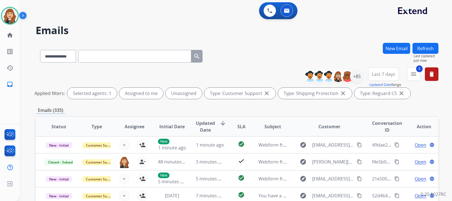
click at [447, 89] on div "**********" at bounding box center [236, 100] width 432 height 201
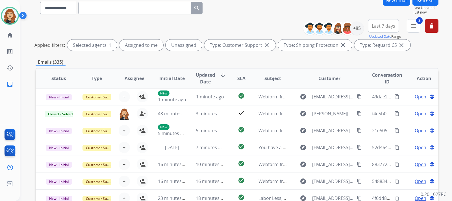
scroll to position [134, 0]
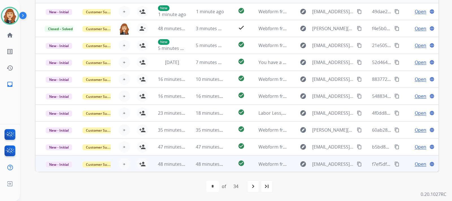
click at [420, 165] on span "Open" at bounding box center [421, 164] width 12 height 7
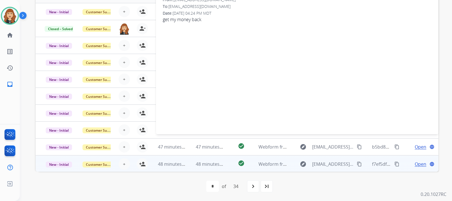
click at [357, 162] on mat-icon "content_copy" at bounding box center [359, 164] width 5 height 5
click at [442, 70] on div "**********" at bounding box center [236, 100] width 432 height 201
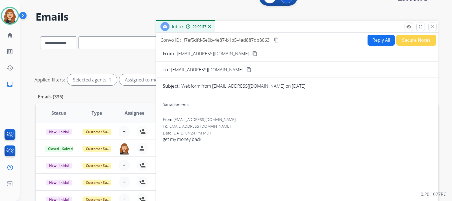
scroll to position [0, 0]
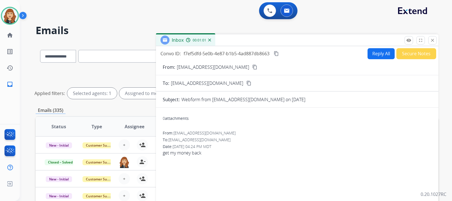
click at [378, 53] on button "Reply All" at bounding box center [380, 53] width 27 height 11
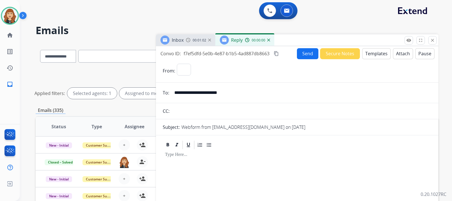
select select "**********"
click at [378, 53] on button "Templates" at bounding box center [376, 53] width 29 height 11
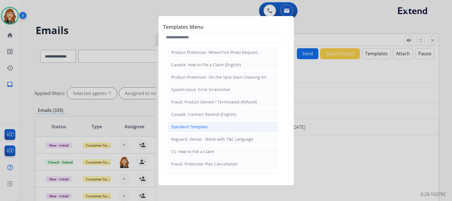
click at [198, 125] on div "Standard Template" at bounding box center [189, 127] width 36 height 6
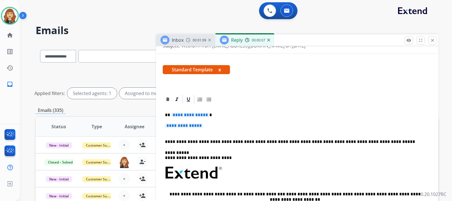
scroll to position [99, 0]
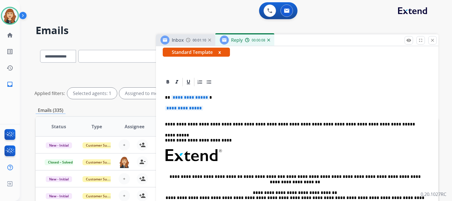
click at [216, 105] on div "**********" at bounding box center [297, 169] width 269 height 164
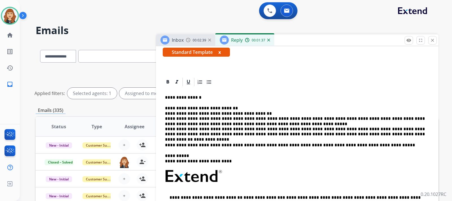
scroll to position [0, 0]
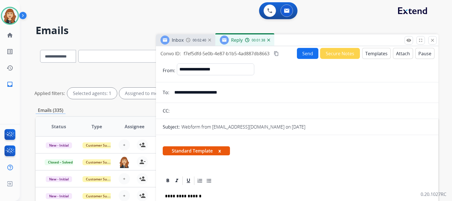
click at [307, 56] on button "Send" at bounding box center [307, 53] width 21 height 11
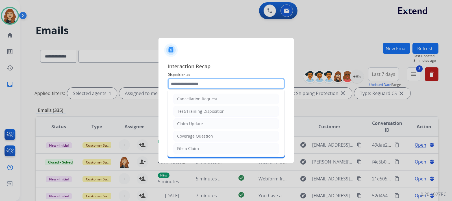
click at [202, 83] on input "text" at bounding box center [225, 83] width 117 height 11
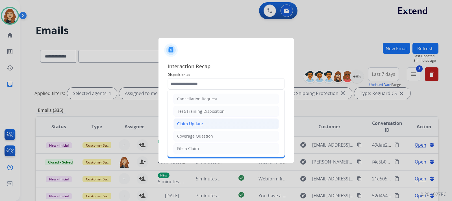
click at [188, 126] on div "Claim Update" at bounding box center [190, 124] width 26 height 6
type input "**********"
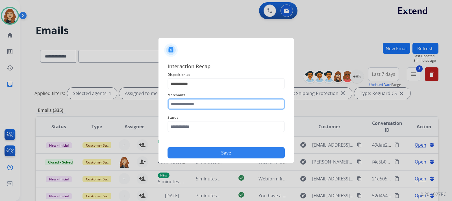
click at [203, 102] on input "text" at bounding box center [225, 104] width 117 height 11
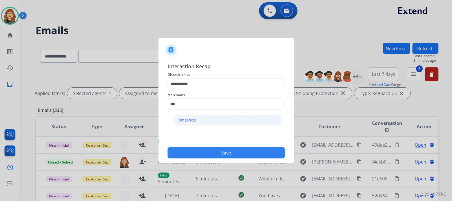
click at [214, 121] on li "Jomashop" at bounding box center [228, 120] width 108 height 11
type input "********"
click at [198, 125] on input "text" at bounding box center [225, 126] width 117 height 11
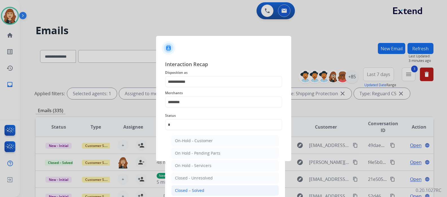
click at [192, 192] on div "Closed – Solved" at bounding box center [189, 191] width 29 height 6
type input "**********"
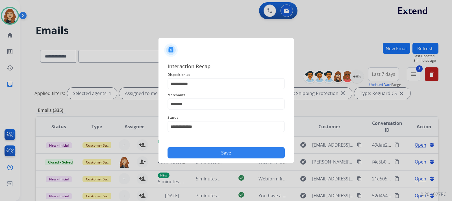
click at [213, 155] on button "Save" at bounding box center [225, 152] width 117 height 11
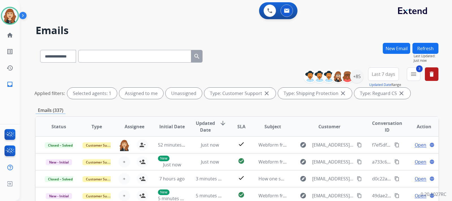
click at [441, 92] on div "**********" at bounding box center [236, 100] width 432 height 201
click at [444, 118] on div "**********" at bounding box center [236, 100] width 432 height 201
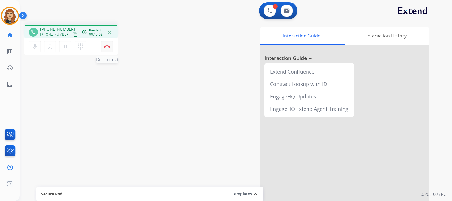
click at [105, 48] on button "Disconnect" at bounding box center [107, 47] width 12 height 12
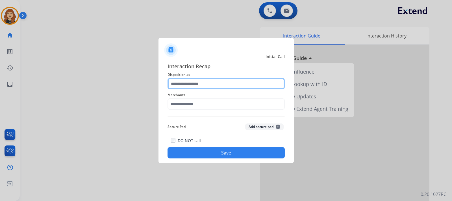
click at [201, 85] on input "text" at bounding box center [225, 83] width 117 height 11
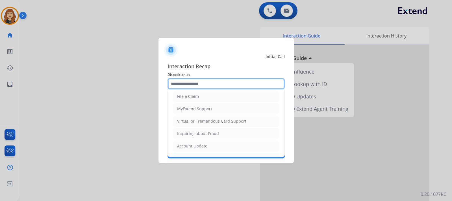
scroll to position [56, 0]
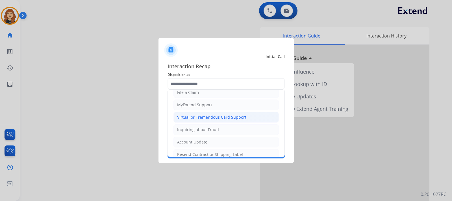
click at [212, 115] on div "Virtual or Tremendous Card Support" at bounding box center [211, 118] width 69 height 6
type input "**********"
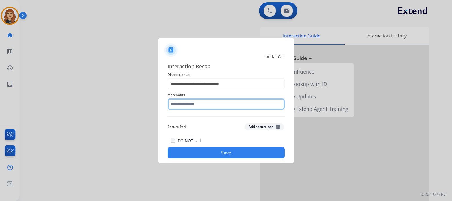
click at [194, 99] on input "text" at bounding box center [225, 104] width 117 height 11
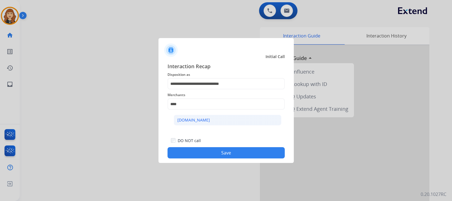
click at [189, 123] on div "[DOMAIN_NAME]" at bounding box center [193, 121] width 32 height 6
type input "**********"
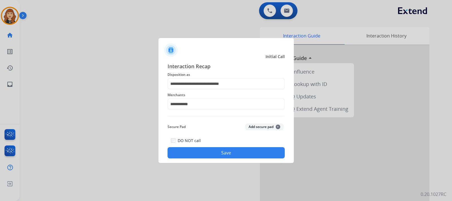
click at [212, 155] on button "Save" at bounding box center [225, 152] width 117 height 11
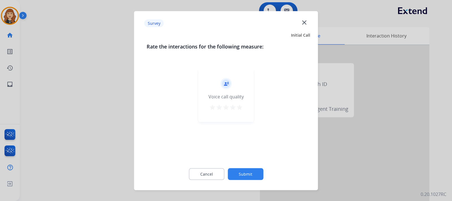
click at [239, 105] on mat-icon "star" at bounding box center [239, 107] width 7 height 7
click at [244, 174] on button "Submit" at bounding box center [246, 174] width 36 height 12
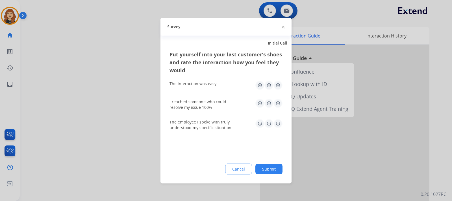
click at [280, 86] on img at bounding box center [277, 85] width 9 height 9
click at [278, 102] on img at bounding box center [277, 103] width 9 height 9
click at [278, 124] on img at bounding box center [277, 123] width 9 height 9
click at [270, 171] on button "Submit" at bounding box center [268, 169] width 27 height 10
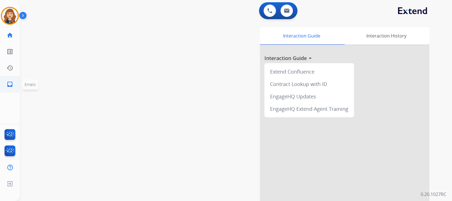
click at [12, 85] on mat-icon "inbox" at bounding box center [9, 84] width 7 height 7
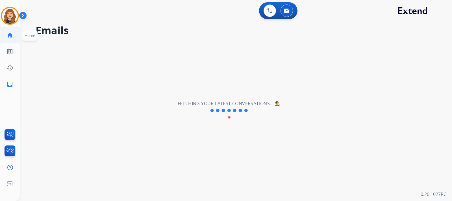
click at [12, 33] on mat-icon "home" at bounding box center [9, 35] width 7 height 7
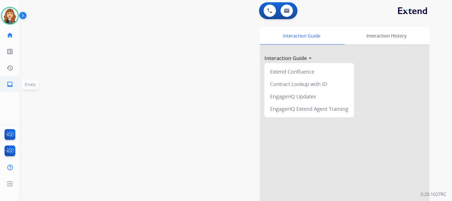
click at [10, 87] on mat-icon "inbox" at bounding box center [9, 84] width 7 height 7
select select "**********"
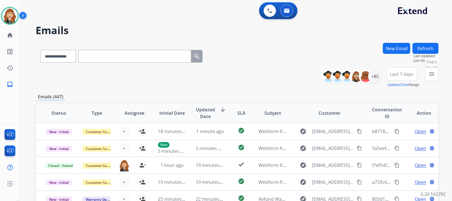
click at [433, 71] on mat-icon "menu" at bounding box center [431, 74] width 7 height 7
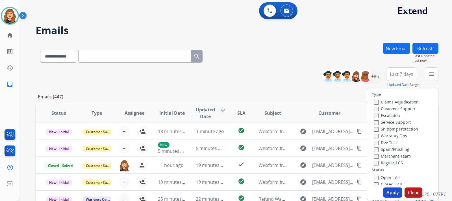
click at [374, 107] on label "Customer Support" at bounding box center [395, 108] width 42 height 5
click at [375, 129] on label "Shipping Protection" at bounding box center [396, 129] width 44 height 5
click at [391, 194] on button "Apply" at bounding box center [392, 193] width 19 height 10
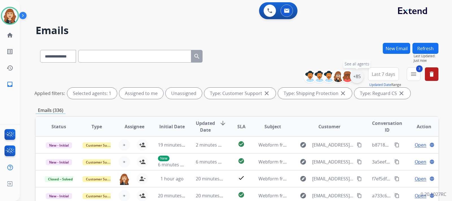
click at [354, 75] on div "+85" at bounding box center [357, 77] width 14 height 14
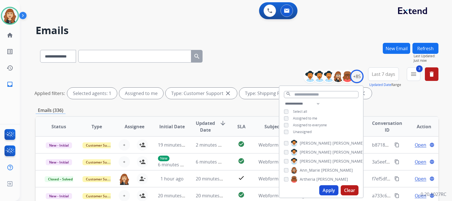
click at [331, 193] on button "Apply" at bounding box center [328, 191] width 19 height 10
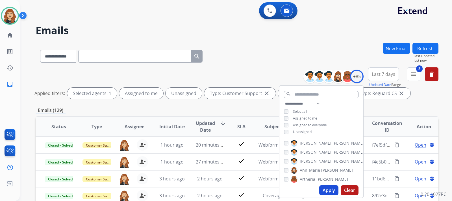
click at [326, 191] on button "Apply" at bounding box center [328, 191] width 19 height 10
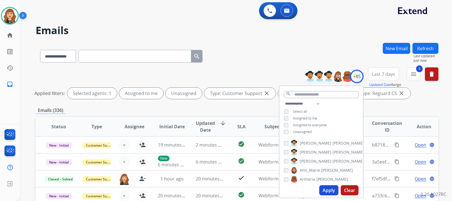
click at [451, 105] on div "**********" at bounding box center [236, 100] width 432 height 201
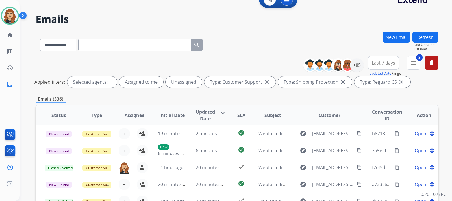
scroll to position [134, 0]
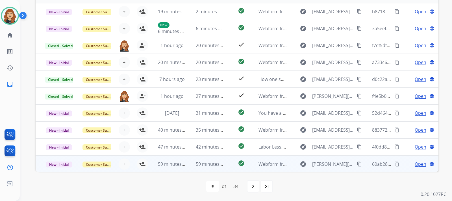
click at [417, 164] on span "Open" at bounding box center [421, 164] width 12 height 7
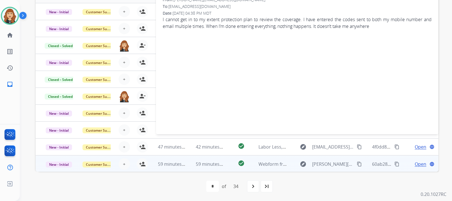
click at [357, 164] on mat-icon "content_copy" at bounding box center [359, 164] width 5 height 5
click at [442, 73] on div "**********" at bounding box center [236, 100] width 432 height 201
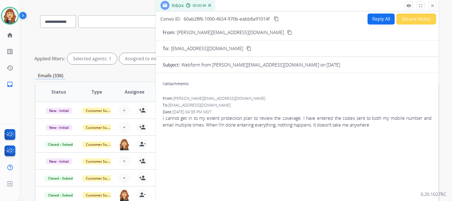
scroll to position [34, 0]
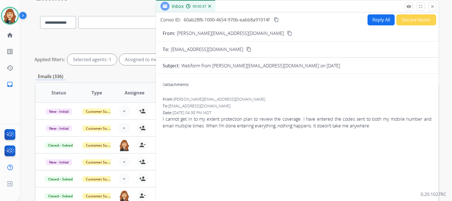
click at [378, 20] on button "Reply All" at bounding box center [380, 19] width 27 height 11
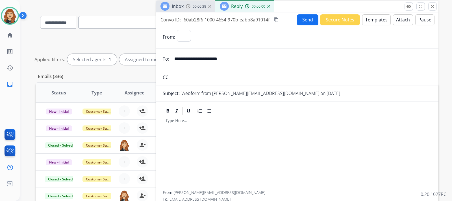
select select "**********"
click at [378, 20] on button "Templates" at bounding box center [376, 19] width 29 height 11
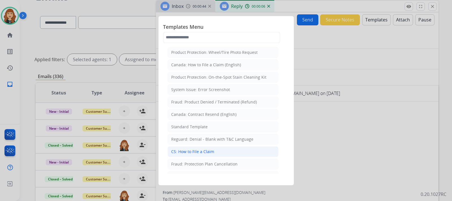
click at [202, 153] on div "CS: How to File a Claim" at bounding box center [192, 152] width 43 height 6
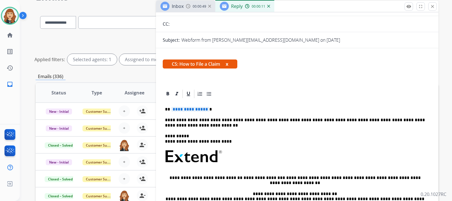
scroll to position [78, 0]
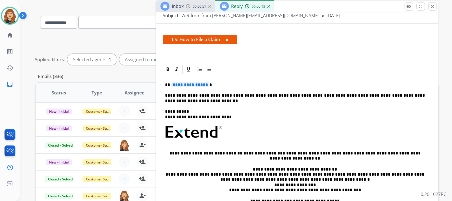
click at [213, 85] on p "**********" at bounding box center [295, 84] width 260 height 5
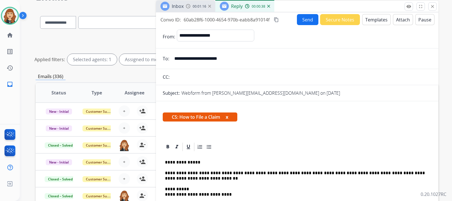
click at [304, 18] on button "Send" at bounding box center [307, 19] width 21 height 11
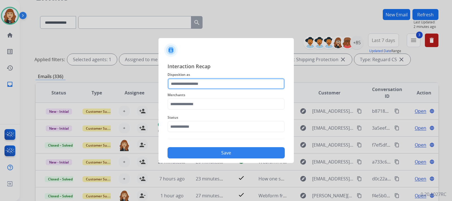
click at [202, 85] on input "text" at bounding box center [225, 83] width 117 height 11
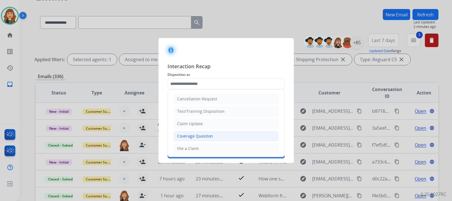
click at [195, 135] on div "Coverage Question" at bounding box center [195, 137] width 36 height 6
type input "**********"
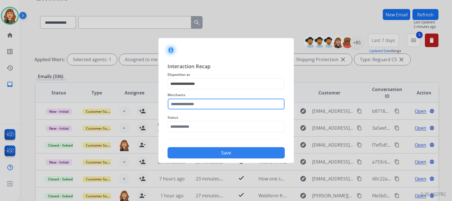
click at [197, 108] on input "text" at bounding box center [225, 104] width 117 height 11
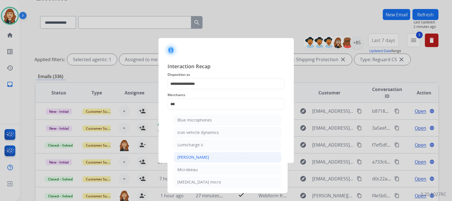
click at [179, 161] on li "[PERSON_NAME]" at bounding box center [228, 157] width 108 height 11
type input "********"
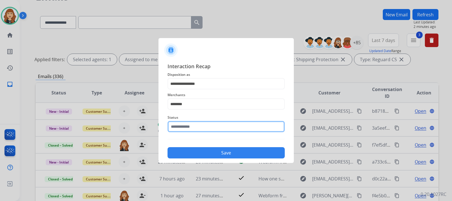
click at [193, 124] on input "text" at bounding box center [225, 126] width 117 height 11
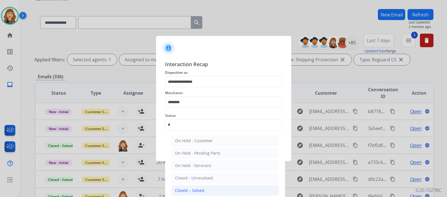
click at [197, 189] on div "Closed – Solved" at bounding box center [189, 191] width 29 height 6
type input "**********"
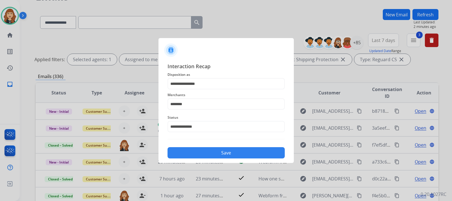
click at [213, 153] on button "Save" at bounding box center [225, 152] width 117 height 11
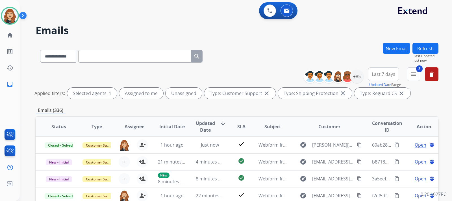
click at [438, 95] on div "**********" at bounding box center [236, 100] width 432 height 201
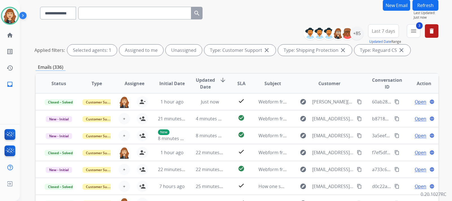
scroll to position [32, 0]
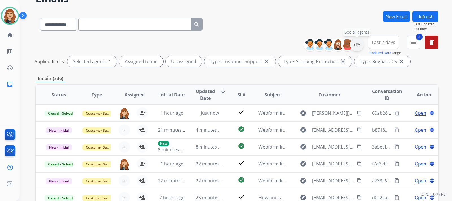
click at [358, 44] on div "+85" at bounding box center [357, 45] width 14 height 14
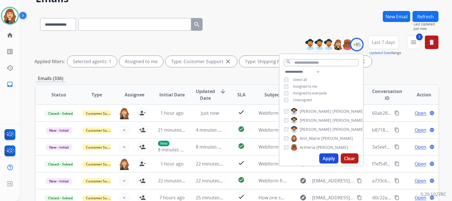
click at [330, 157] on button "Apply" at bounding box center [328, 159] width 19 height 10
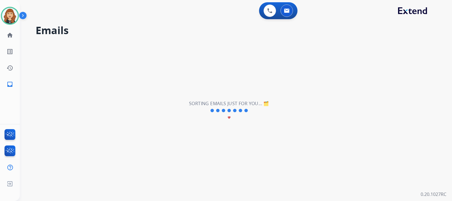
scroll to position [0, 0]
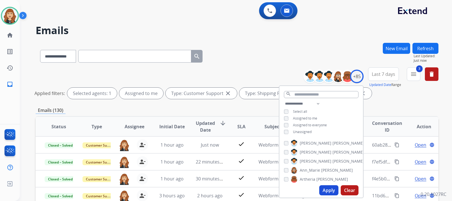
click at [443, 109] on div "**********" at bounding box center [236, 100] width 432 height 201
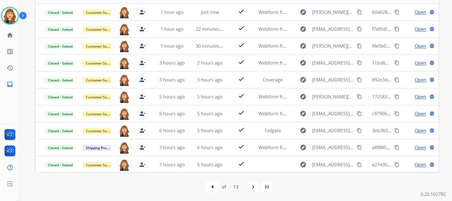
scroll to position [134, 0]
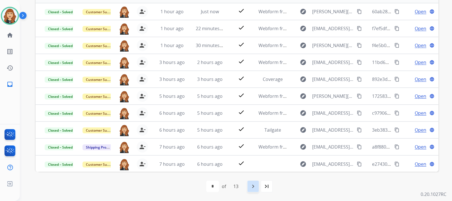
click at [256, 187] on mat-icon "navigate_next" at bounding box center [253, 186] width 7 height 7
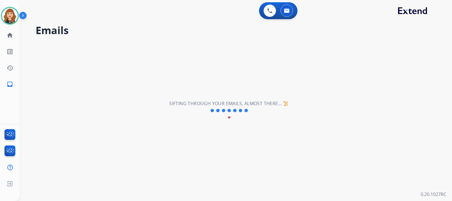
scroll to position [0, 0]
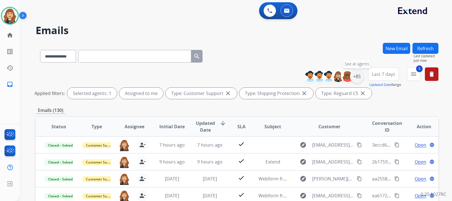
click at [357, 79] on div "+85" at bounding box center [357, 77] width 14 height 14
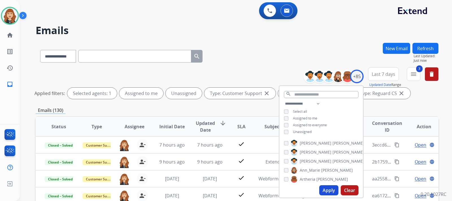
click at [325, 187] on button "Apply" at bounding box center [328, 191] width 19 height 10
select select "*"
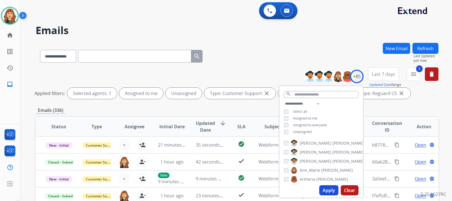
click at [442, 95] on div "**********" at bounding box center [236, 100] width 432 height 201
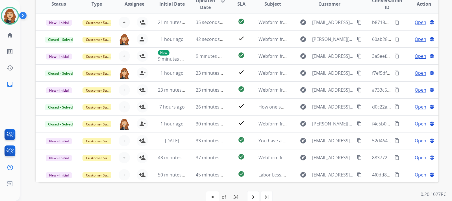
scroll to position [122, 0]
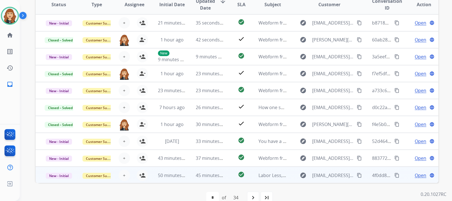
click at [415, 177] on span "Open" at bounding box center [421, 175] width 12 height 7
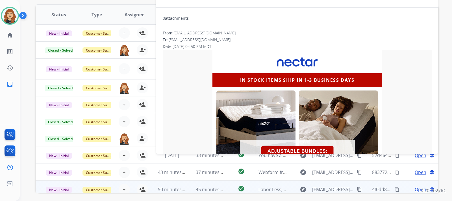
scroll to position [132, 0]
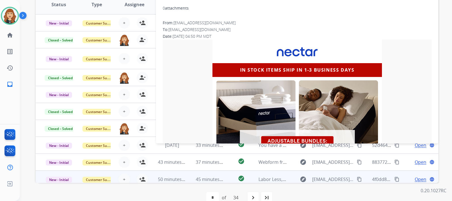
click at [444, 85] on div "**********" at bounding box center [236, 100] width 432 height 201
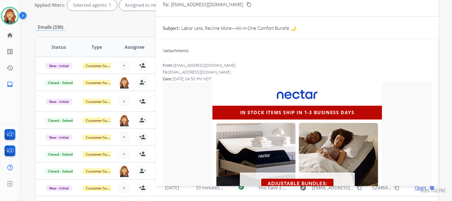
scroll to position [0, 0]
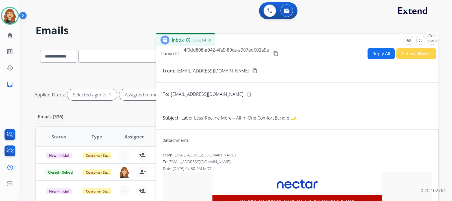
click at [432, 42] on mat-icon "close" at bounding box center [432, 40] width 5 height 5
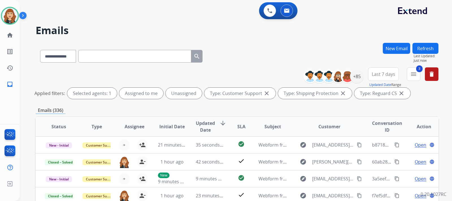
click at [447, 117] on div "**********" at bounding box center [236, 100] width 432 height 201
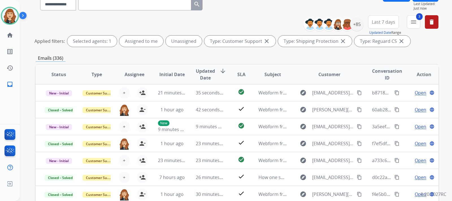
scroll to position [134, 0]
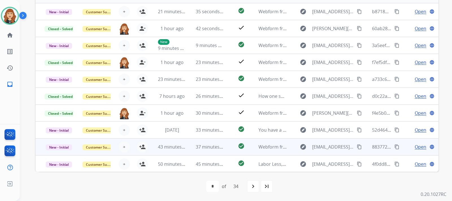
click at [415, 149] on span "Open" at bounding box center [421, 147] width 12 height 7
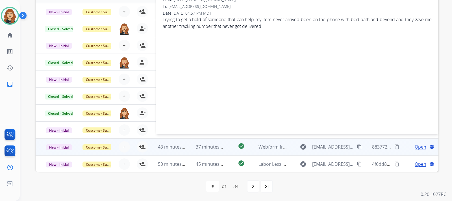
click at [357, 148] on mat-icon "content_copy" at bounding box center [359, 147] width 5 height 5
click at [444, 36] on div "**********" at bounding box center [236, 100] width 432 height 201
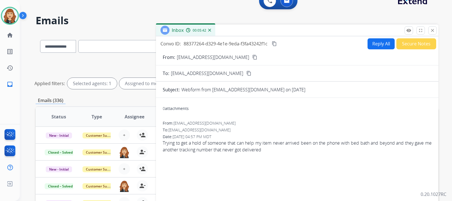
scroll to position [0, 0]
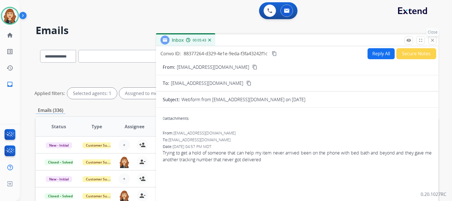
click at [430, 41] on button "close Close" at bounding box center [432, 40] width 8 height 8
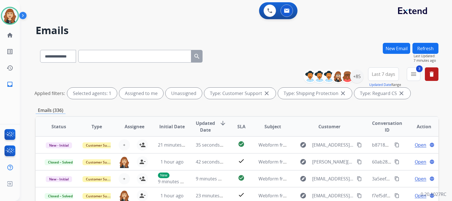
click at [438, 101] on div "**********" at bounding box center [237, 85] width 403 height 34
click at [425, 45] on button "Refresh" at bounding box center [425, 48] width 26 height 11
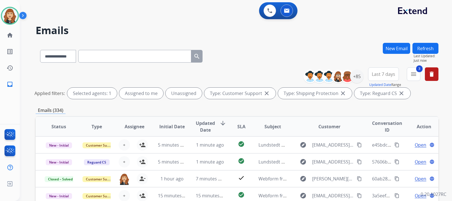
click at [440, 119] on div "**********" at bounding box center [236, 100] width 432 height 201
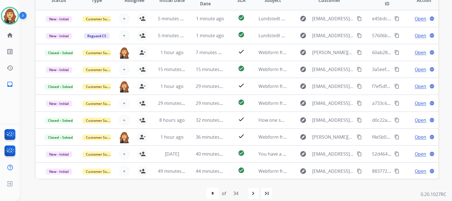
scroll to position [134, 0]
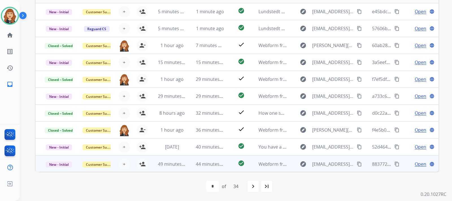
click at [419, 168] on td "Open language" at bounding box center [420, 164] width 38 height 17
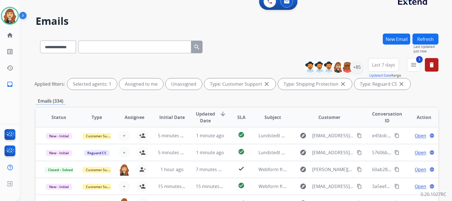
scroll to position [0, 0]
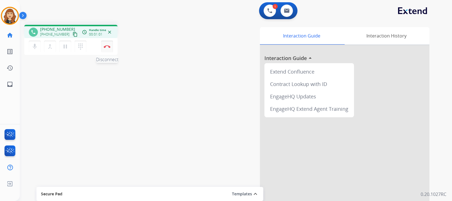
click at [110, 45] on img at bounding box center [107, 46] width 7 height 3
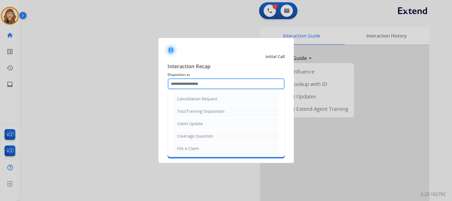
click at [200, 82] on input "text" at bounding box center [225, 83] width 117 height 11
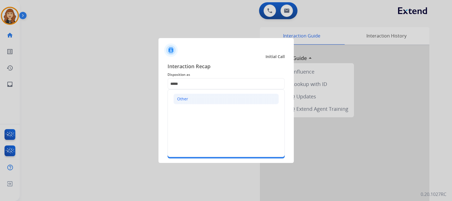
click at [190, 101] on li "Other" at bounding box center [225, 99] width 105 height 11
type input "*****"
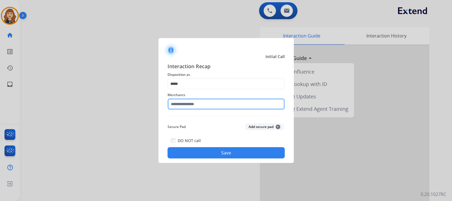
click at [195, 101] on input "text" at bounding box center [225, 104] width 117 height 11
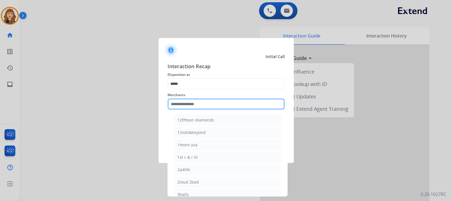
click at [195, 101] on input "text" at bounding box center [225, 104] width 117 height 11
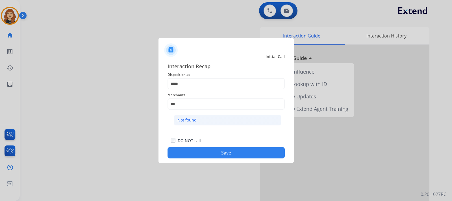
click at [194, 119] on div "Not found" at bounding box center [186, 121] width 19 height 6
type input "*********"
click at [214, 155] on button "Save" at bounding box center [225, 152] width 117 height 11
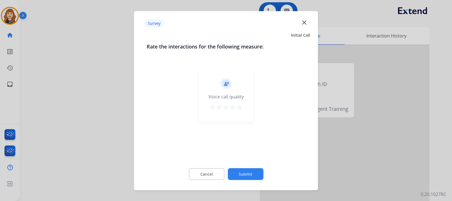
click at [242, 103] on div "record_voice_over Voice call quality star star star star star" at bounding box center [226, 95] width 55 height 54
click at [241, 107] on mat-icon "star" at bounding box center [239, 107] width 7 height 7
click at [247, 174] on button "Submit" at bounding box center [246, 174] width 36 height 12
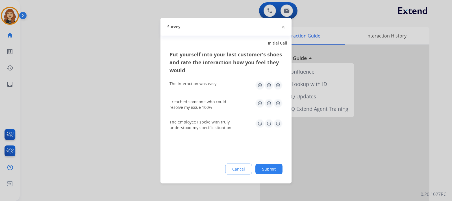
click at [279, 86] on img at bounding box center [277, 85] width 9 height 9
click at [279, 99] on img at bounding box center [277, 103] width 9 height 9
click at [279, 127] on img at bounding box center [277, 123] width 9 height 9
click at [275, 161] on div "Put yourself into your last customer’s shoes and rate the interaction how you f…" at bounding box center [225, 116] width 131 height 133
click at [273, 169] on button "Submit" at bounding box center [268, 169] width 27 height 10
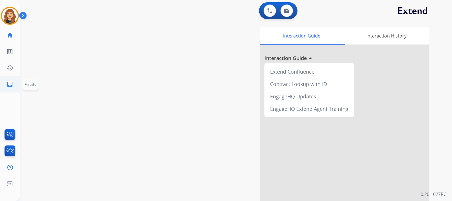
click at [12, 84] on mat-icon "inbox" at bounding box center [9, 84] width 7 height 7
select select "**********"
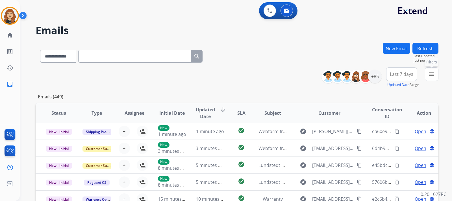
click at [431, 76] on mat-icon "menu" at bounding box center [431, 74] width 7 height 7
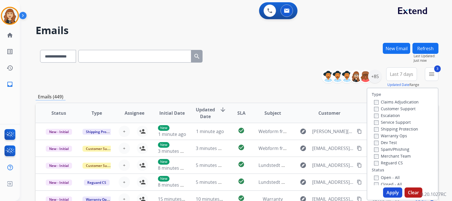
click at [397, 193] on button "Apply" at bounding box center [392, 193] width 19 height 10
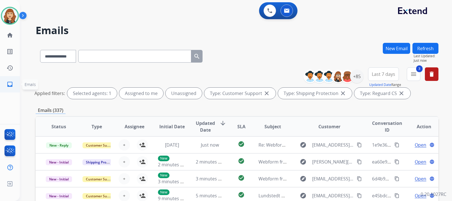
click at [11, 82] on mat-icon "inbox" at bounding box center [9, 84] width 7 height 7
click at [436, 98] on div "Applied filters: Selected agents: 1 Assigned to me Unassigned Type: Customer Su…" at bounding box center [235, 93] width 403 height 11
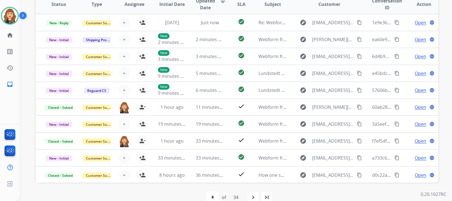
scroll to position [122, 0]
click at [11, 15] on img at bounding box center [10, 16] width 16 height 16
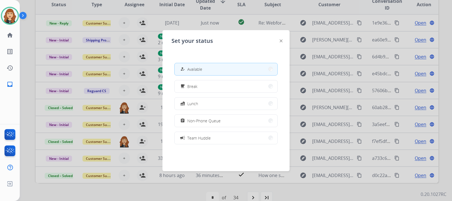
scroll to position [89, 0]
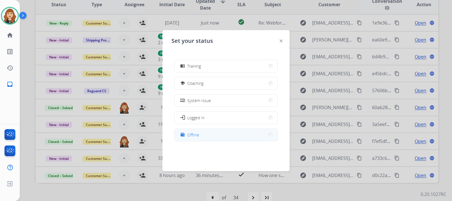
click at [196, 135] on span "Offline" at bounding box center [193, 135] width 12 height 6
